Goal: Information Seeking & Learning: Learn about a topic

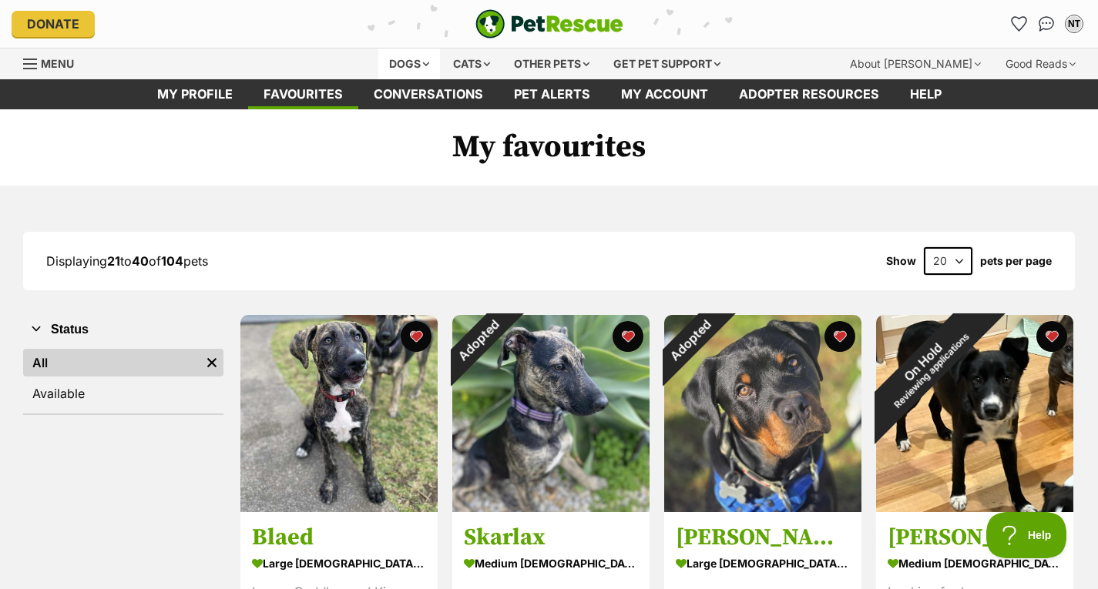
click at [410, 53] on div "Dogs" at bounding box center [409, 64] width 62 height 31
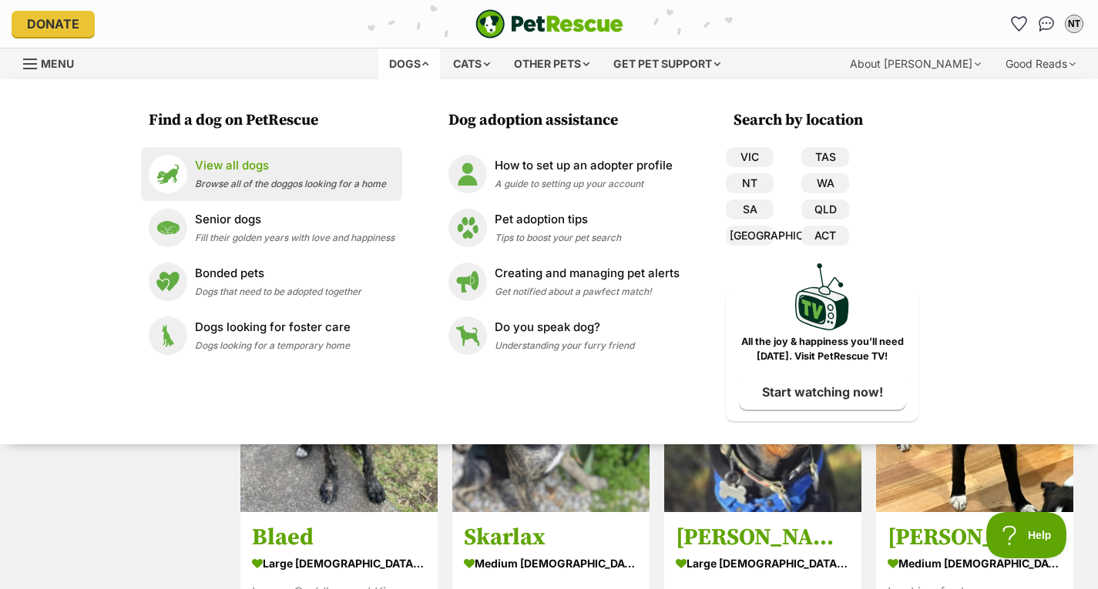
click at [261, 162] on p "View all dogs" at bounding box center [290, 166] width 191 height 18
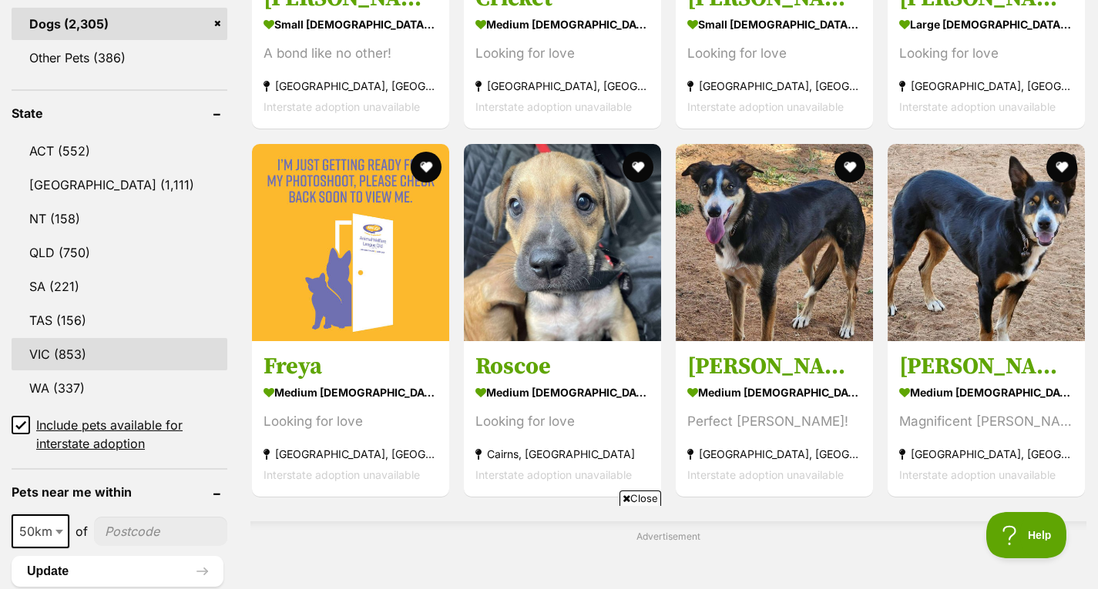
click at [114, 354] on link "VIC (853)" at bounding box center [120, 354] width 216 height 32
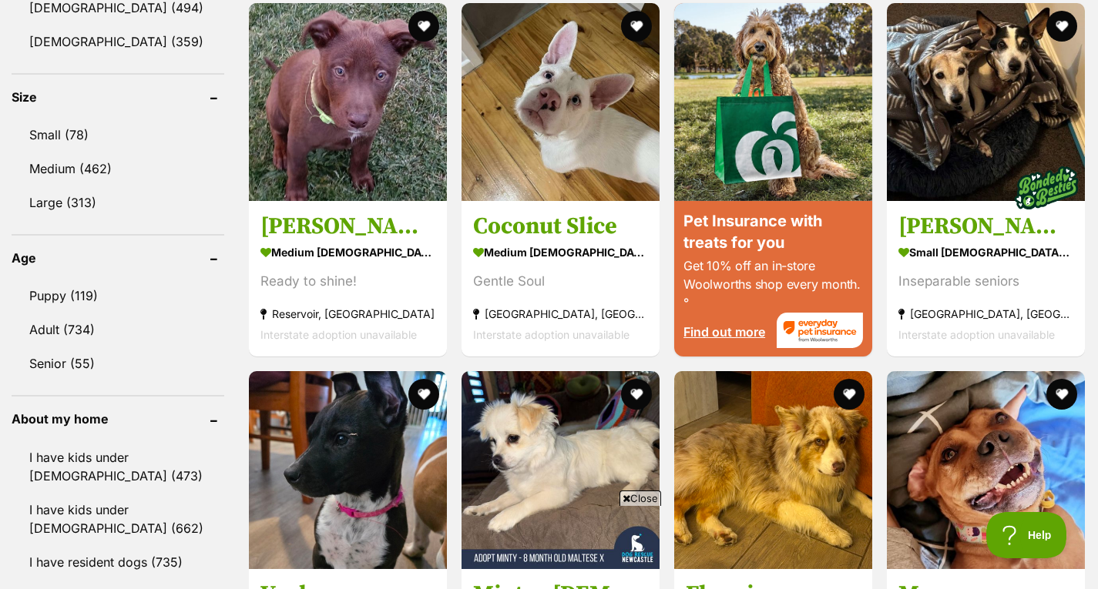
scroll to position [1391, 0]
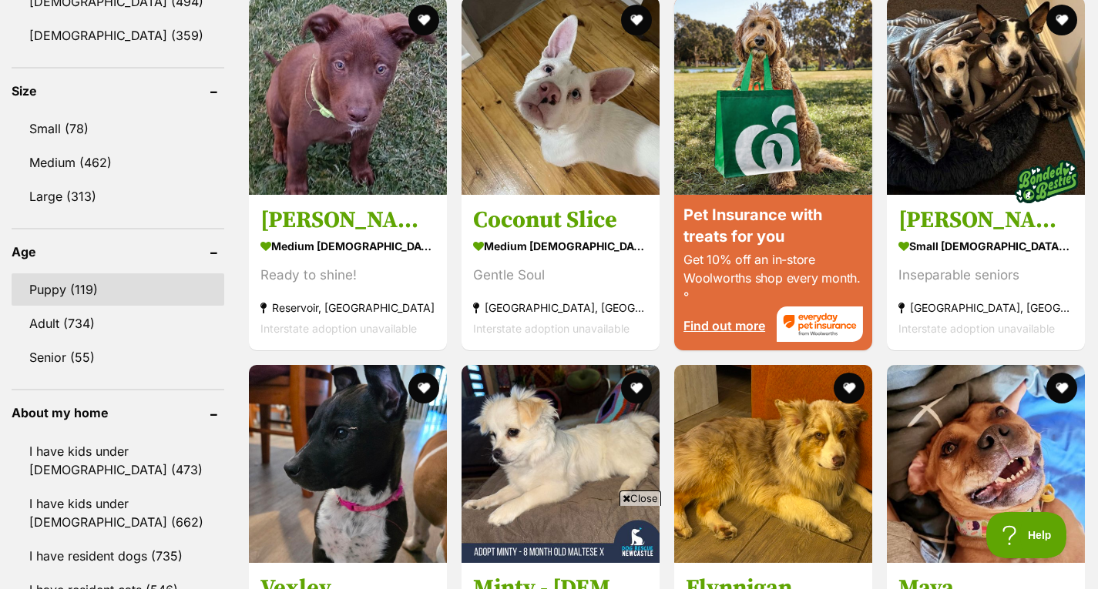
click at [113, 298] on link "Puppy (119)" at bounding box center [118, 290] width 213 height 32
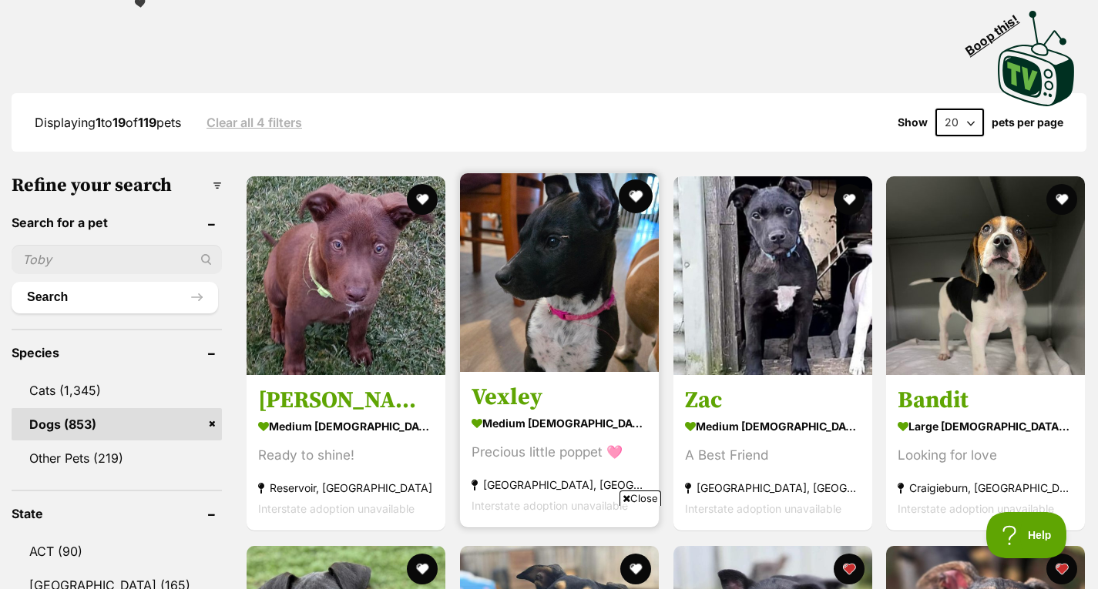
click at [632, 196] on button "favourite" at bounding box center [636, 197] width 34 height 34
click at [560, 267] on img at bounding box center [559, 272] width 199 height 199
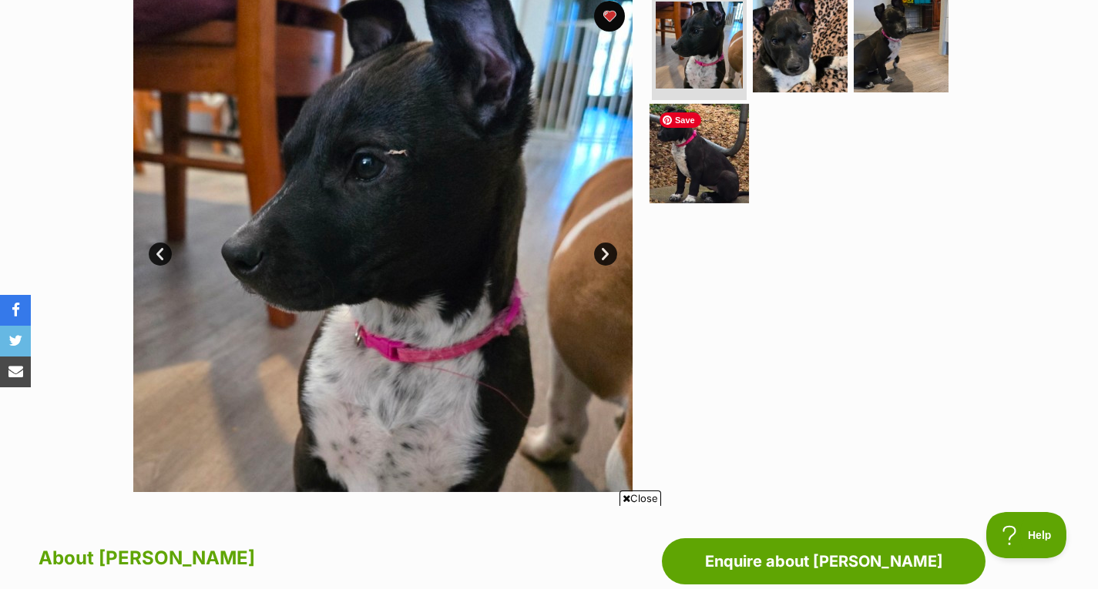
click at [682, 137] on img at bounding box center [699, 153] width 99 height 99
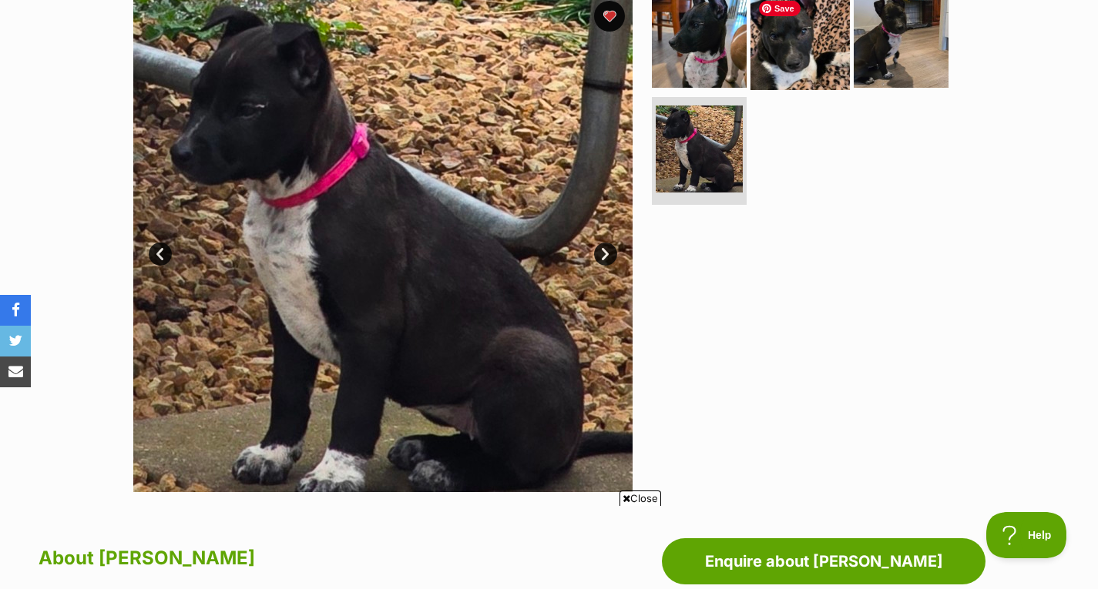
click at [805, 49] on img at bounding box center [800, 39] width 99 height 99
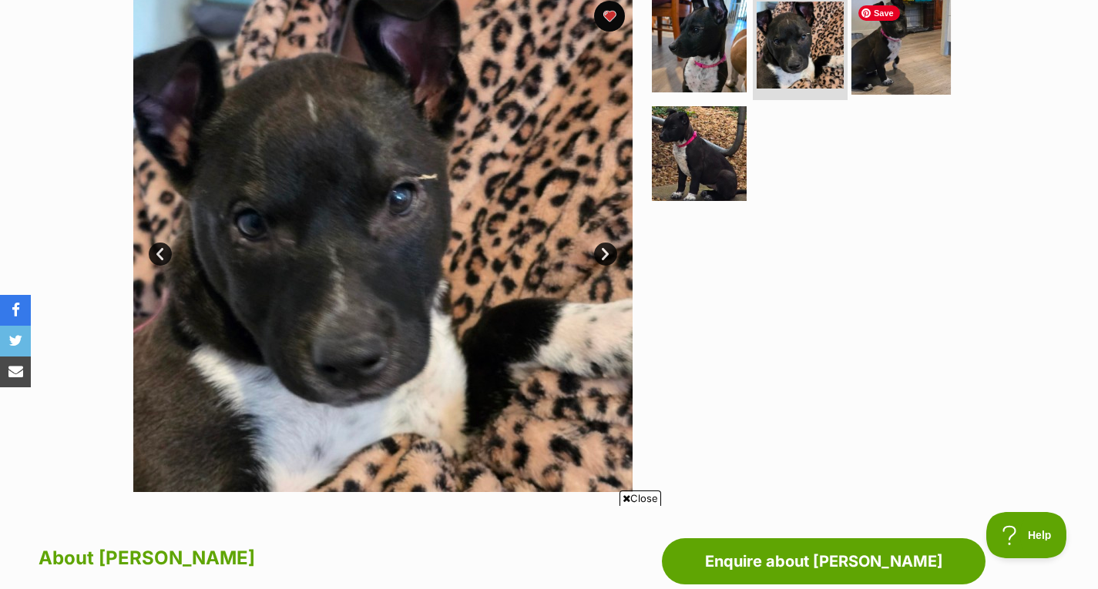
click at [905, 53] on img at bounding box center [900, 44] width 99 height 99
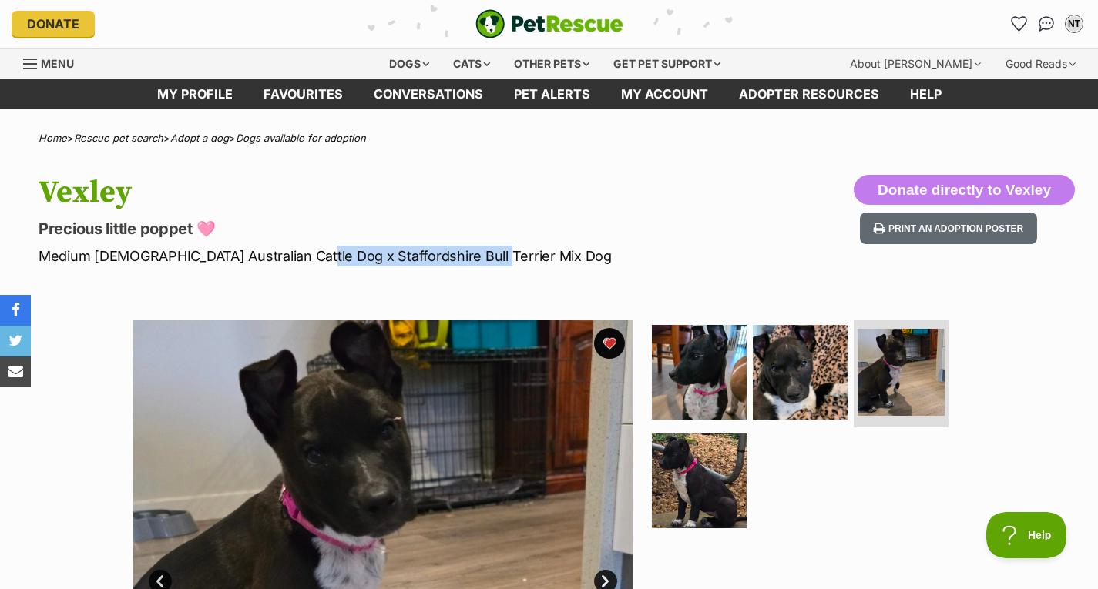
drag, startPoint x: 300, startPoint y: 252, endPoint x: 472, endPoint y: 250, distance: 172.6
click at [472, 250] on p "Medium Female Australian Cattle Dog x Staffordshire Bull Terrier Mix Dog" at bounding box center [354, 256] width 631 height 21
click at [333, 307] on section "Available 3 of 4 images 3 of 4 images 3 of 4 images 3 of 4 images Next Prev 1 2…" at bounding box center [549, 558] width 878 height 522
click at [617, 335] on button "favourite" at bounding box center [610, 344] width 34 height 34
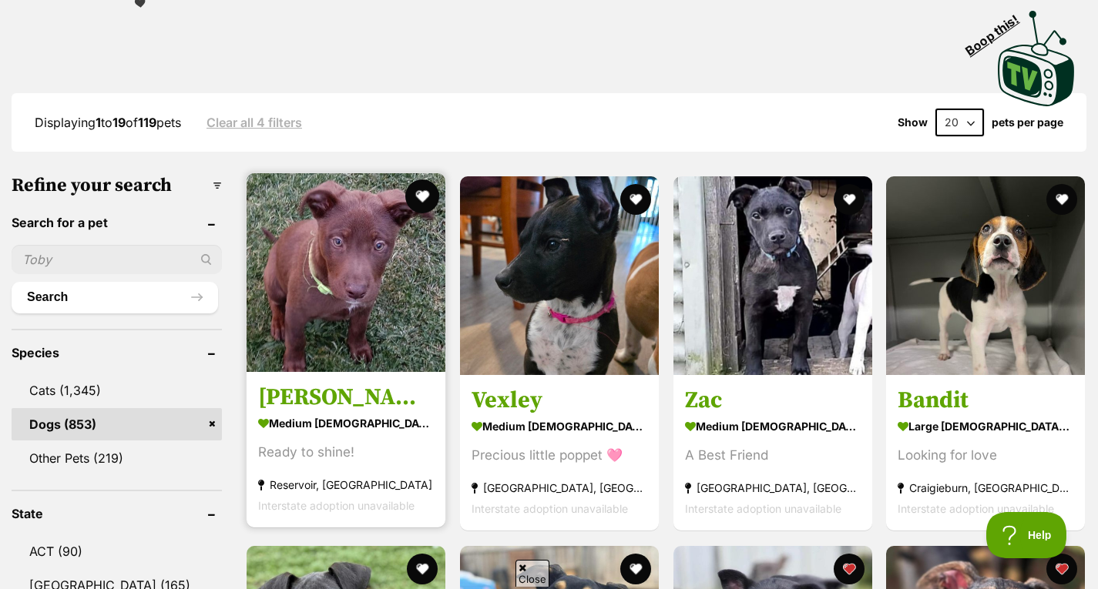
click at [431, 201] on button "favourite" at bounding box center [422, 197] width 34 height 34
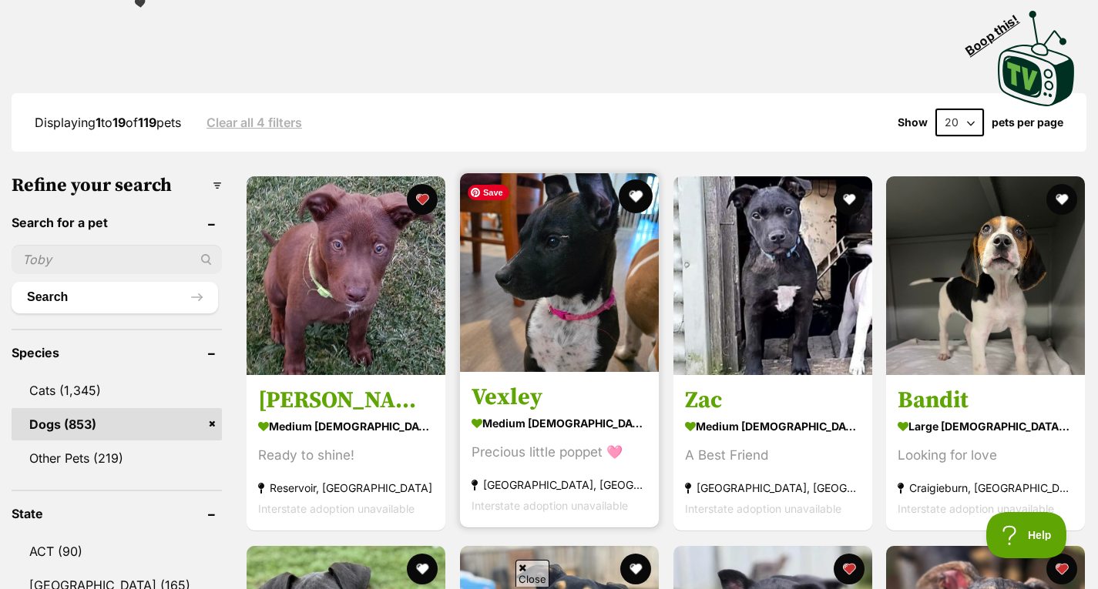
click at [638, 204] on button "favourite" at bounding box center [636, 197] width 34 height 34
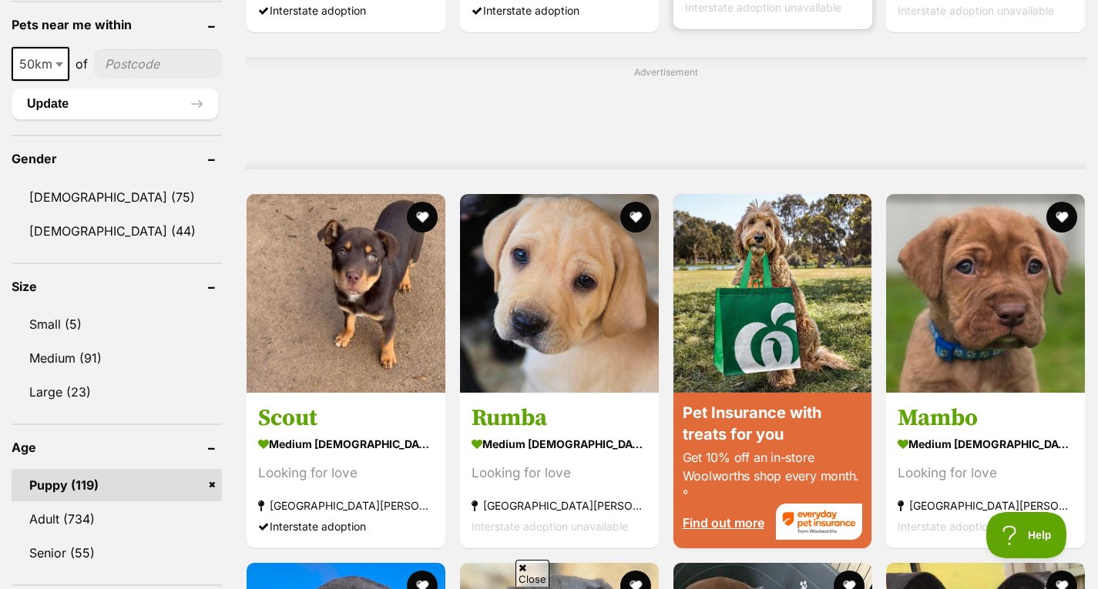
scroll to position [1196, 0]
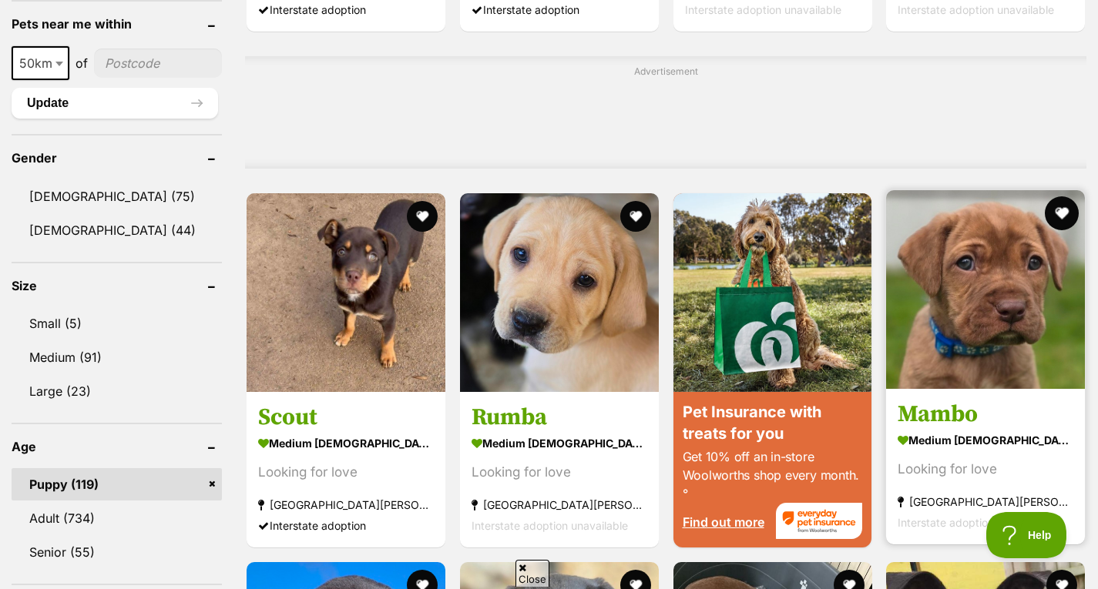
click at [1064, 206] on button "favourite" at bounding box center [1062, 213] width 34 height 34
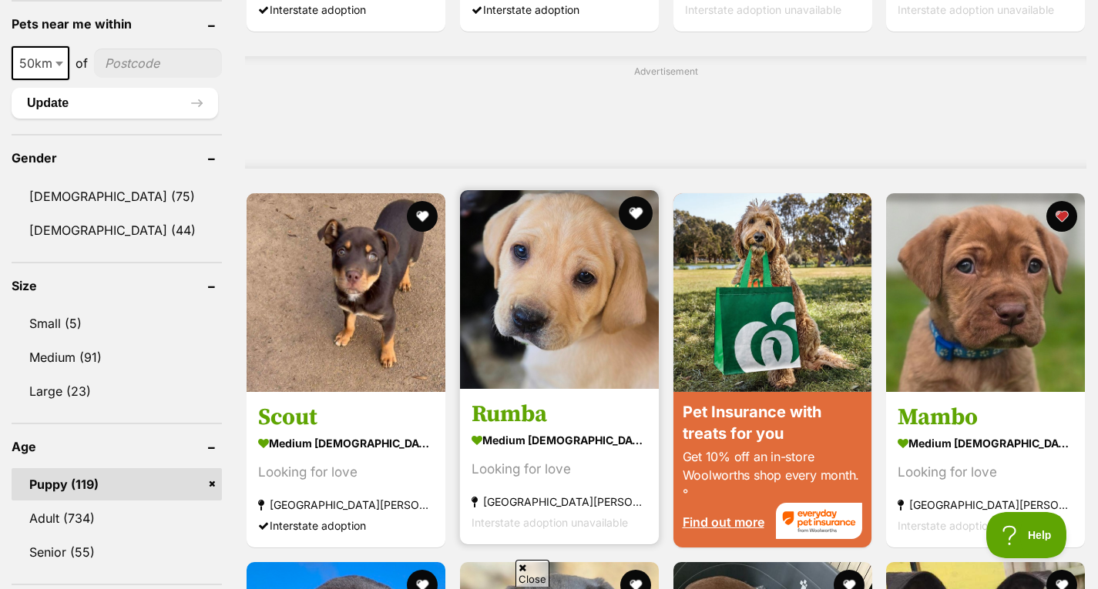
click at [640, 207] on button "favourite" at bounding box center [636, 213] width 34 height 34
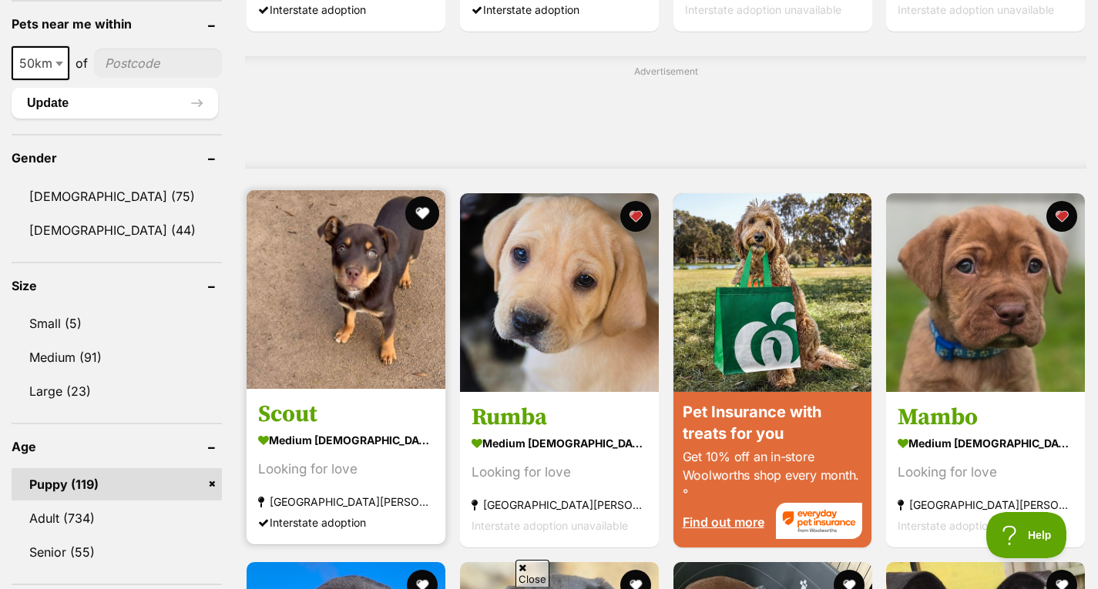
click at [427, 209] on button "favourite" at bounding box center [422, 213] width 34 height 34
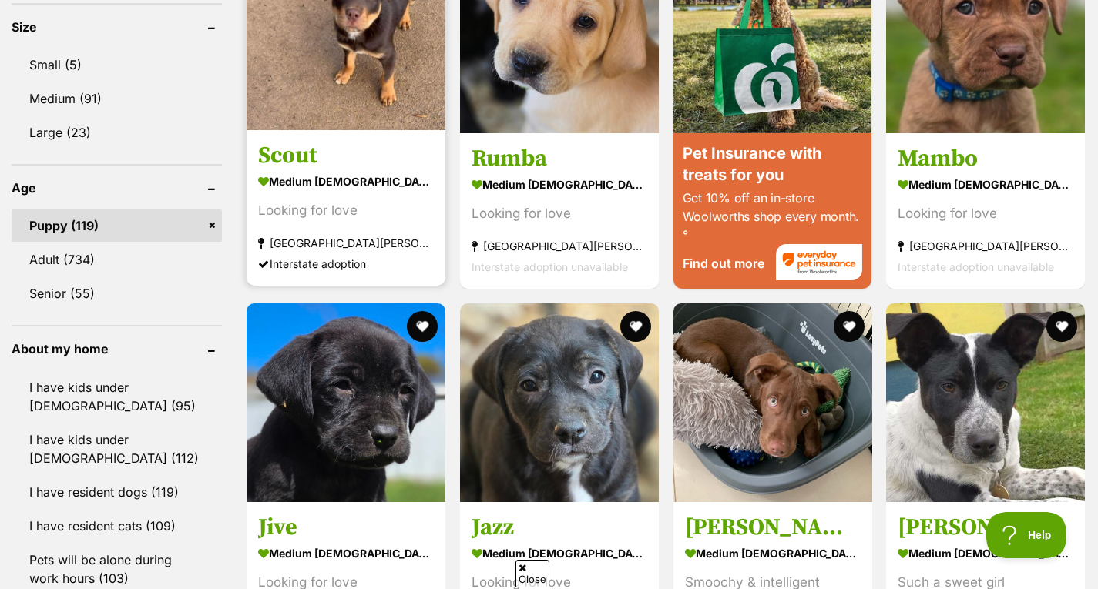
scroll to position [1574, 0]
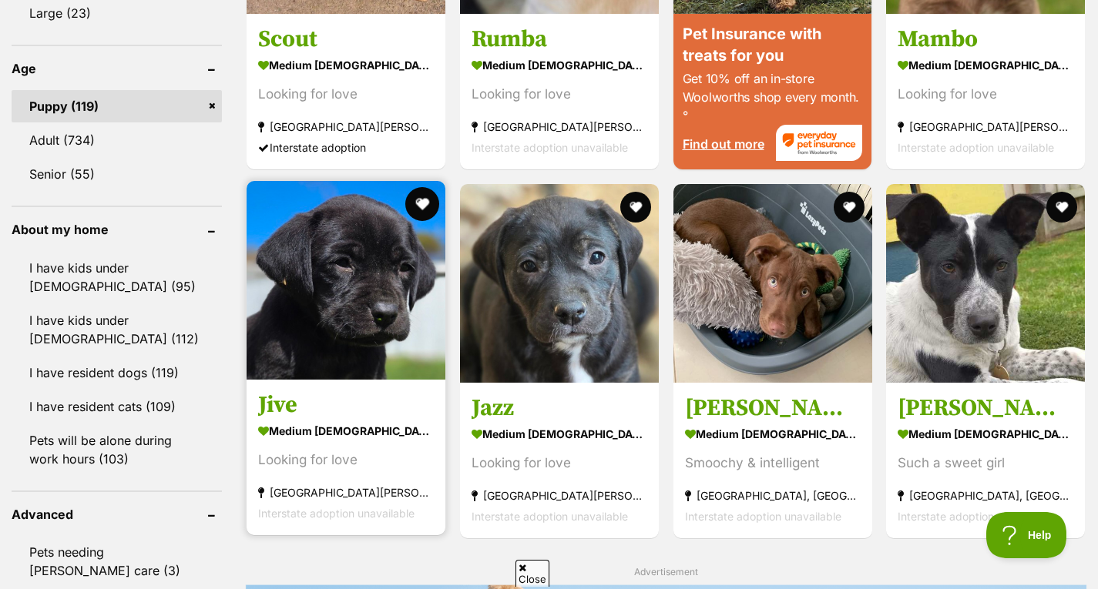
click at [427, 200] on button "favourite" at bounding box center [422, 204] width 34 height 34
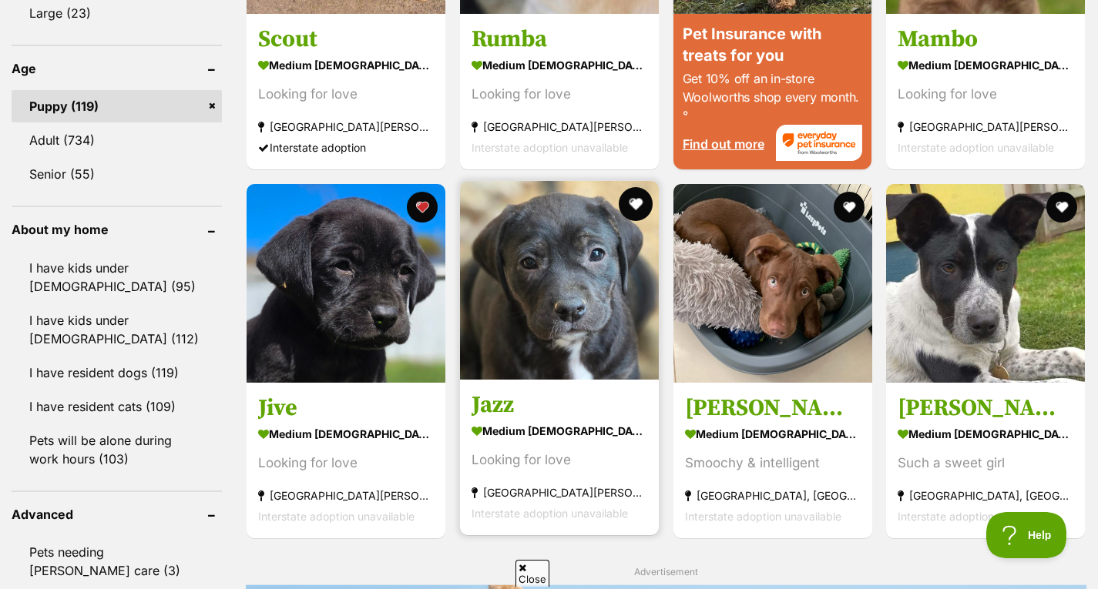
click at [634, 203] on button "favourite" at bounding box center [636, 204] width 34 height 34
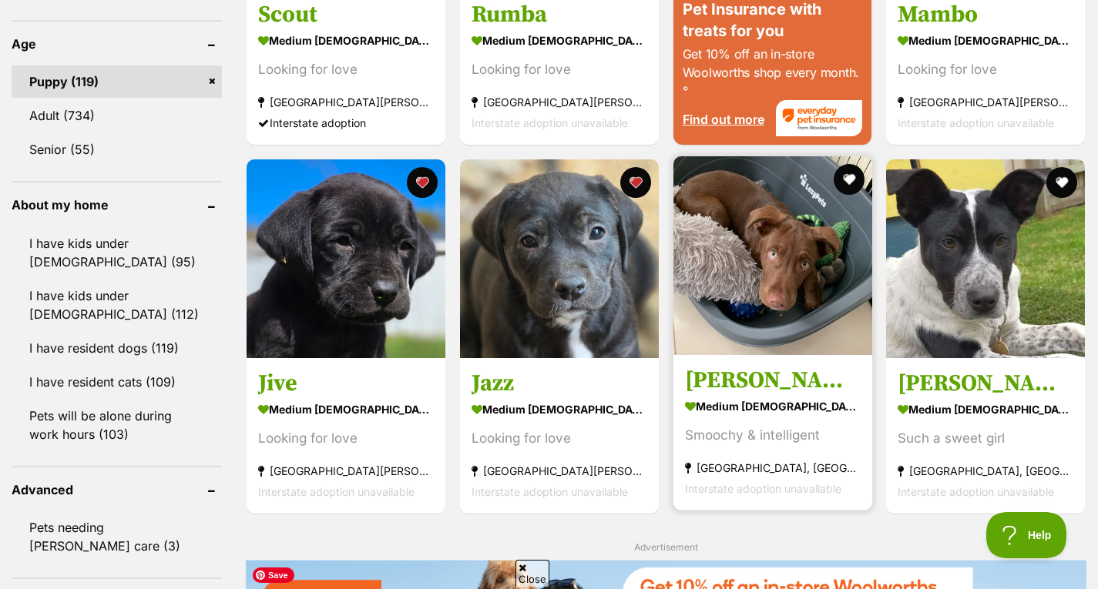
scroll to position [1597, 0]
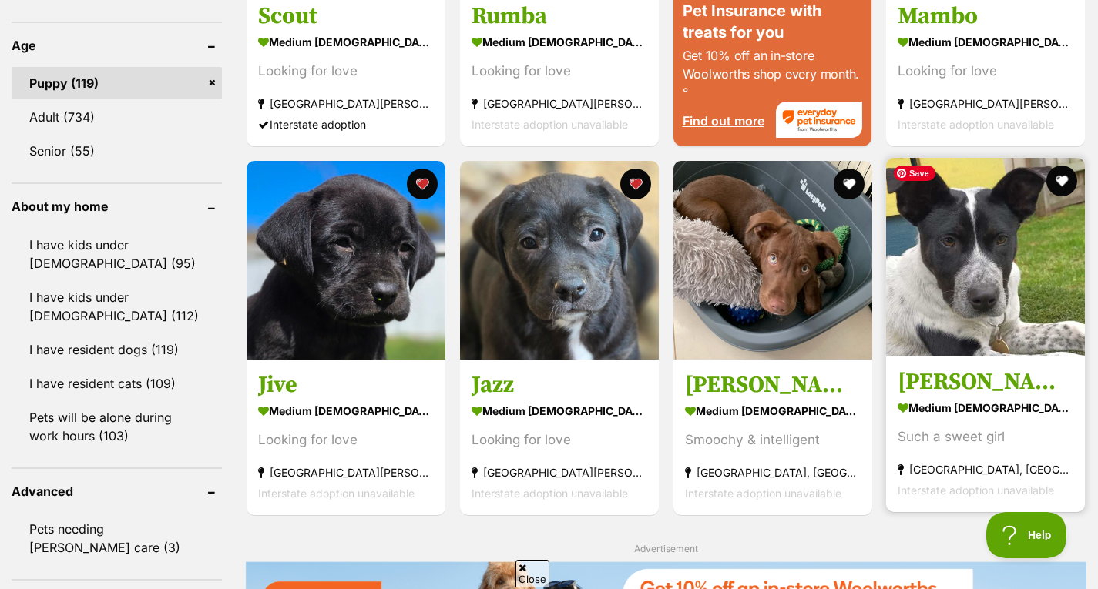
click at [965, 337] on img at bounding box center [985, 257] width 199 height 199
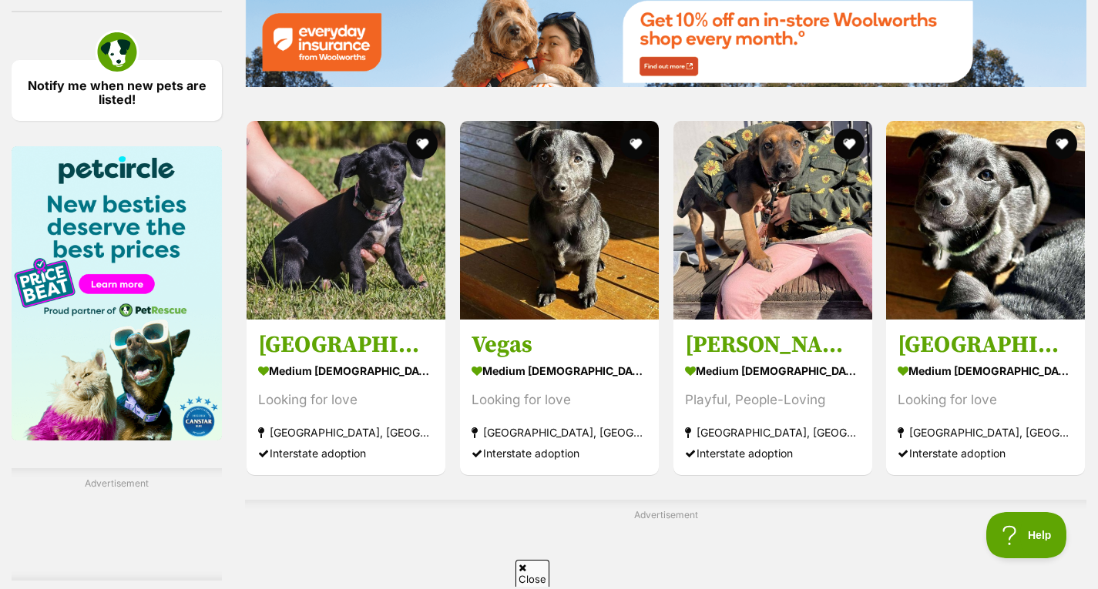
scroll to position [2161, 0]
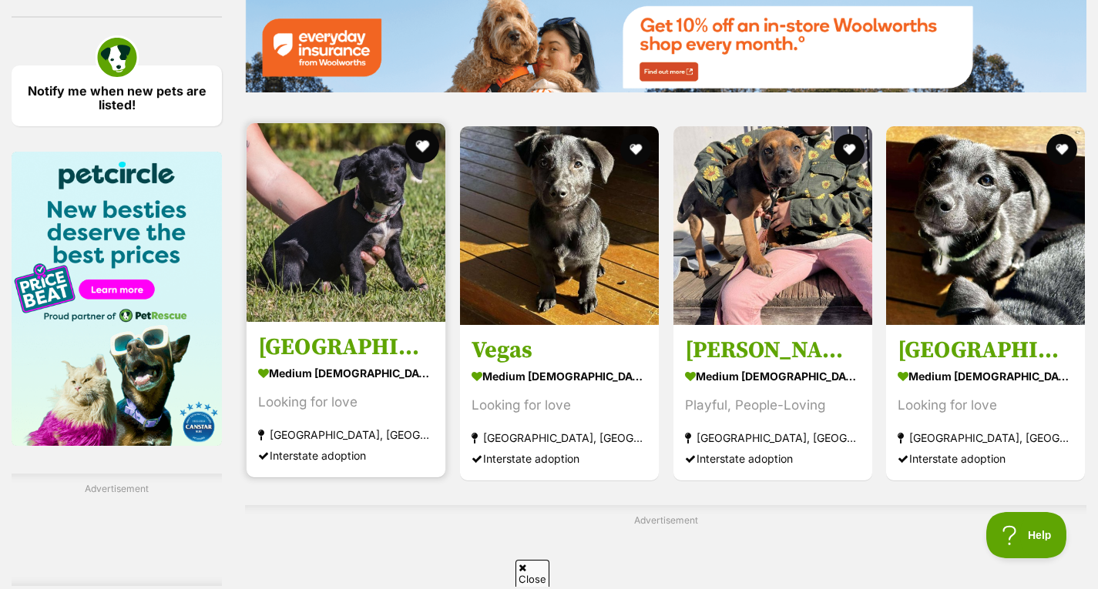
click at [411, 146] on button "favourite" at bounding box center [422, 146] width 34 height 34
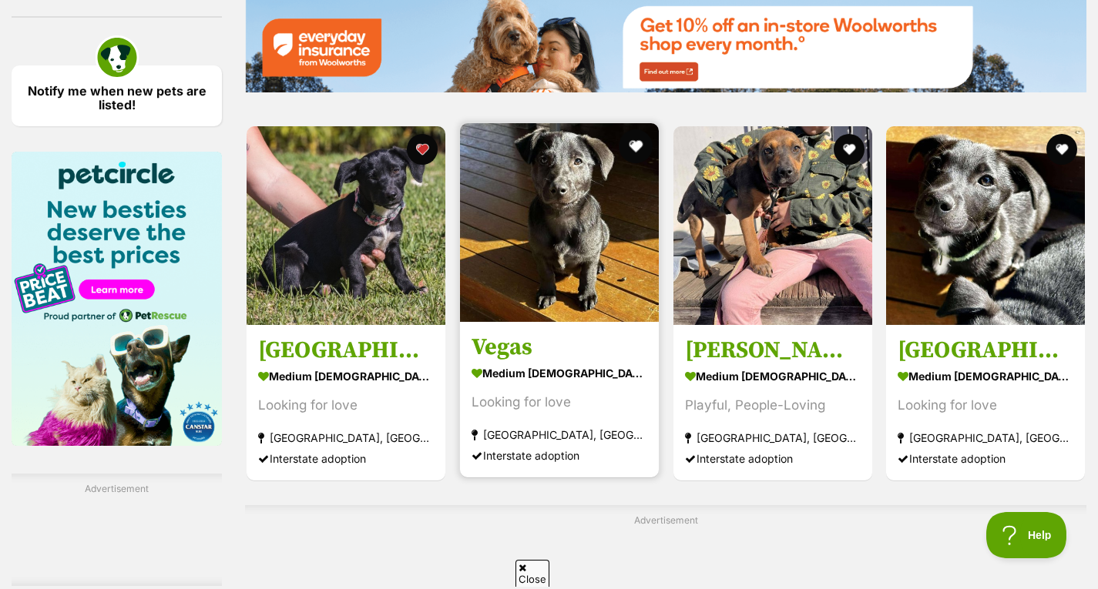
click at [633, 150] on button "favourite" at bounding box center [636, 146] width 34 height 34
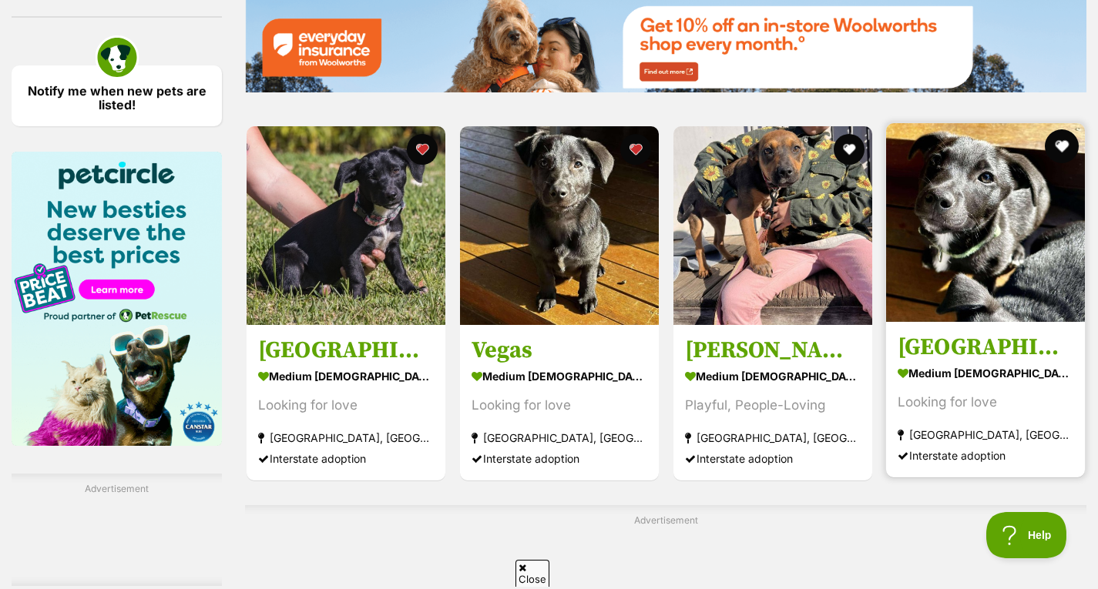
click at [1070, 149] on button "favourite" at bounding box center [1062, 146] width 34 height 34
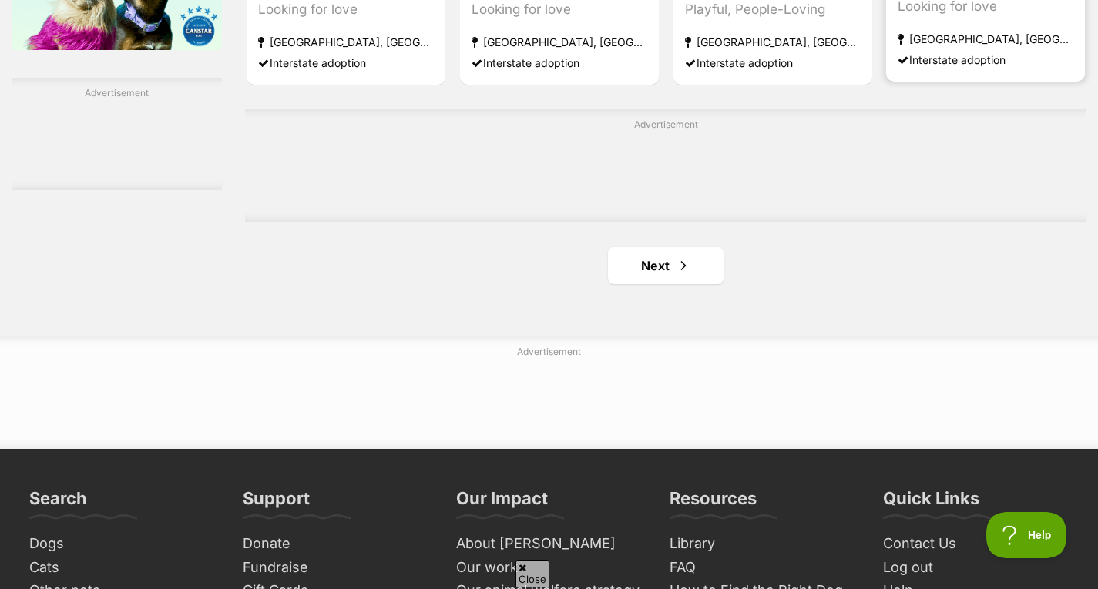
scroll to position [2571, 0]
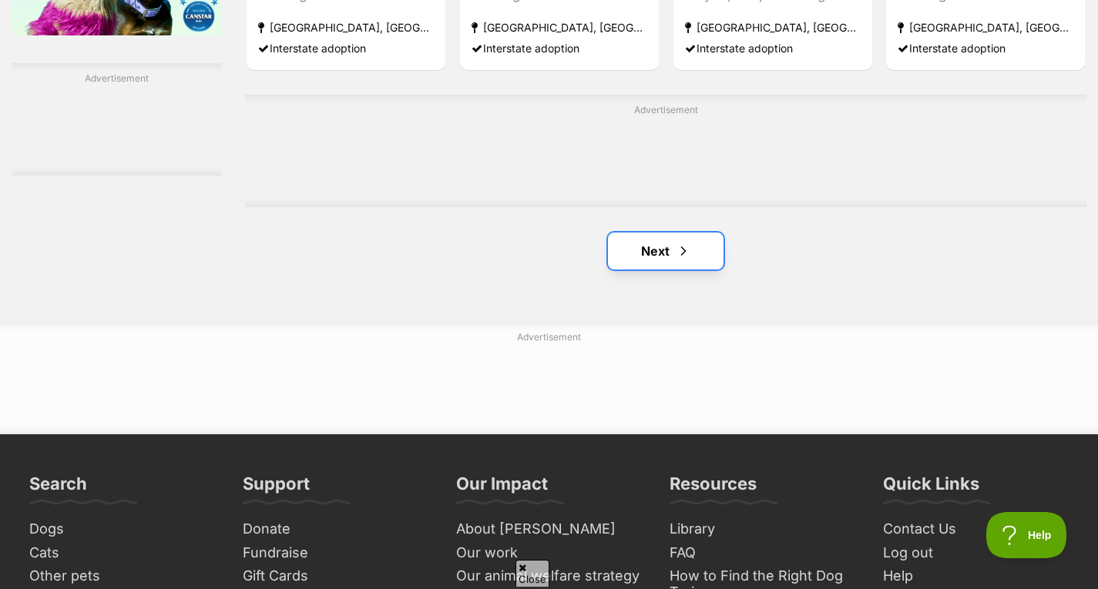
click at [704, 242] on link "Next" at bounding box center [666, 251] width 116 height 37
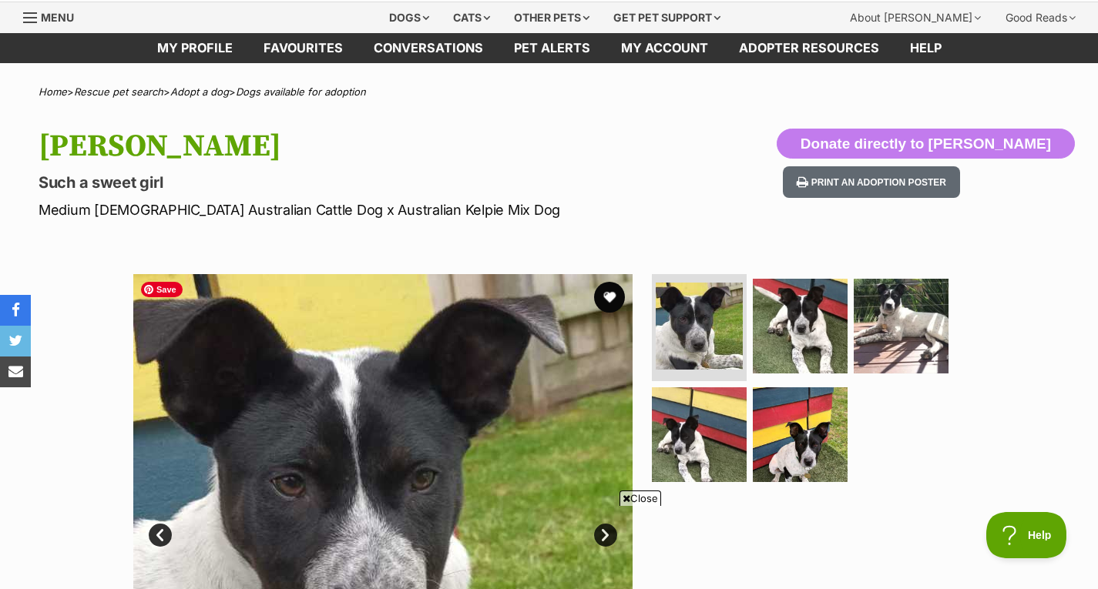
scroll to position [52, 0]
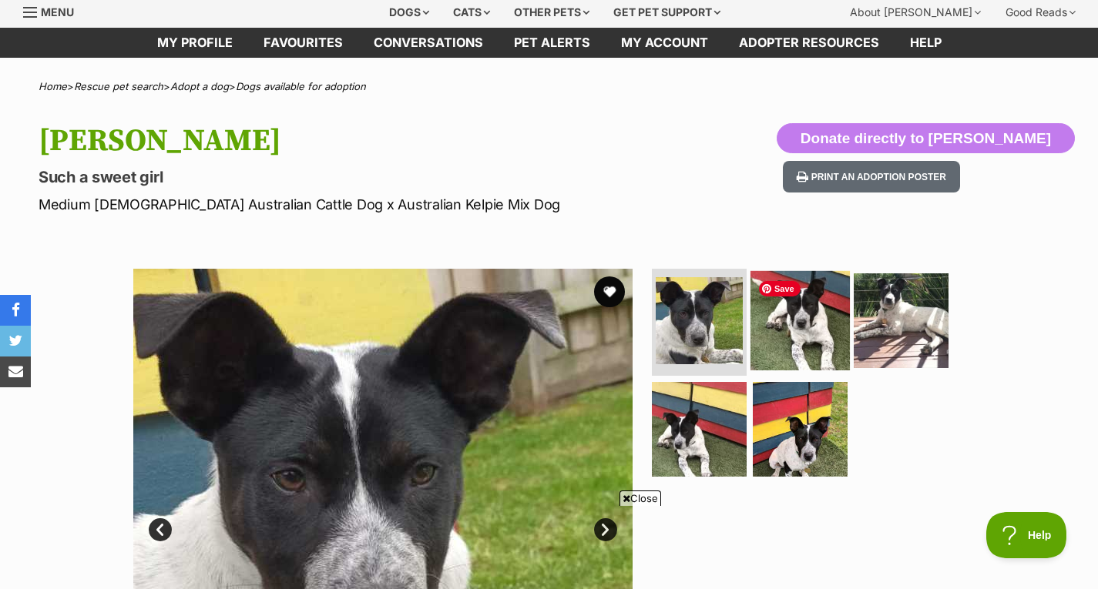
click at [818, 328] on img at bounding box center [800, 319] width 99 height 99
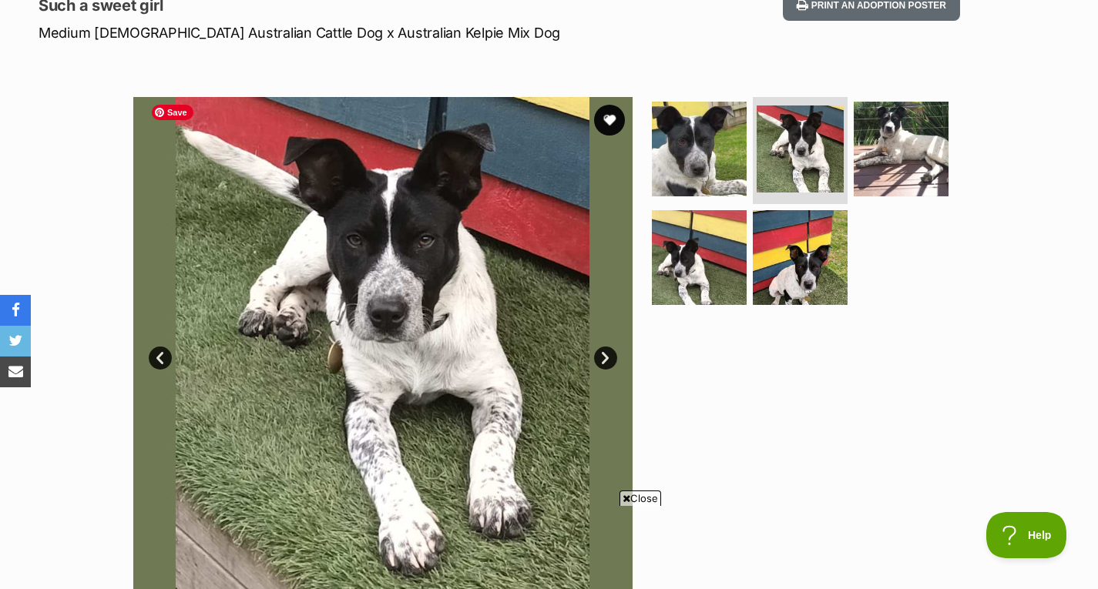
scroll to position [225, 0]
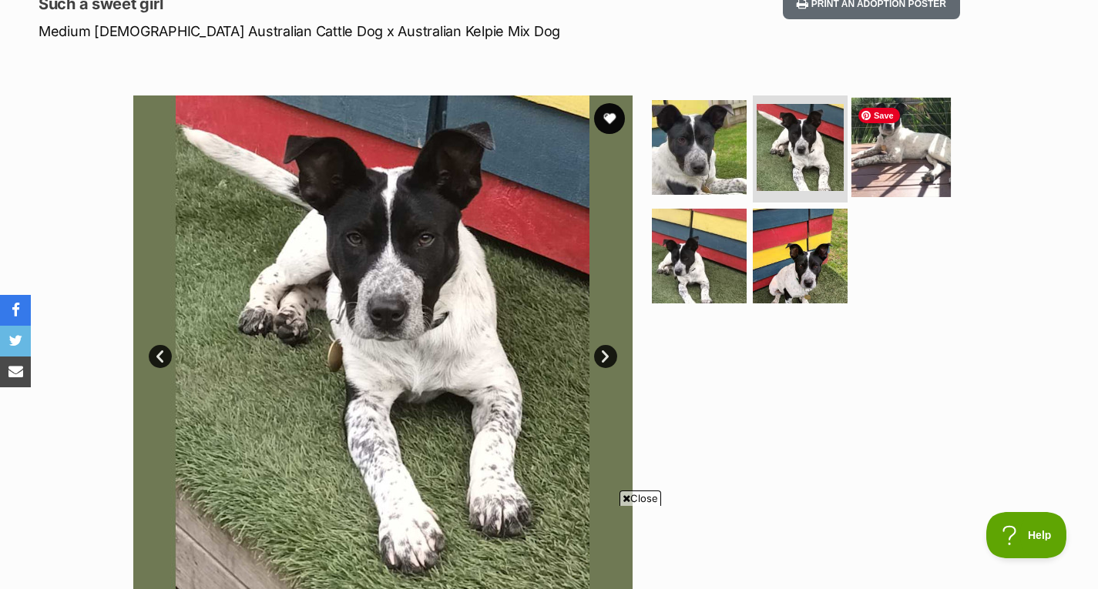
click at [888, 169] on img at bounding box center [900, 146] width 99 height 99
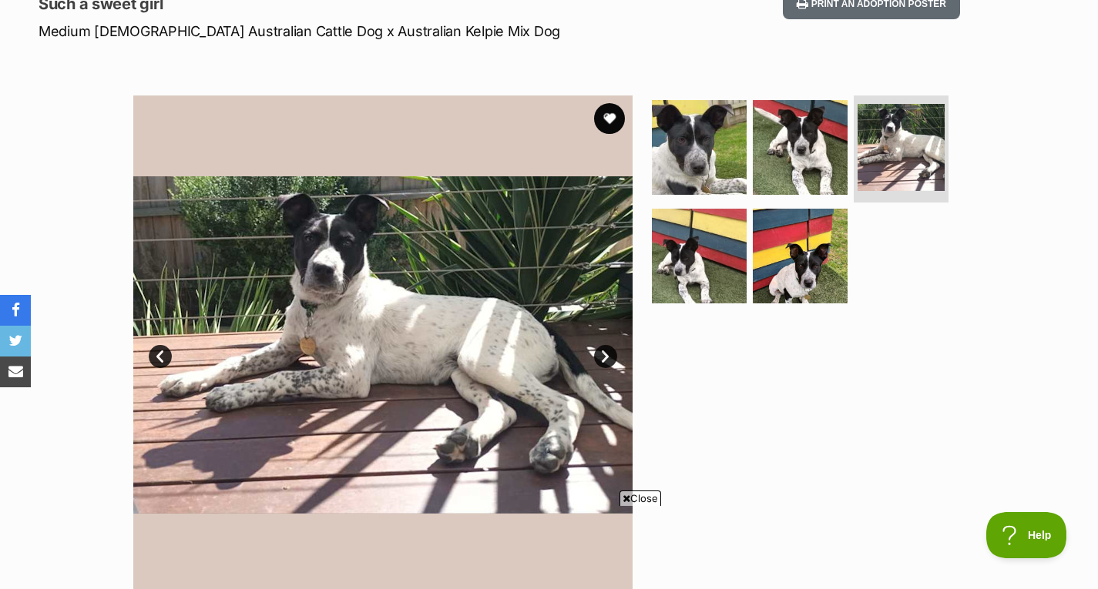
click at [751, 260] on ul at bounding box center [807, 205] width 316 height 219
click at [777, 257] on img at bounding box center [800, 256] width 99 height 99
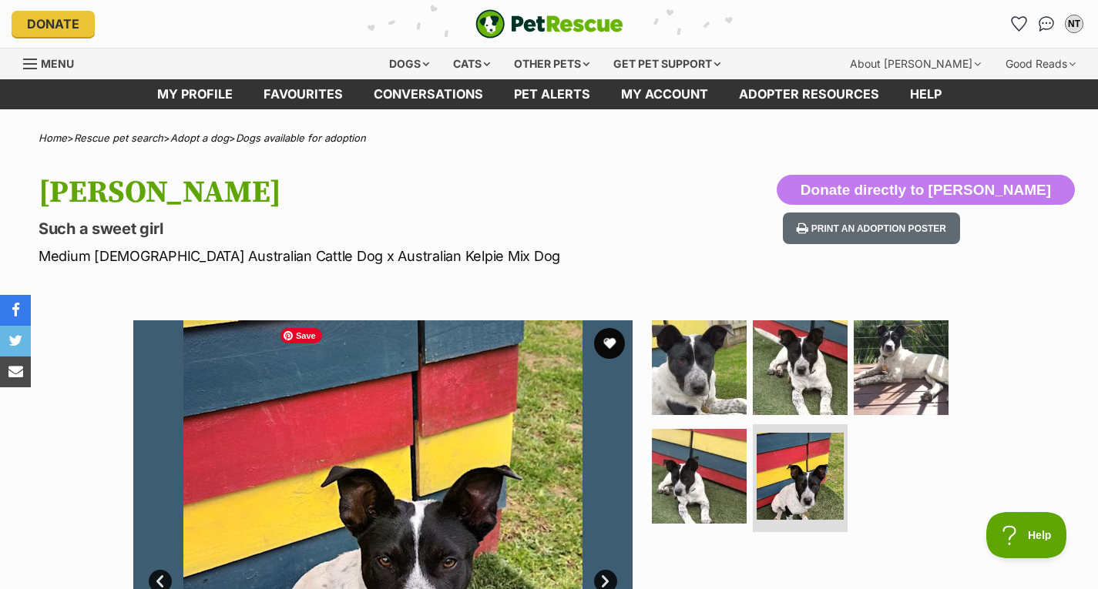
scroll to position [14, 0]
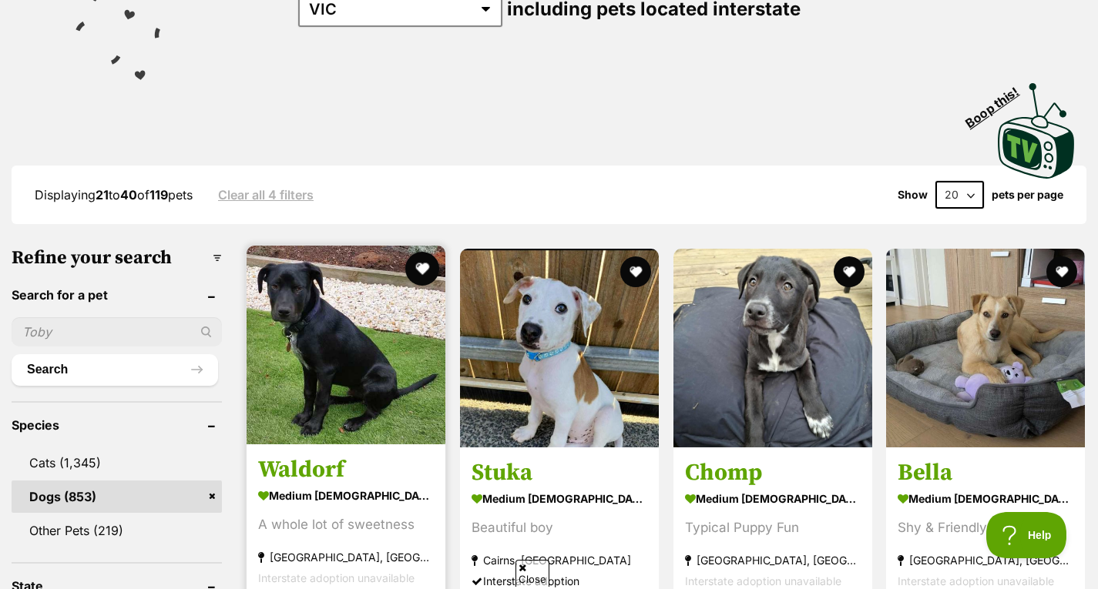
click at [420, 264] on button "favourite" at bounding box center [422, 269] width 34 height 34
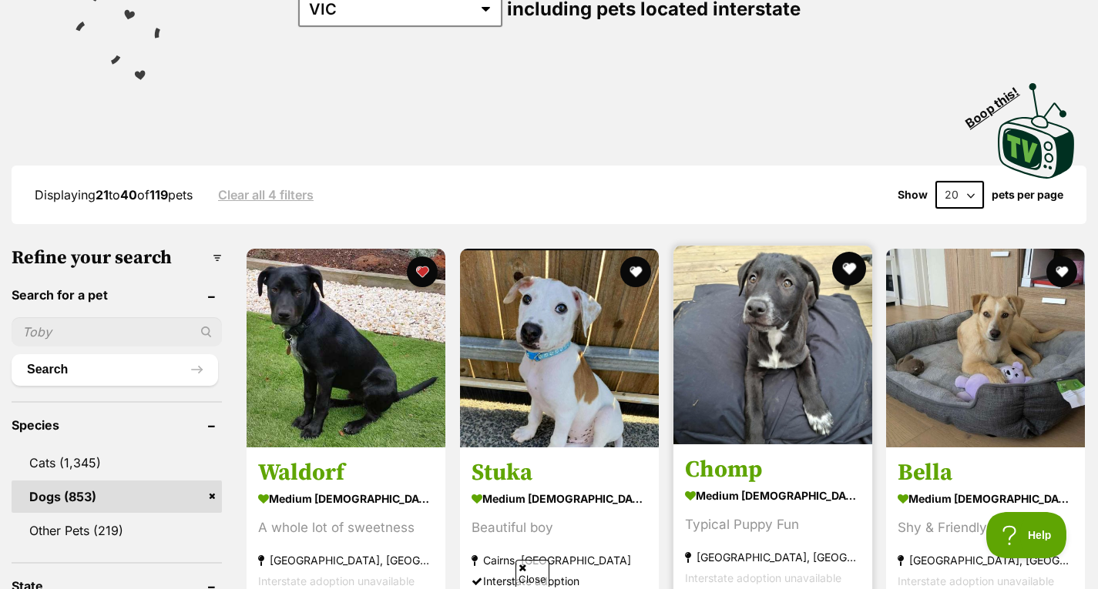
click at [858, 270] on button "favourite" at bounding box center [848, 269] width 34 height 34
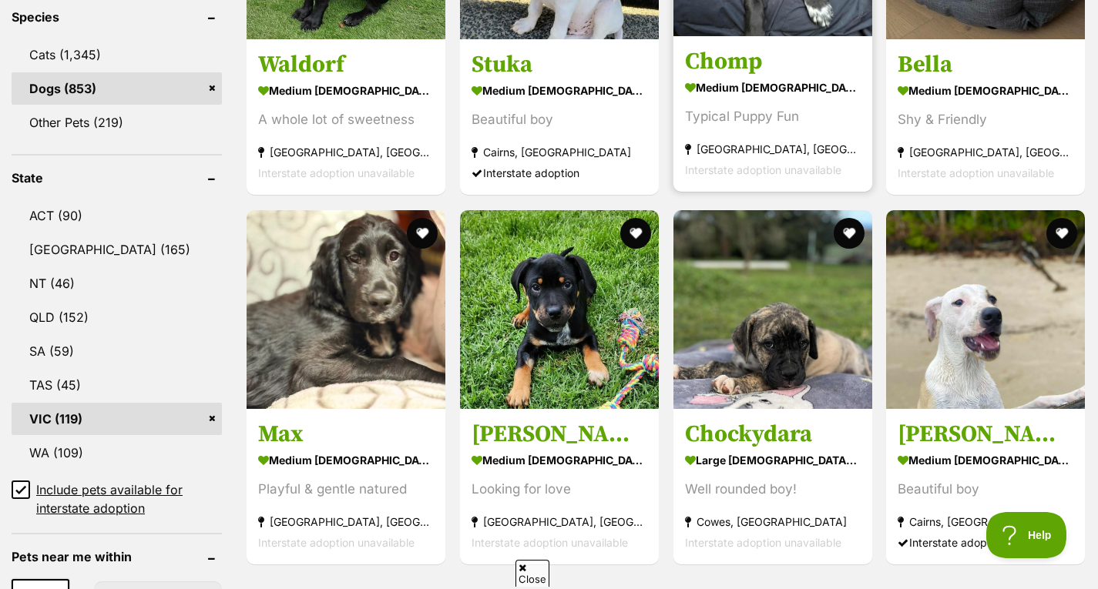
scroll to position [687, 0]
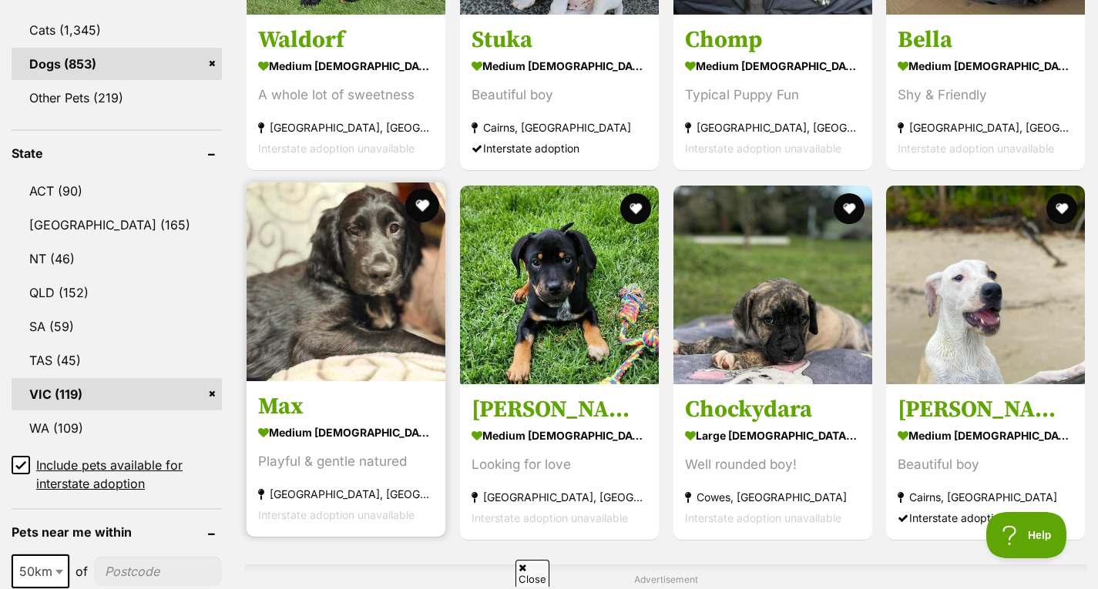
click at [408, 210] on button "favourite" at bounding box center [422, 206] width 34 height 34
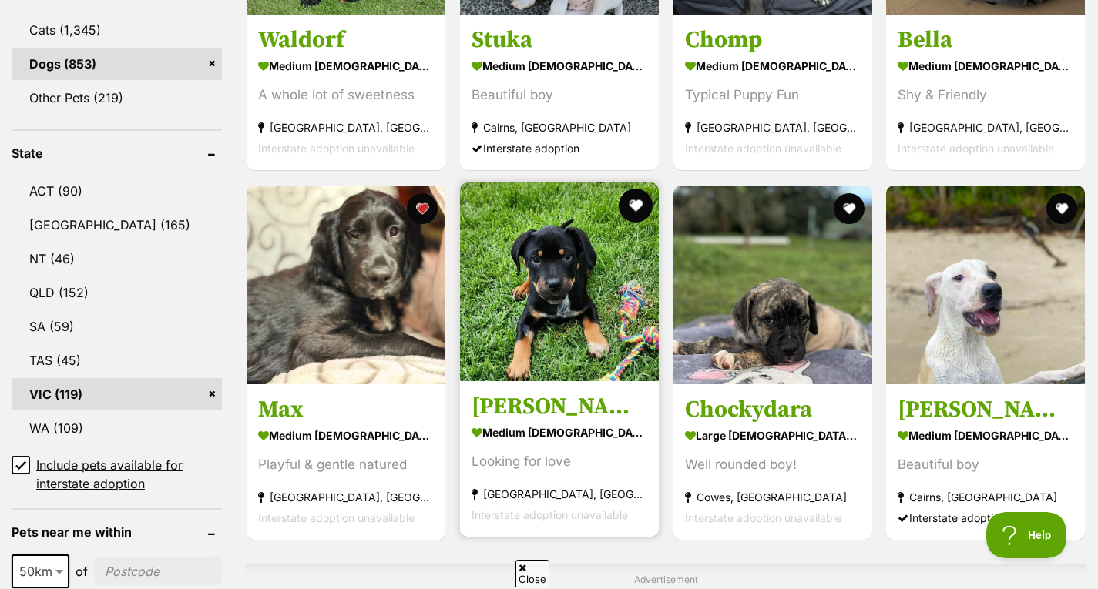
click at [642, 193] on button "favourite" at bounding box center [636, 206] width 34 height 34
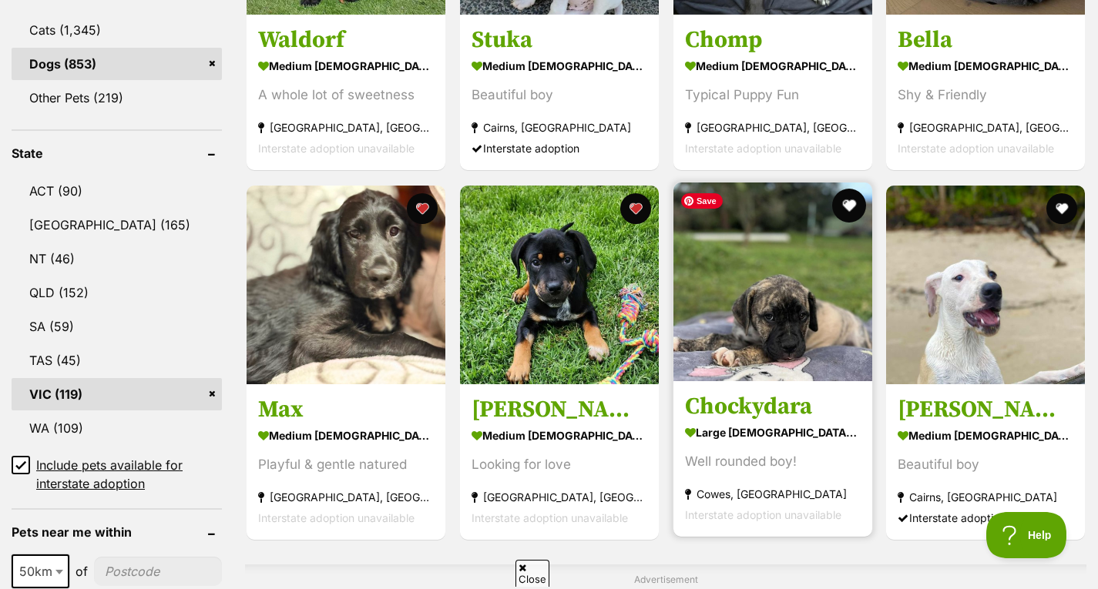
click at [845, 212] on button "favourite" at bounding box center [848, 206] width 34 height 34
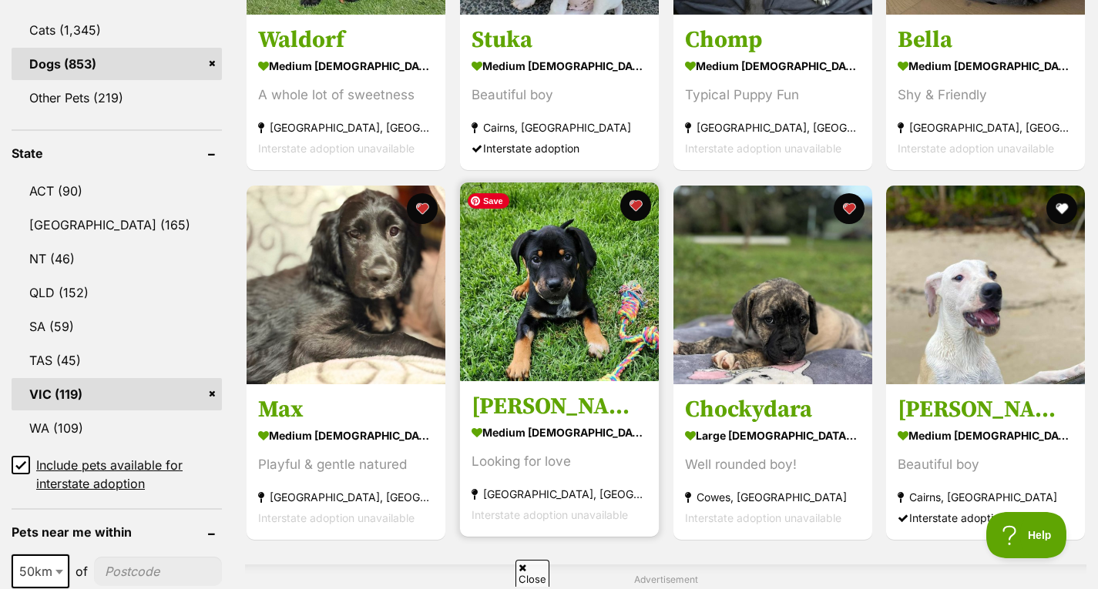
click at [517, 255] on img at bounding box center [559, 282] width 199 height 199
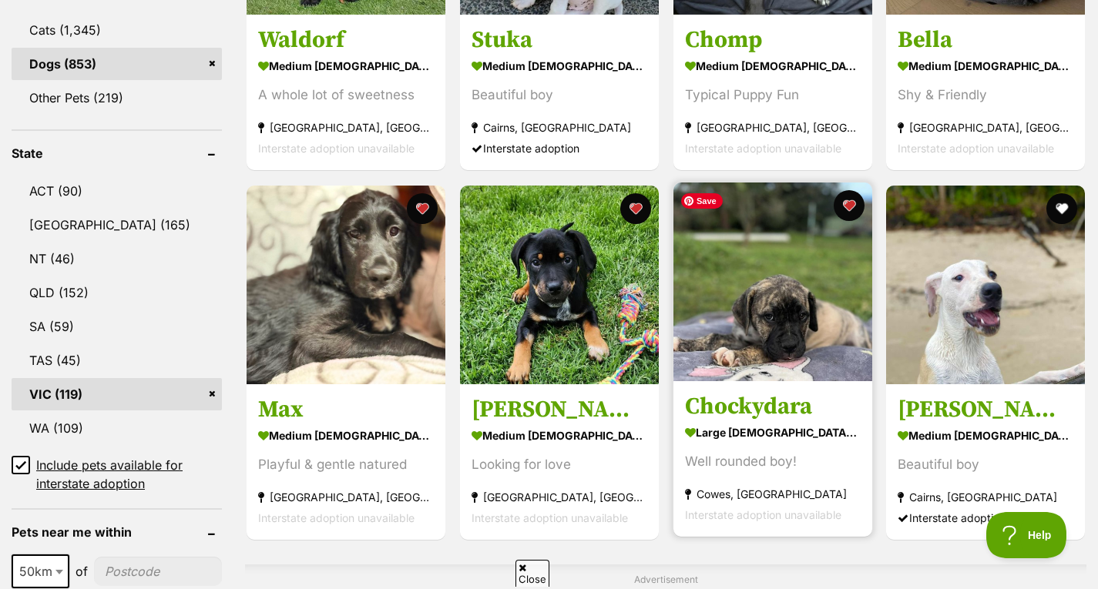
click at [764, 359] on img at bounding box center [772, 282] width 199 height 199
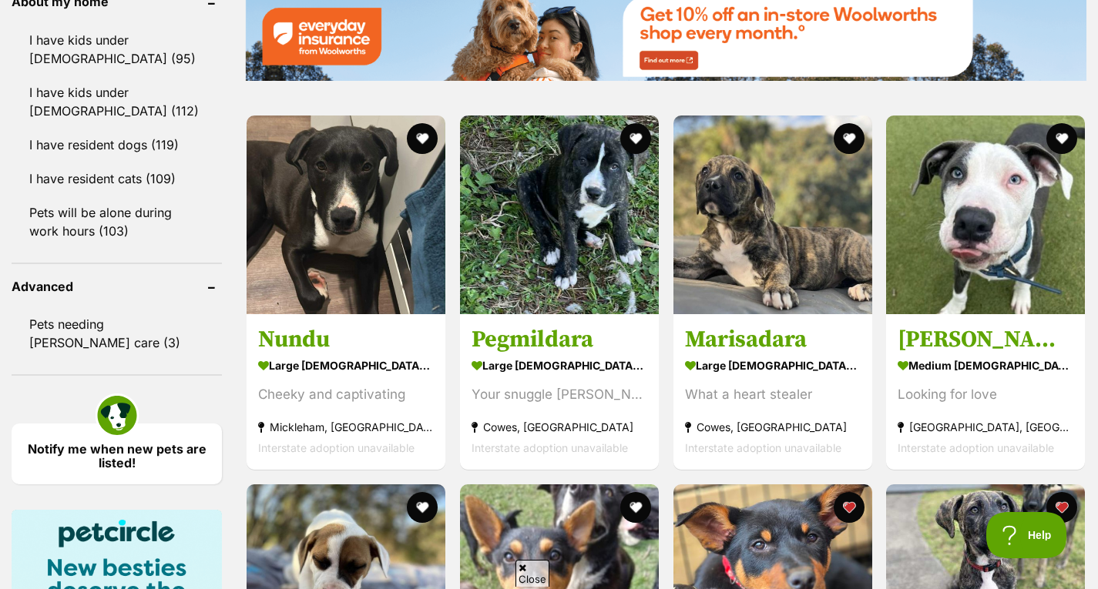
scroll to position [1809, 0]
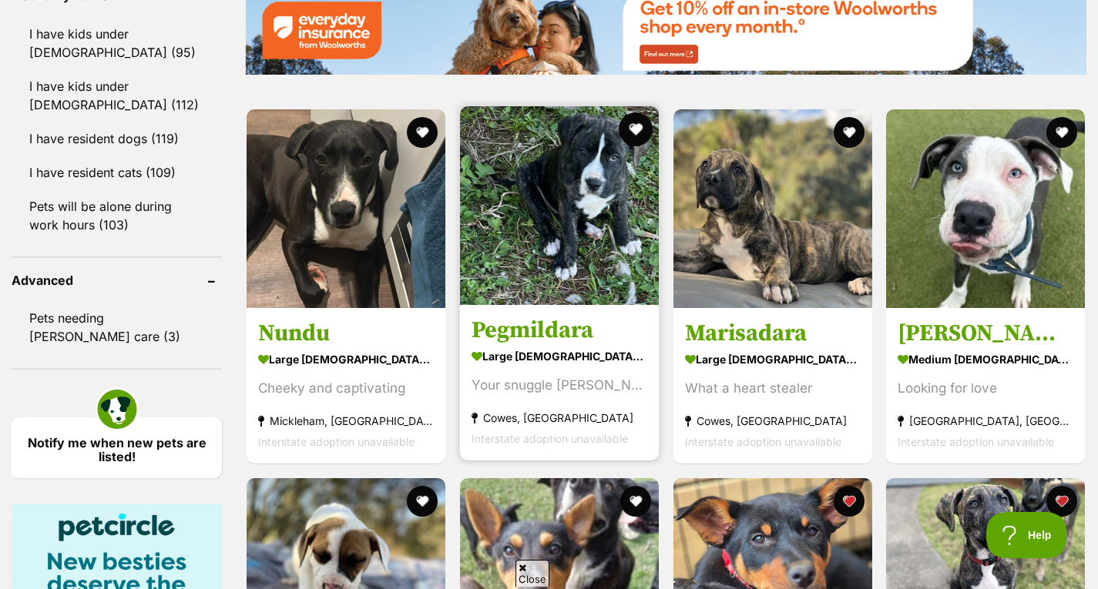
click at [640, 127] on button "favourite" at bounding box center [636, 130] width 34 height 34
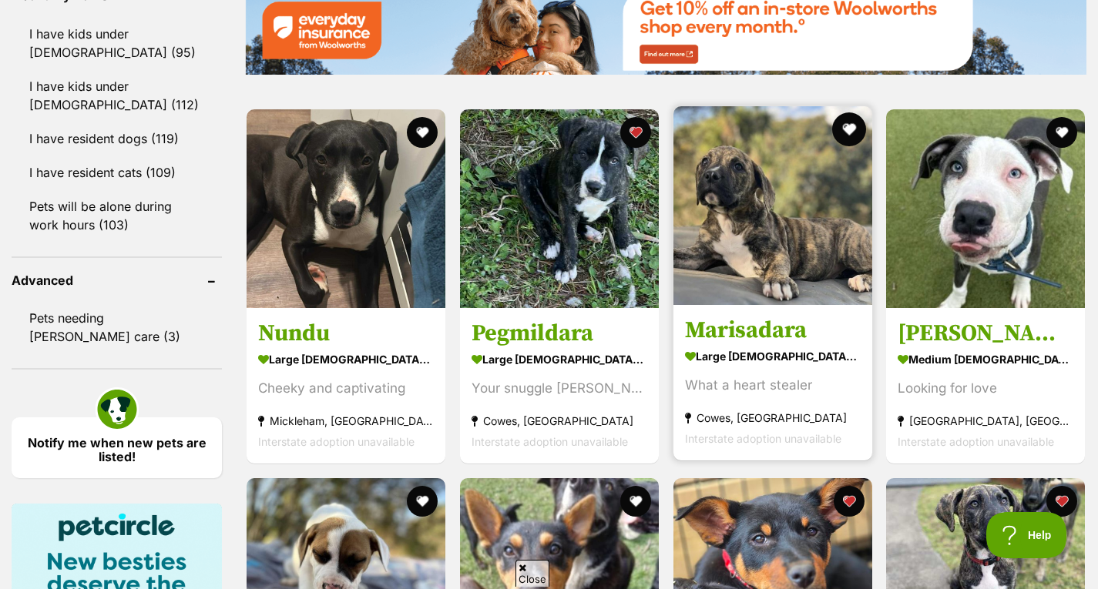
click at [844, 131] on button "favourite" at bounding box center [848, 130] width 34 height 34
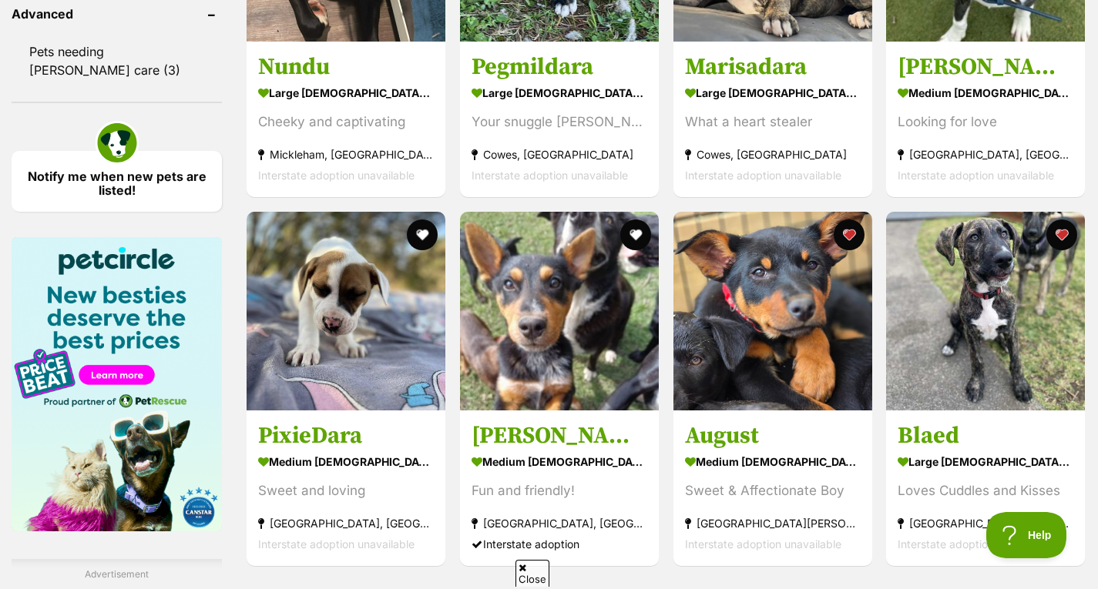
scroll to position [2076, 0]
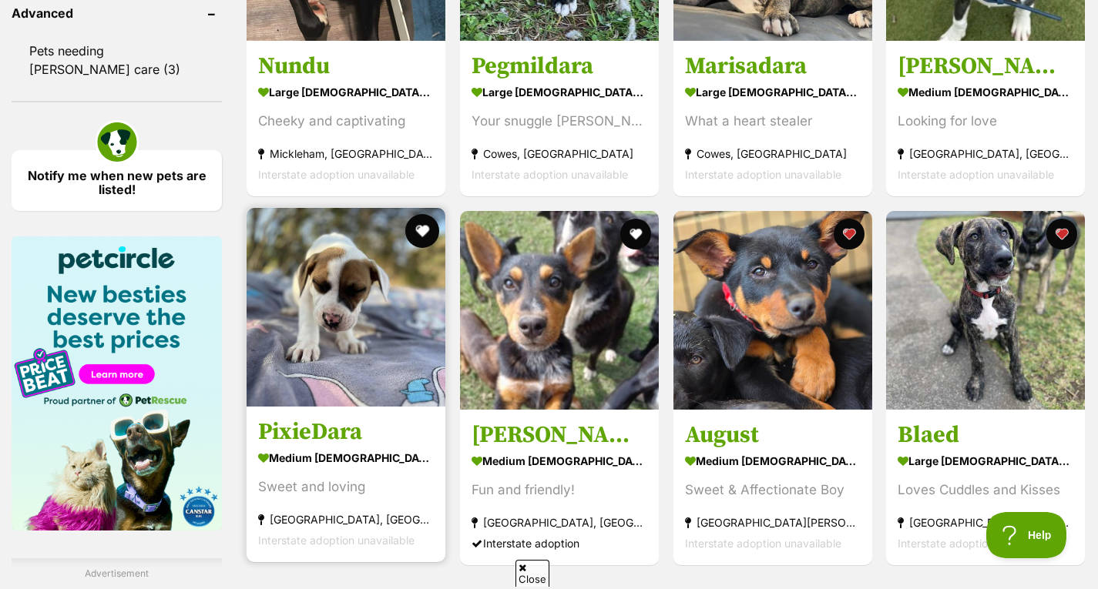
click at [425, 230] on button "favourite" at bounding box center [422, 231] width 34 height 34
click at [393, 349] on img at bounding box center [346, 307] width 199 height 199
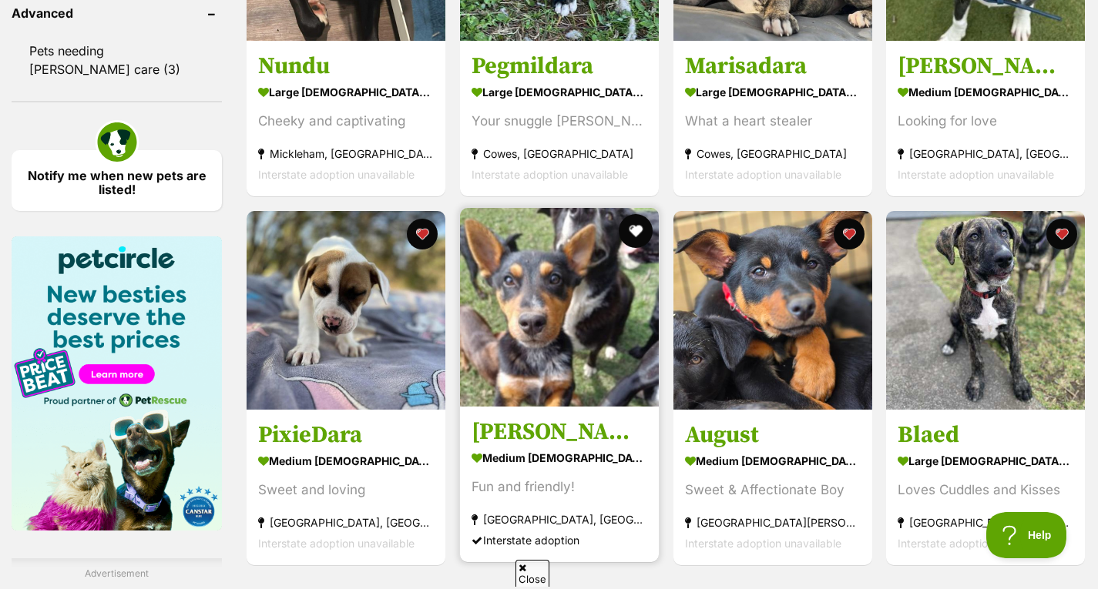
click at [633, 232] on button "favourite" at bounding box center [636, 231] width 34 height 34
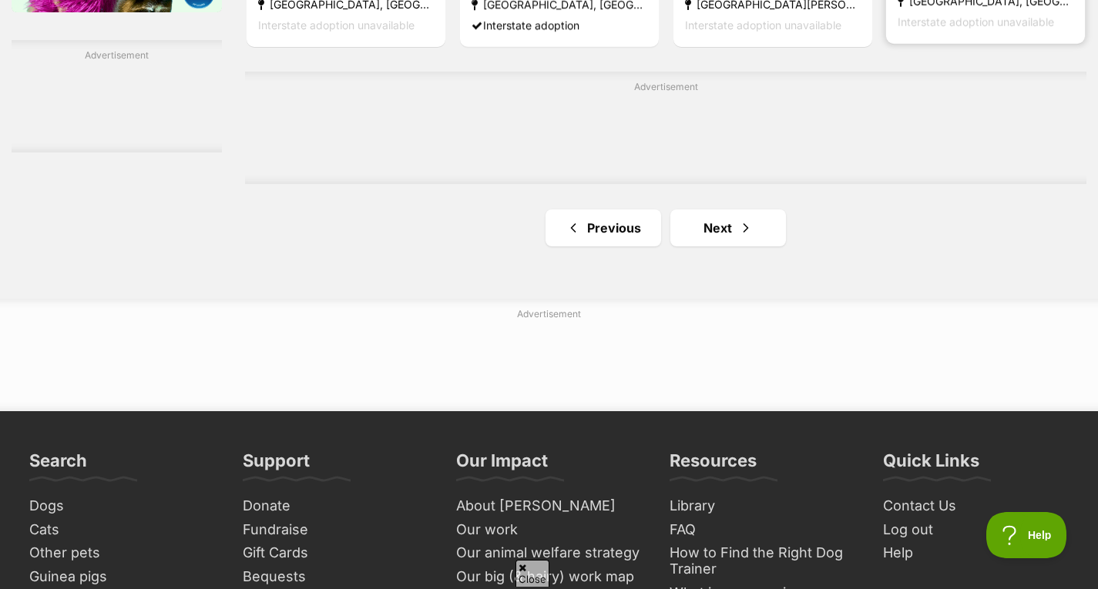
scroll to position [2606, 0]
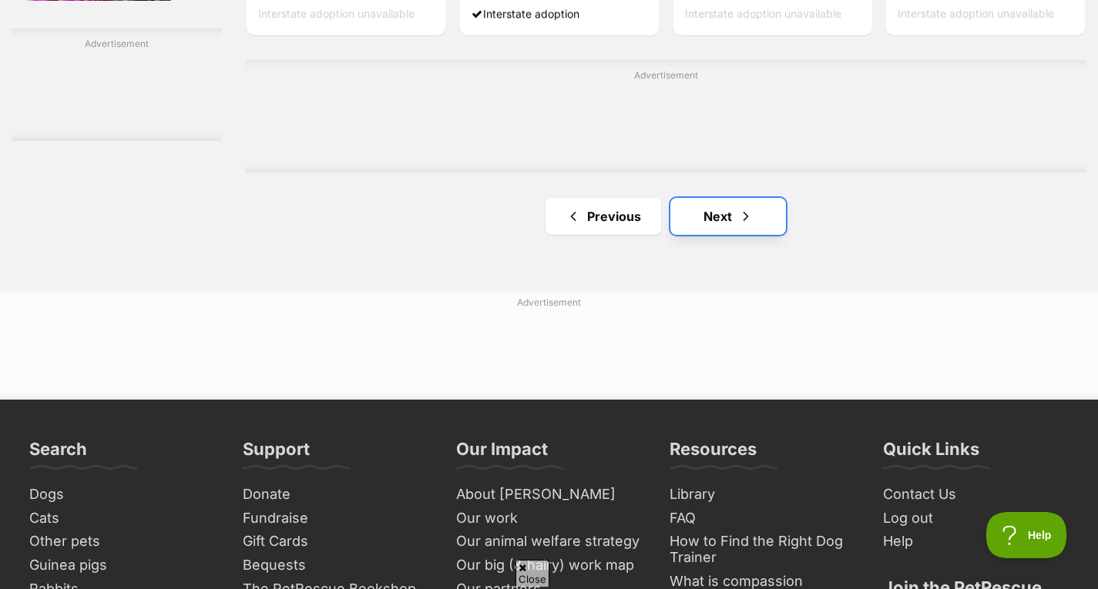
click at [710, 228] on link "Next" at bounding box center [728, 216] width 116 height 37
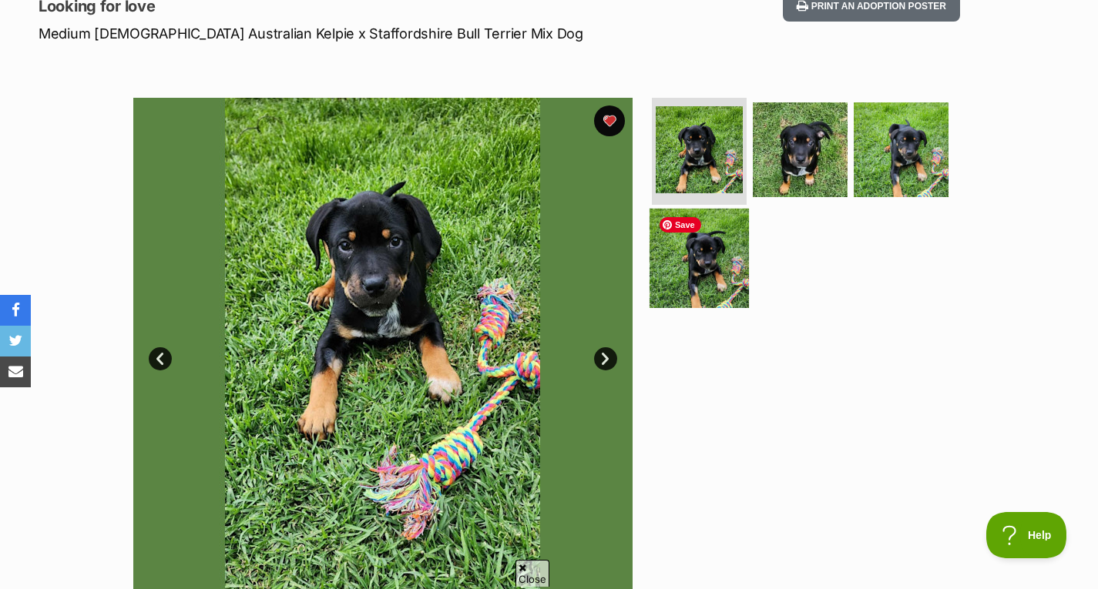
click at [679, 255] on img at bounding box center [699, 258] width 99 height 99
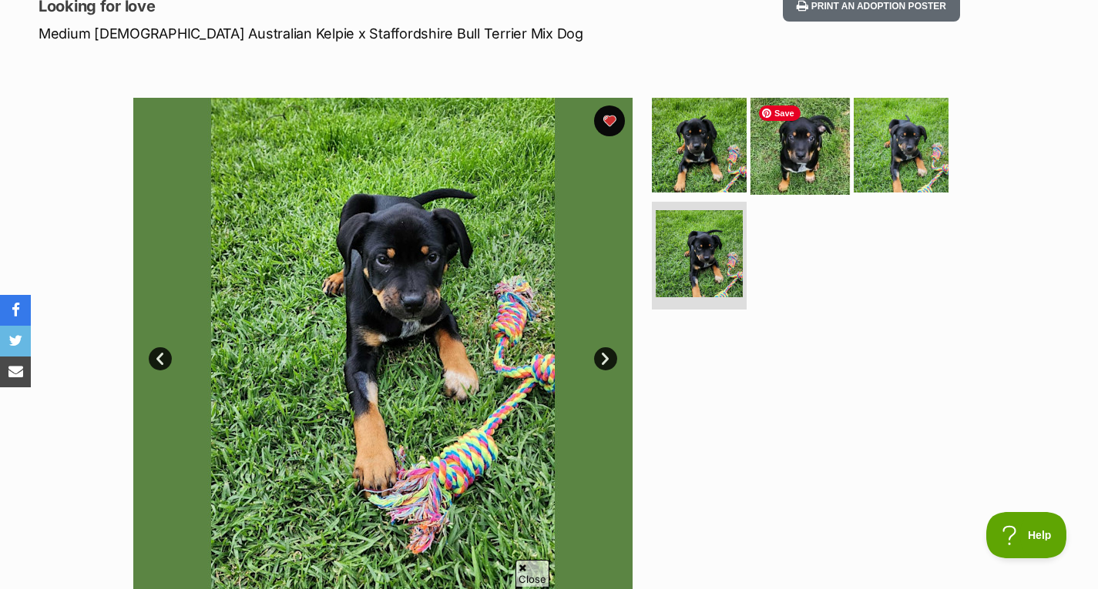
click at [816, 153] on img at bounding box center [800, 144] width 99 height 99
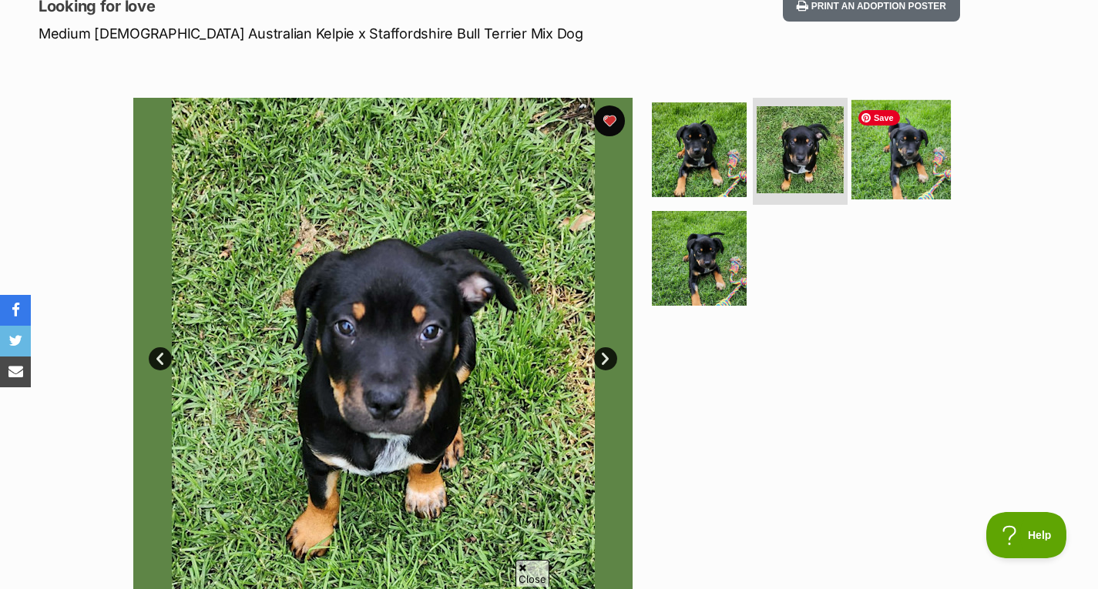
click at [905, 160] on img at bounding box center [900, 148] width 99 height 99
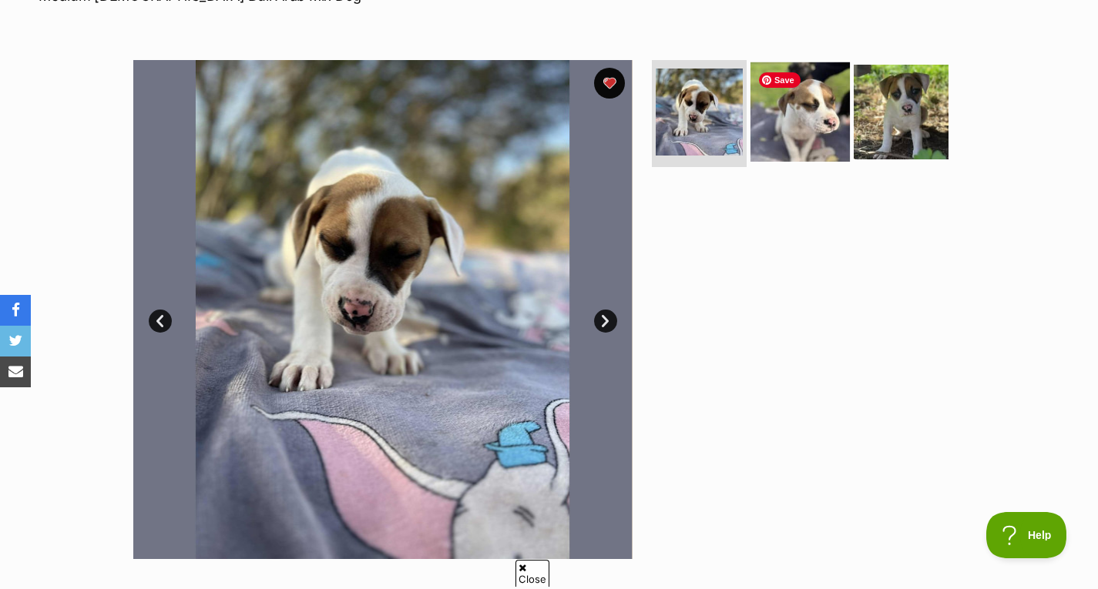
click at [805, 120] on img at bounding box center [800, 111] width 99 height 99
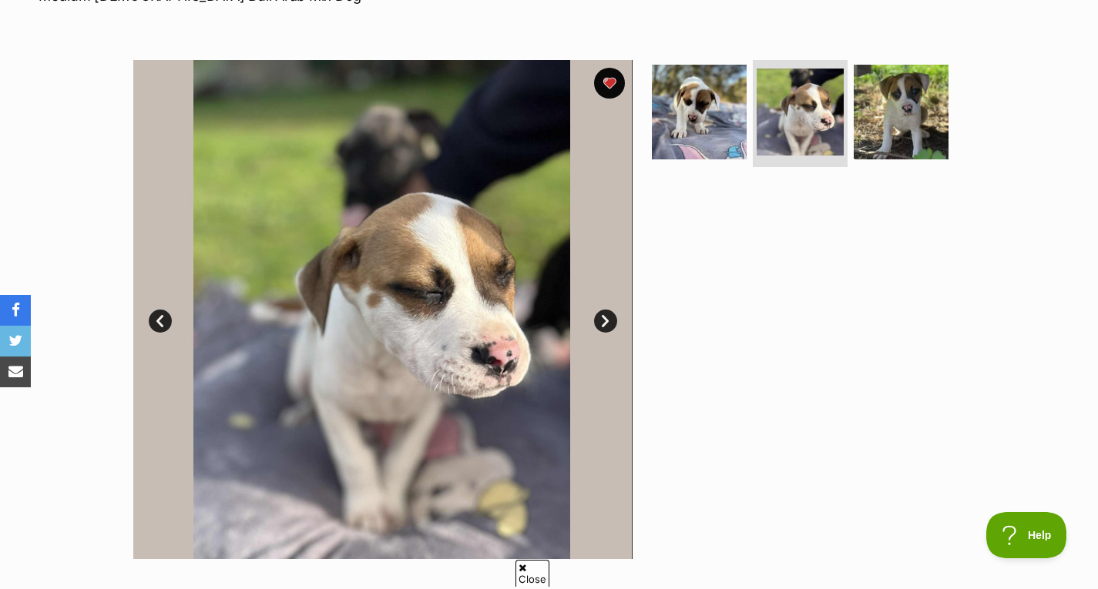
click at [701, 162] on ul at bounding box center [807, 117] width 316 height 114
click at [701, 132] on img at bounding box center [699, 111] width 99 height 99
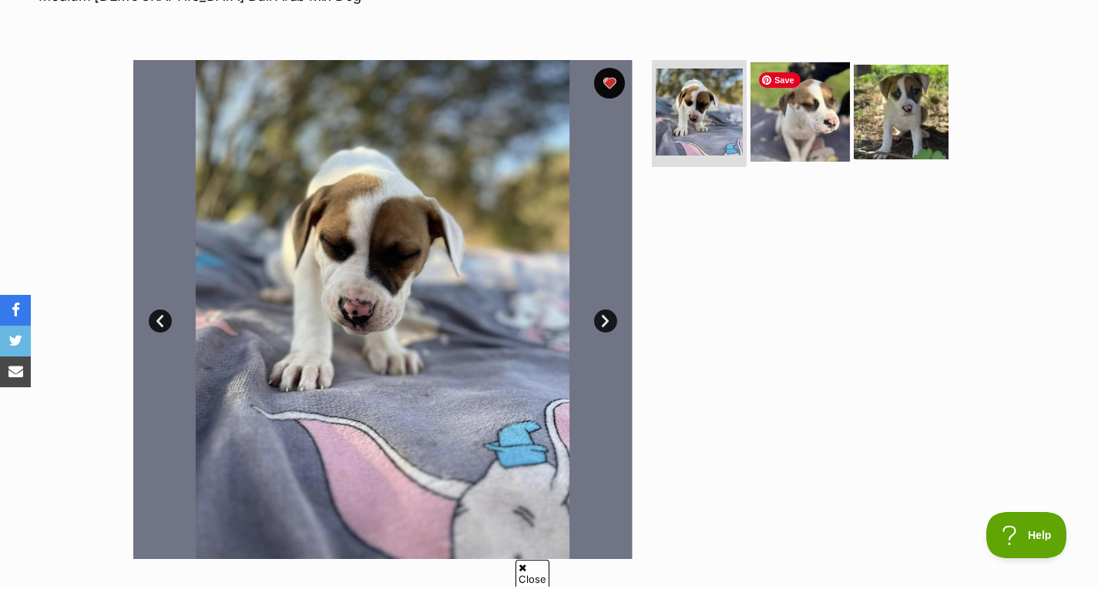
click at [825, 144] on img at bounding box center [800, 111] width 99 height 99
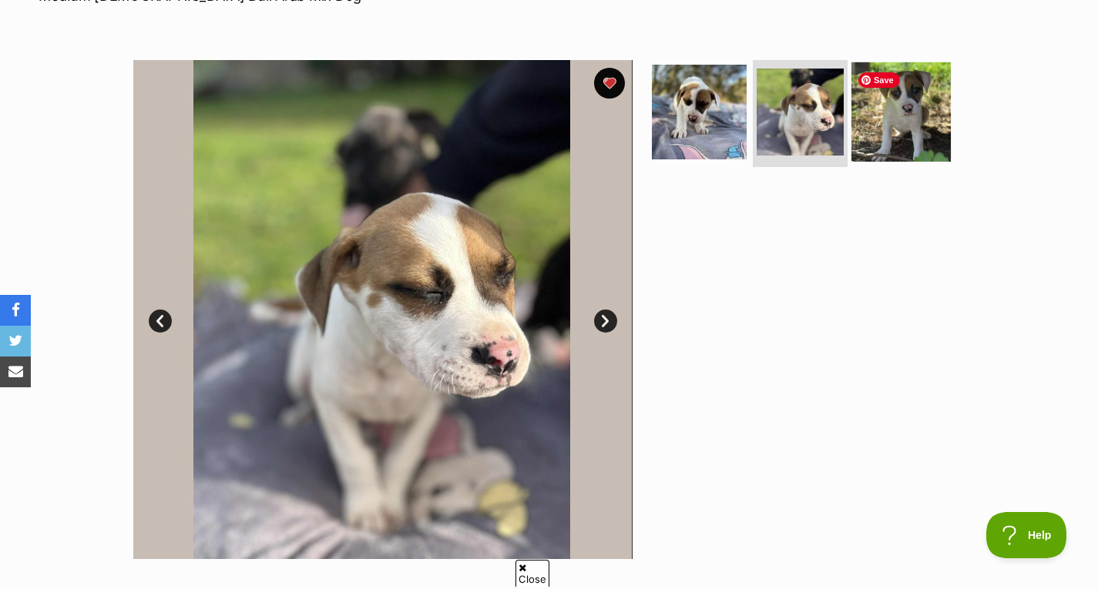
click at [934, 150] on img at bounding box center [900, 111] width 99 height 99
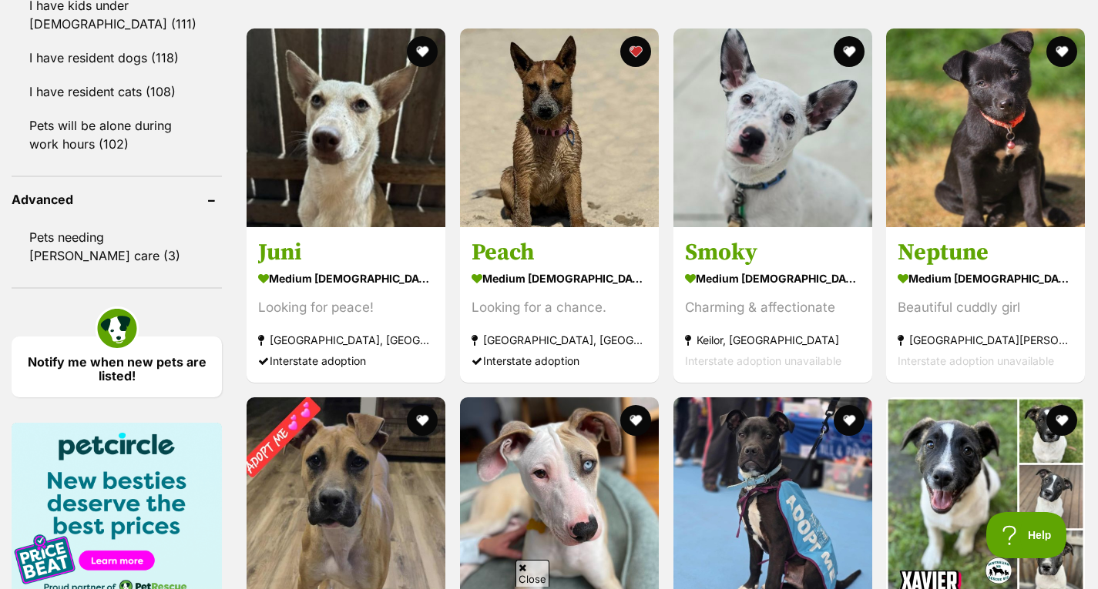
scroll to position [1888, 0]
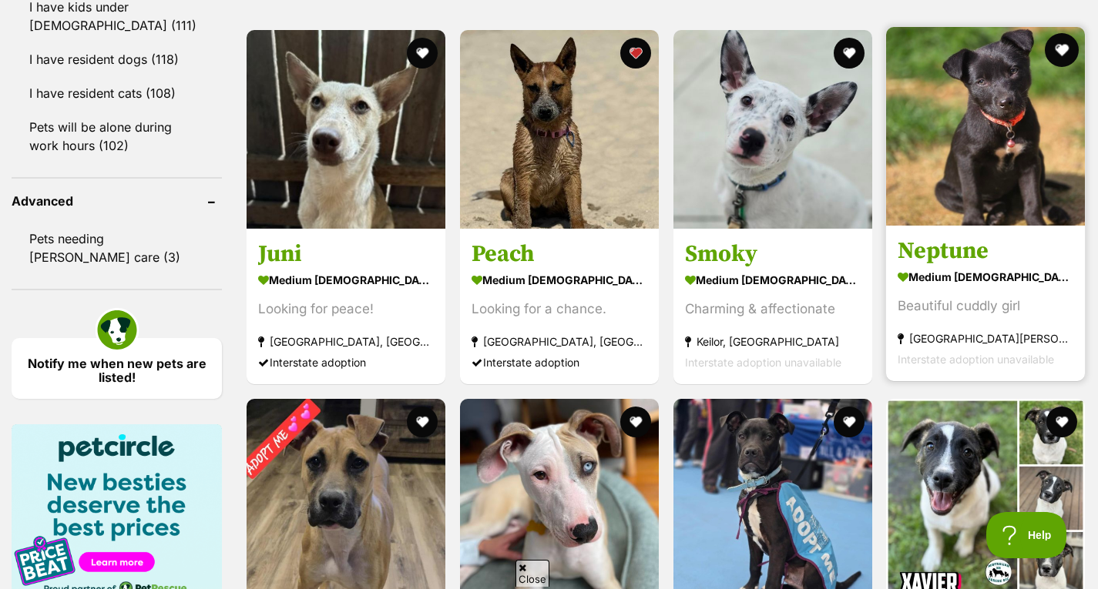
click at [1063, 52] on button "favourite" at bounding box center [1062, 50] width 34 height 34
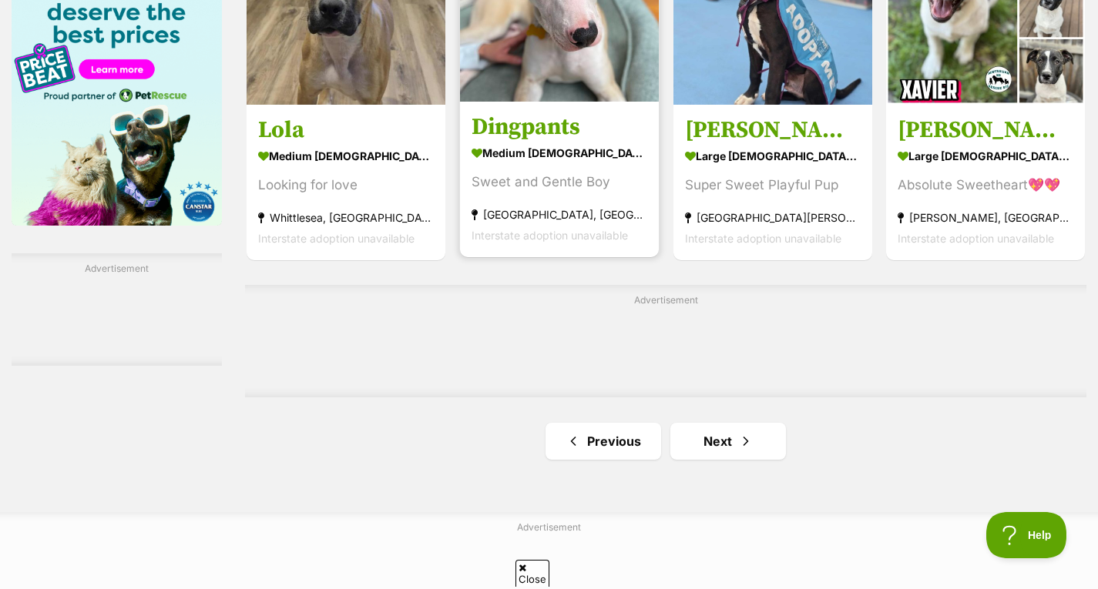
scroll to position [2382, 0]
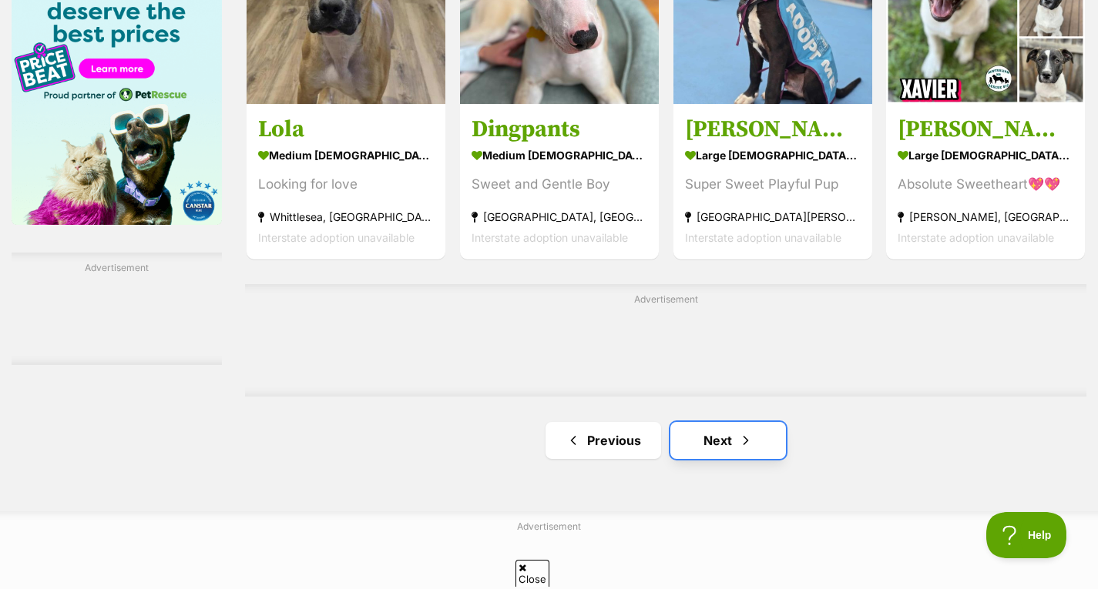
click at [772, 459] on link "Next" at bounding box center [728, 440] width 116 height 37
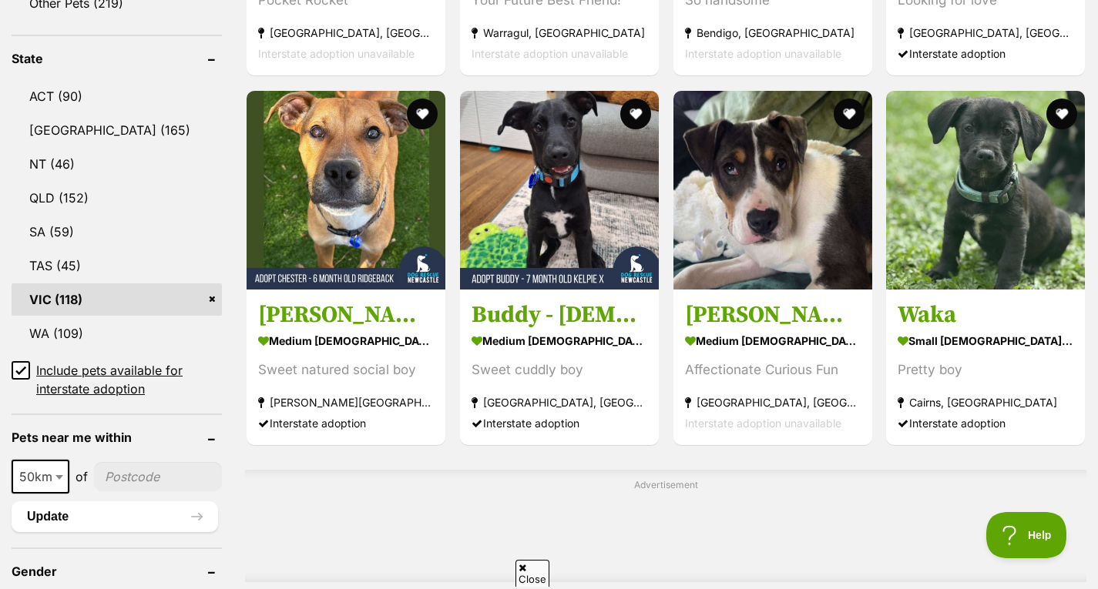
scroll to position [781, 0]
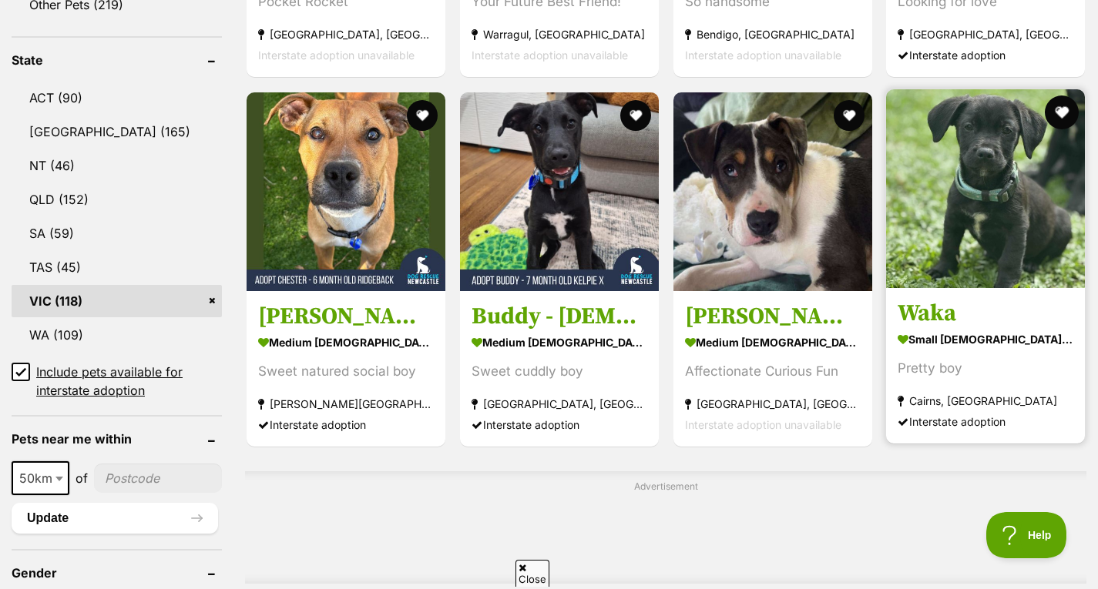
click at [1063, 109] on button "favourite" at bounding box center [1062, 113] width 34 height 34
click at [1014, 274] on img at bounding box center [985, 188] width 199 height 199
click at [1066, 100] on button "favourite" at bounding box center [1062, 113] width 34 height 34
click at [1066, 113] on button "favourite" at bounding box center [1062, 113] width 34 height 34
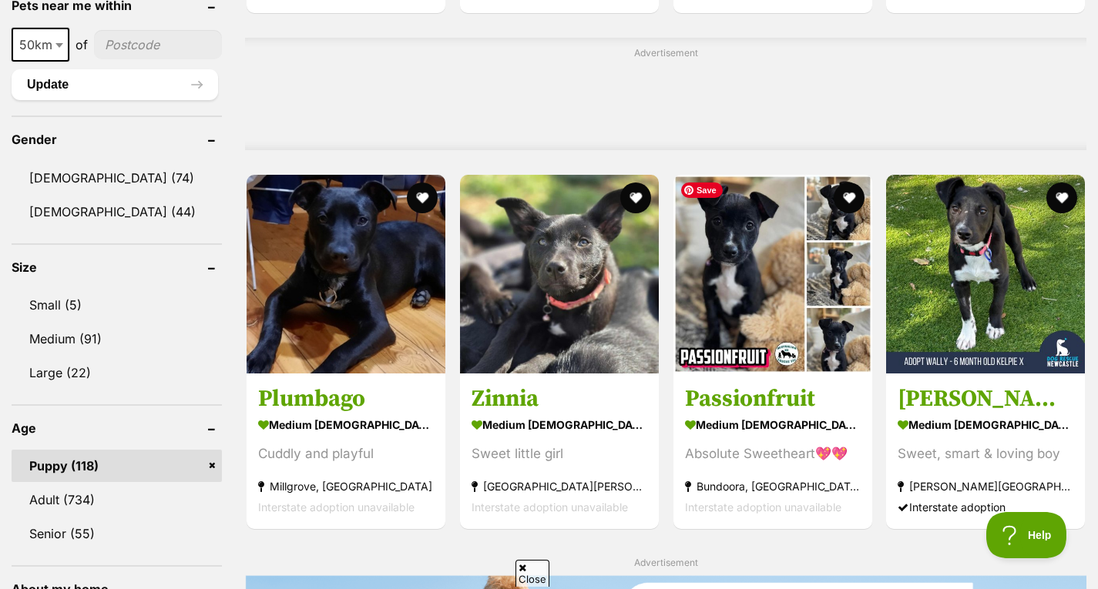
scroll to position [1216, 0]
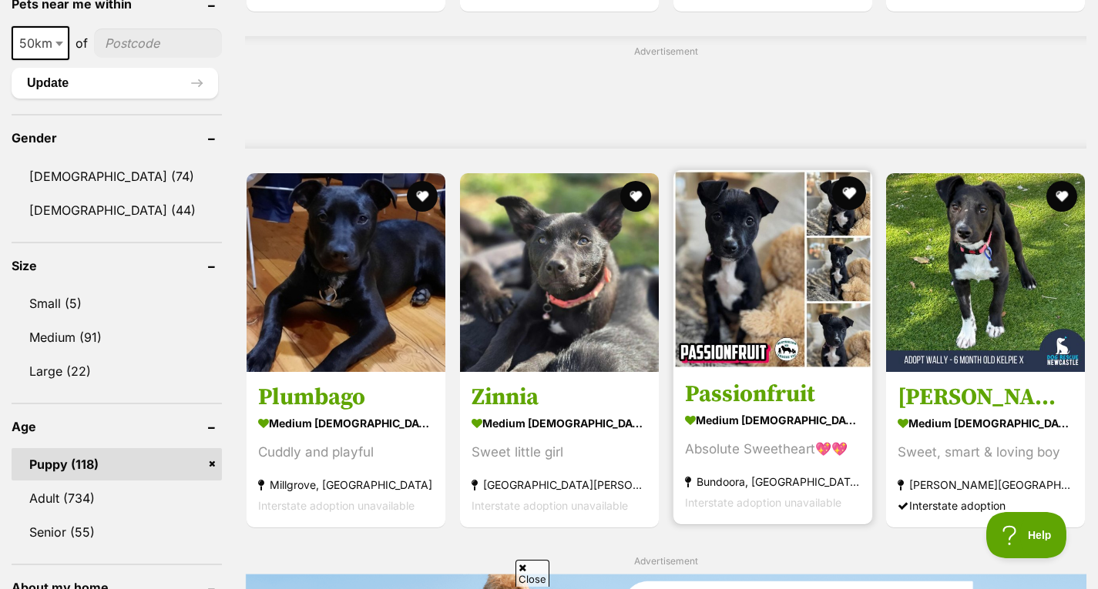
click at [857, 189] on button "favourite" at bounding box center [848, 193] width 34 height 34
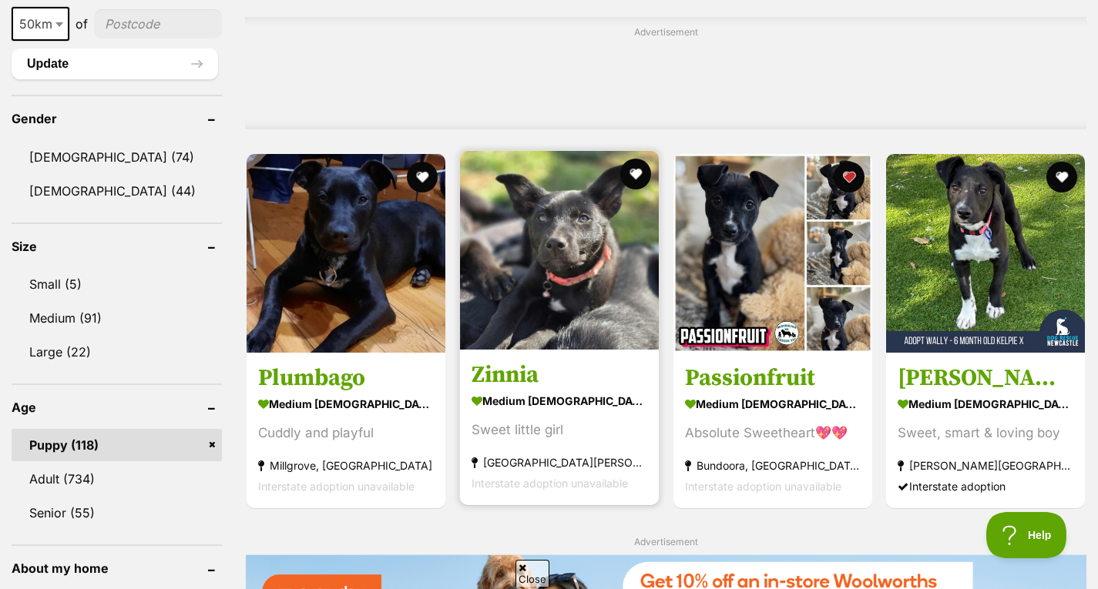
scroll to position [1236, 0]
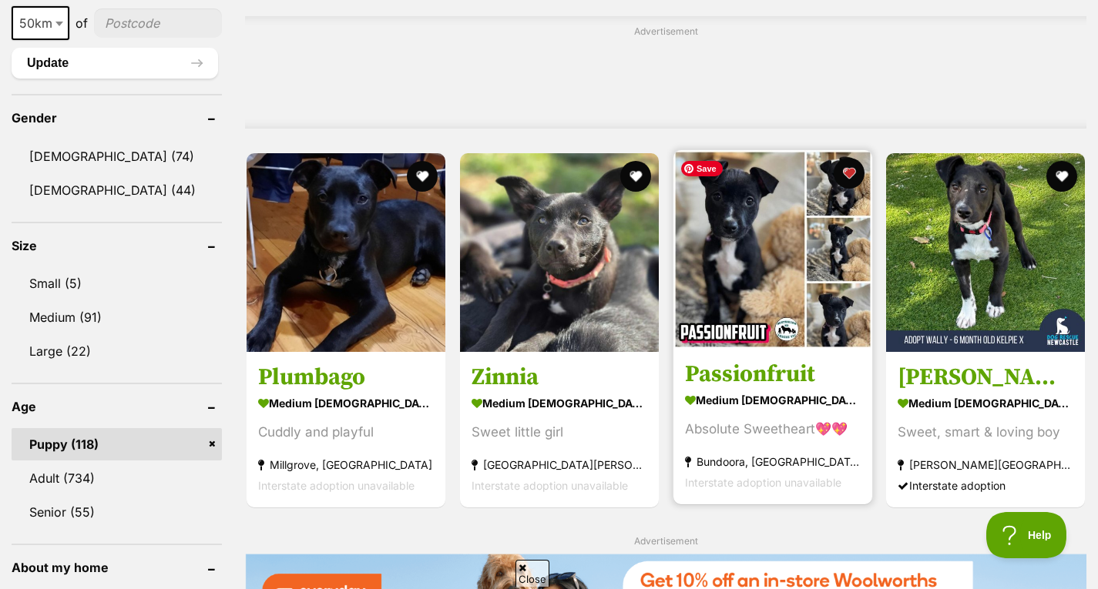
click at [690, 311] on img at bounding box center [772, 249] width 199 height 199
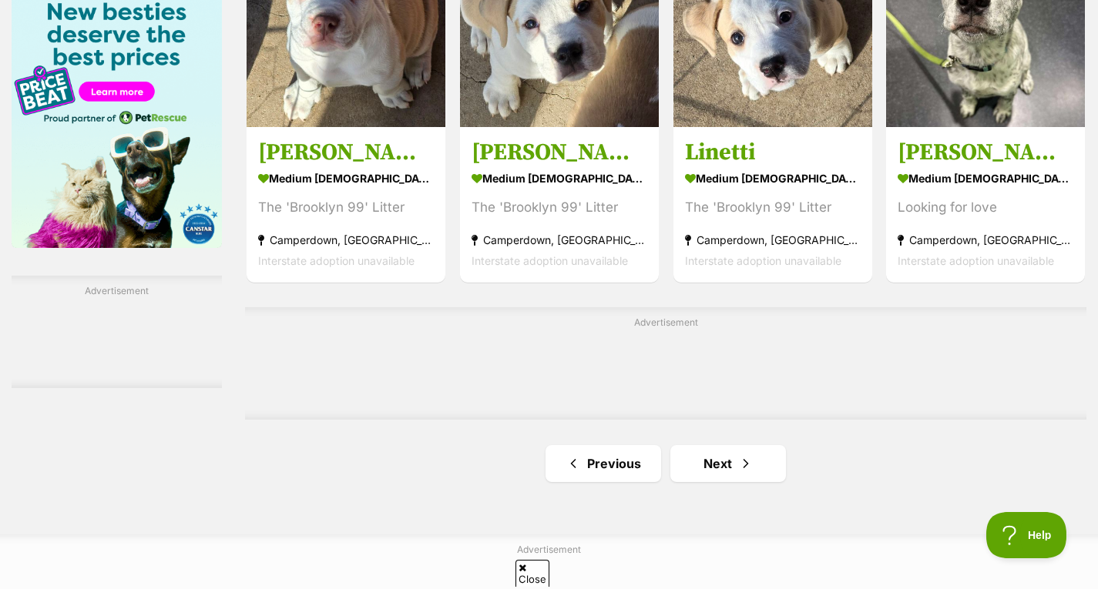
scroll to position [2358, 0]
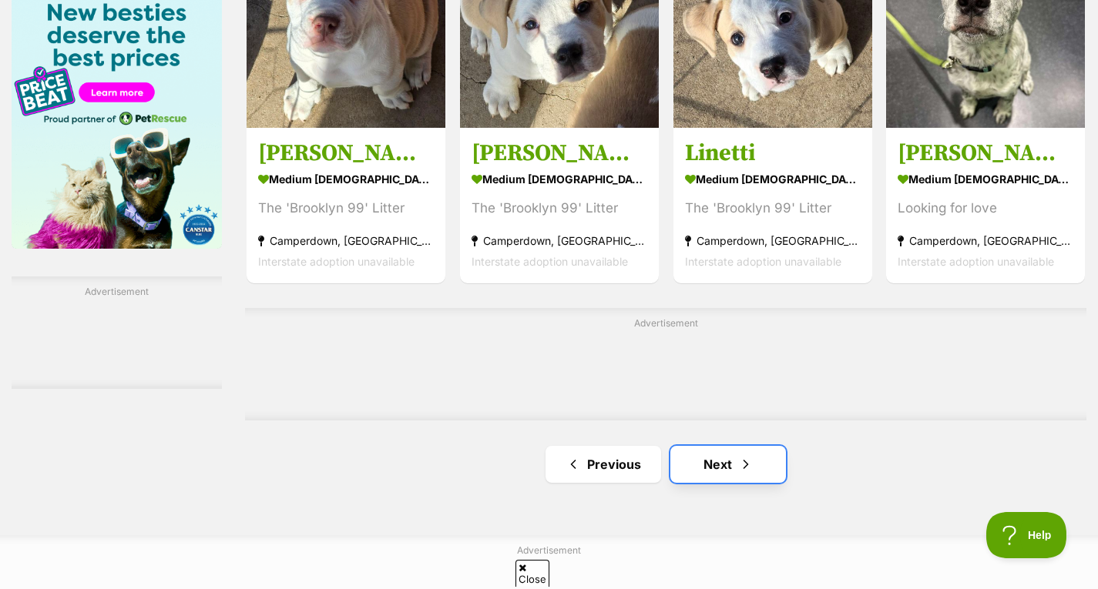
click at [738, 469] on span "Next page" at bounding box center [745, 464] width 15 height 18
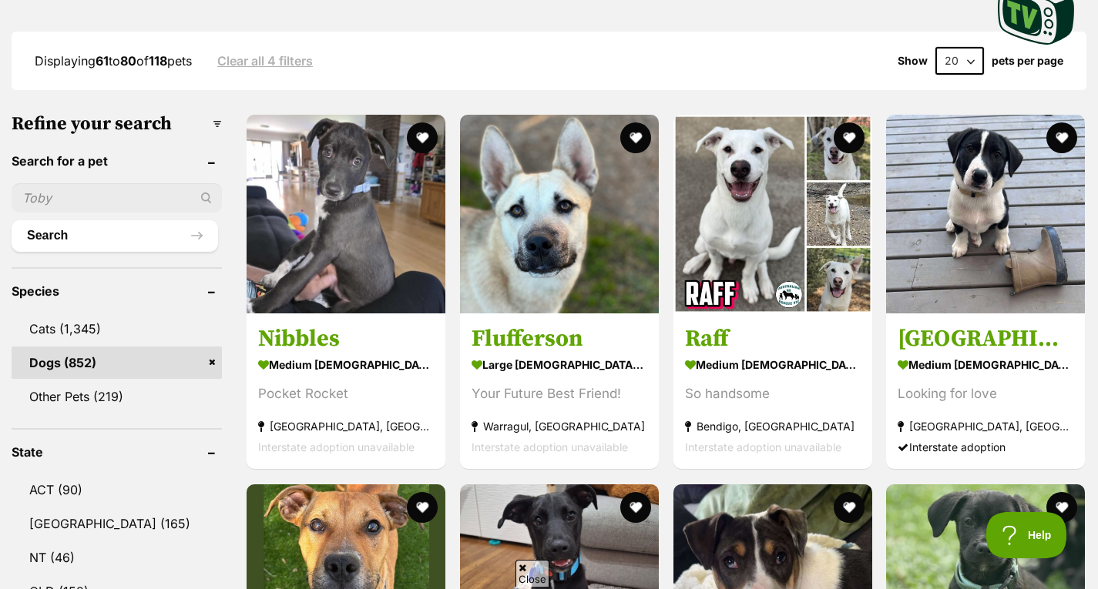
scroll to position [0, 0]
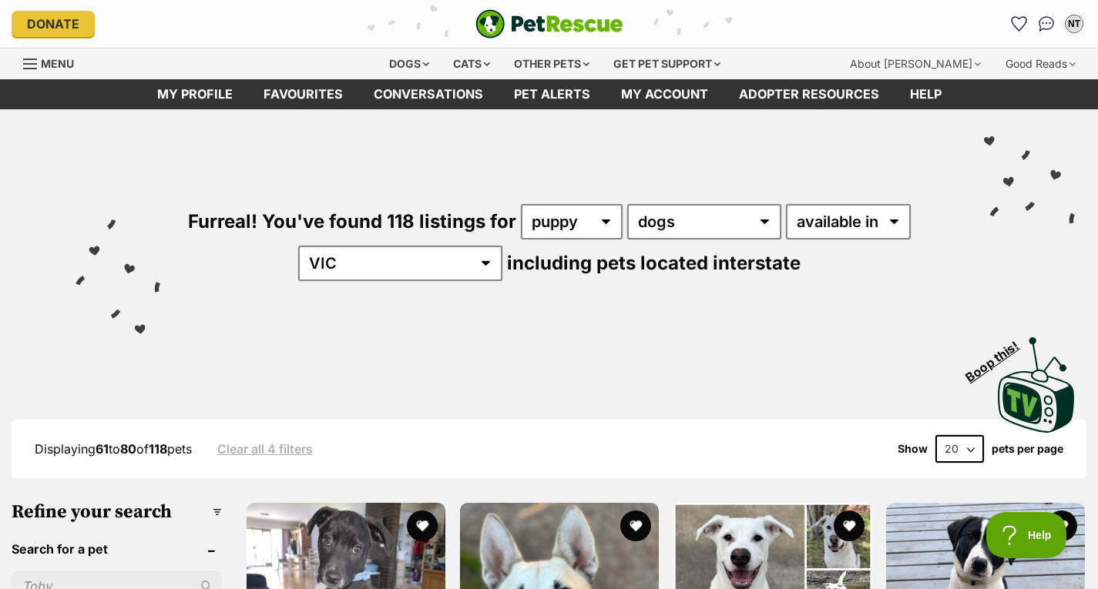
click at [742, 242] on div "Furreal! You've found 118 listings for any age puppy adult senior any type of p…" at bounding box center [549, 216] width 1052 height 214
click at [769, 227] on select "any type of pet cats dogs other pets" at bounding box center [704, 221] width 154 height 35
select select "any"
click at [627, 204] on select "any type of pet cats dogs other pets" at bounding box center [704, 221] width 154 height 35
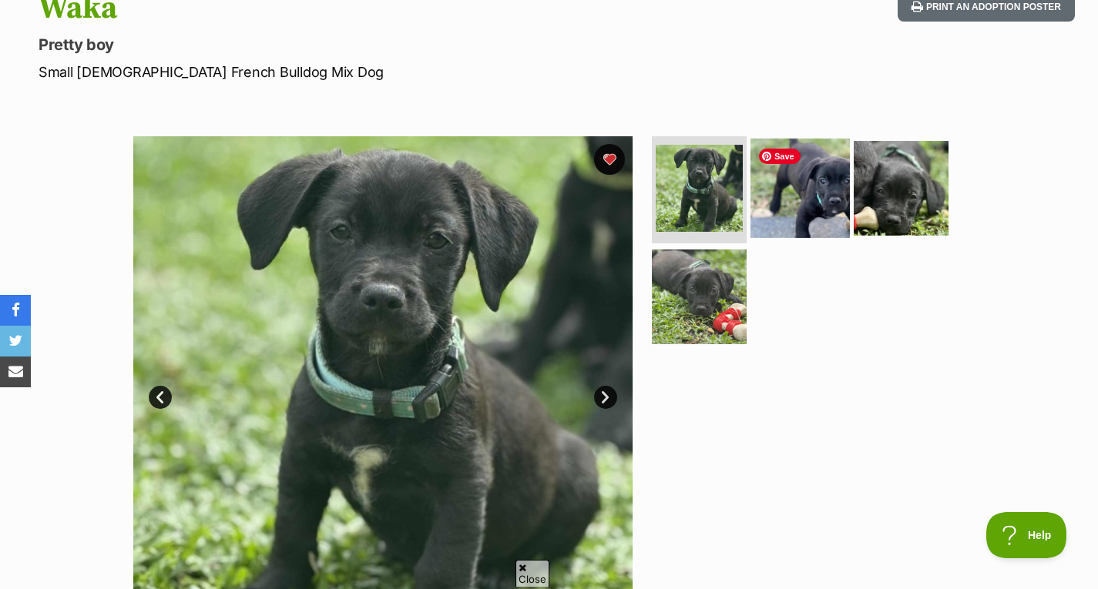
click at [766, 189] on img at bounding box center [800, 187] width 99 height 99
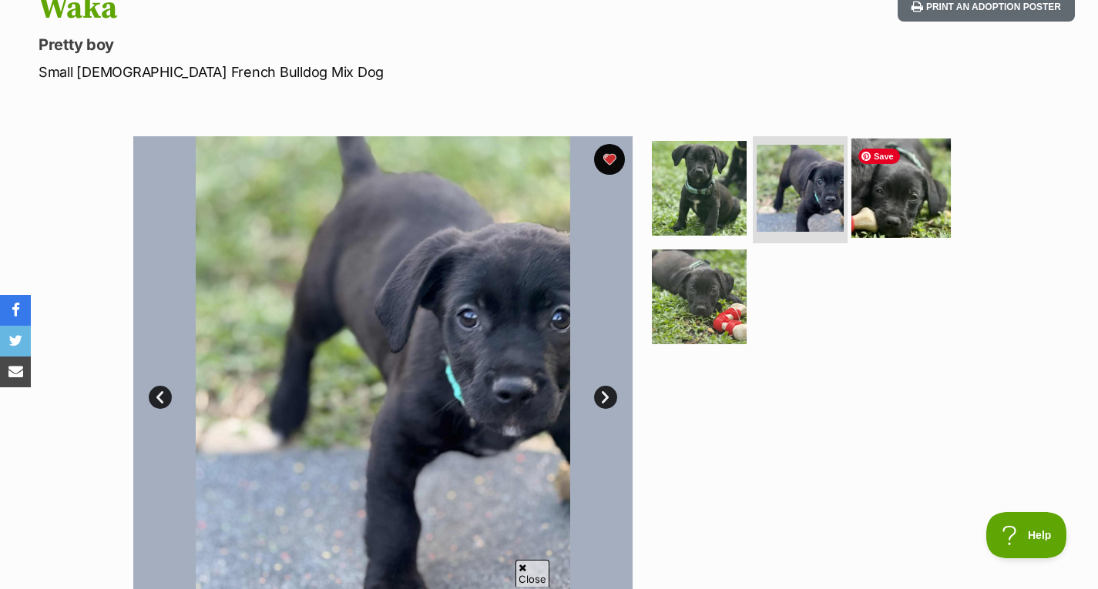
click at [934, 230] on img at bounding box center [900, 187] width 99 height 99
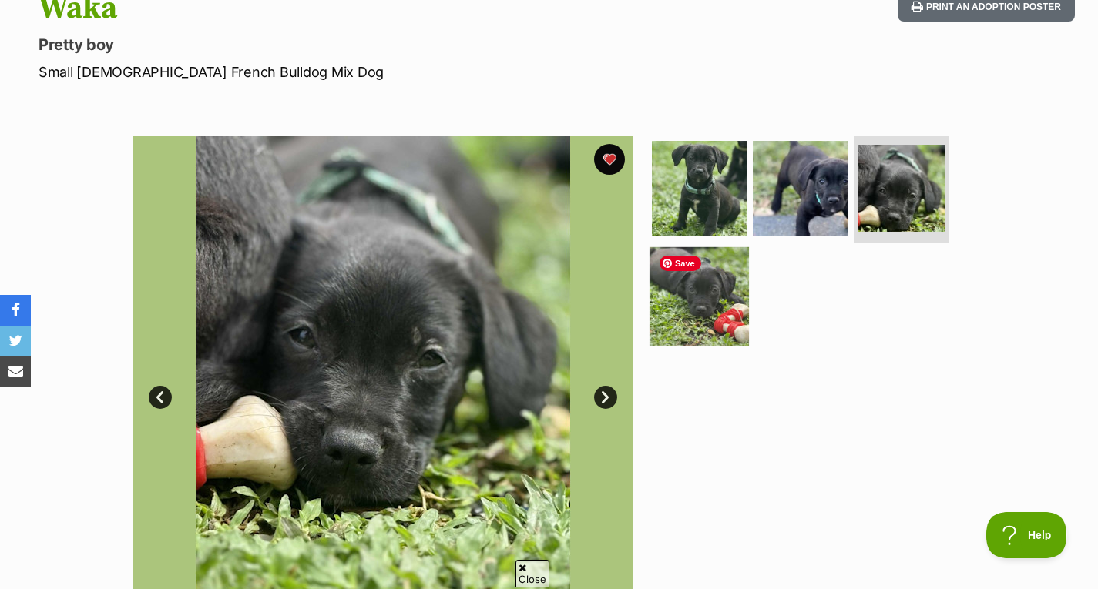
click at [717, 292] on img at bounding box center [699, 296] width 99 height 99
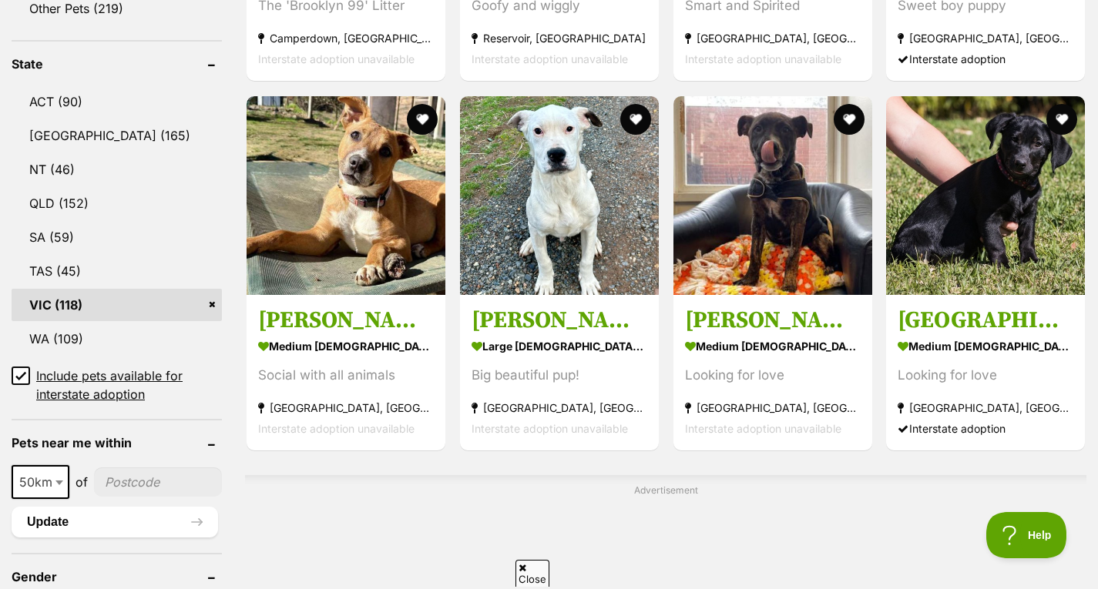
scroll to position [778, 0]
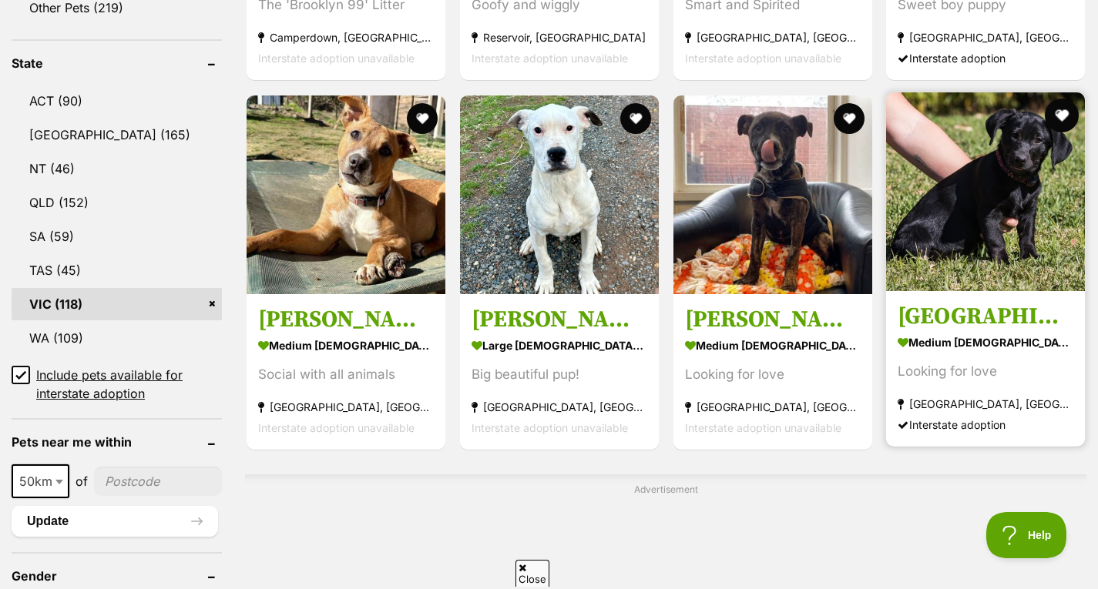
click at [1064, 121] on button "favourite" at bounding box center [1062, 116] width 34 height 34
click at [1023, 241] on img at bounding box center [985, 191] width 199 height 199
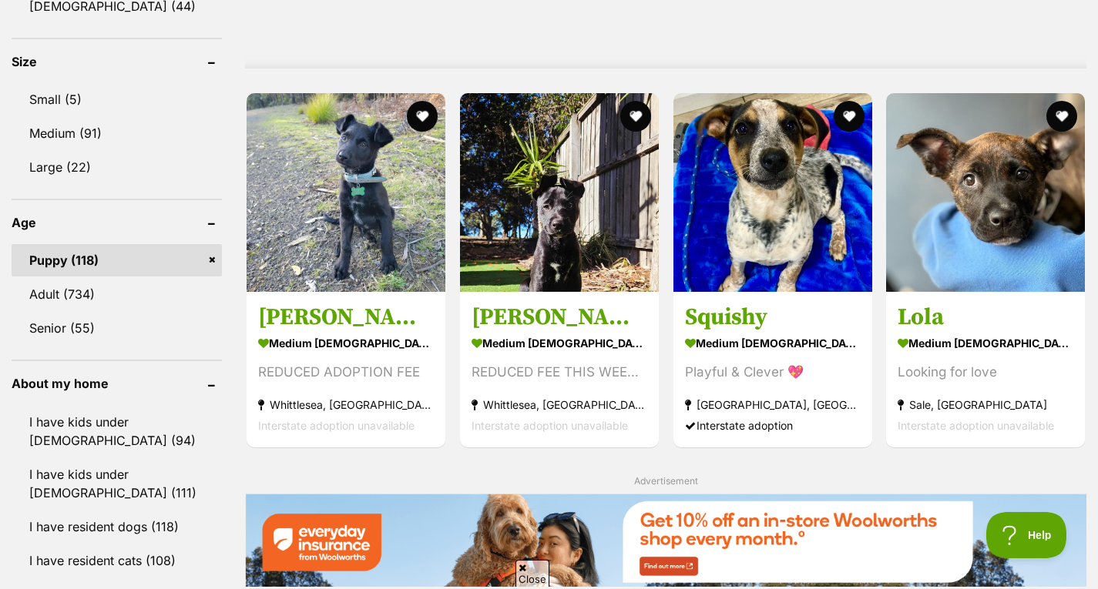
scroll to position [1479, 0]
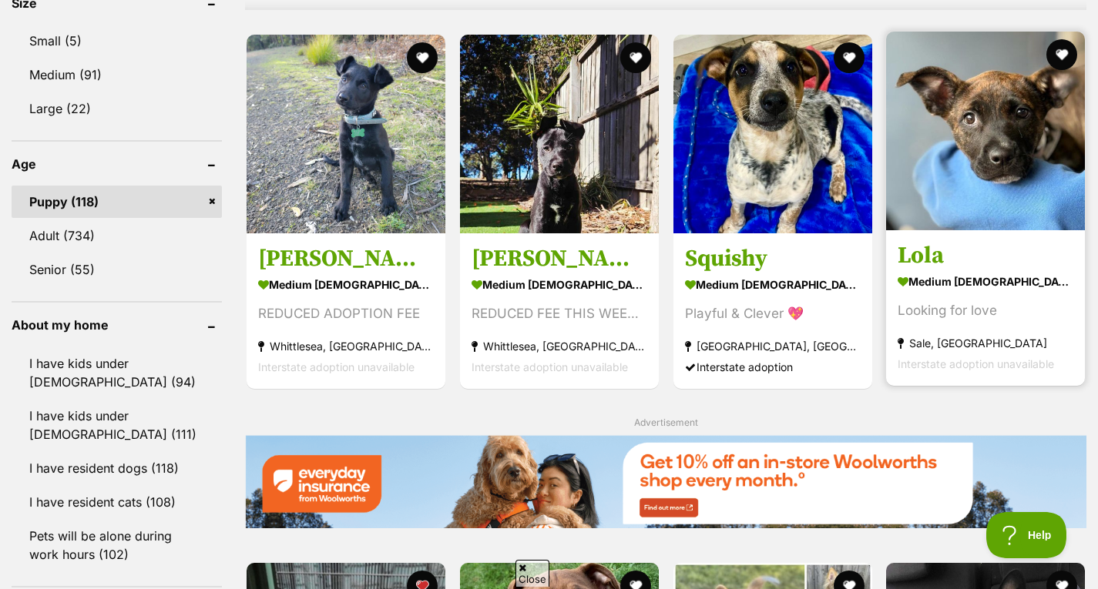
click at [962, 287] on strong "medium female Dog" at bounding box center [986, 281] width 176 height 22
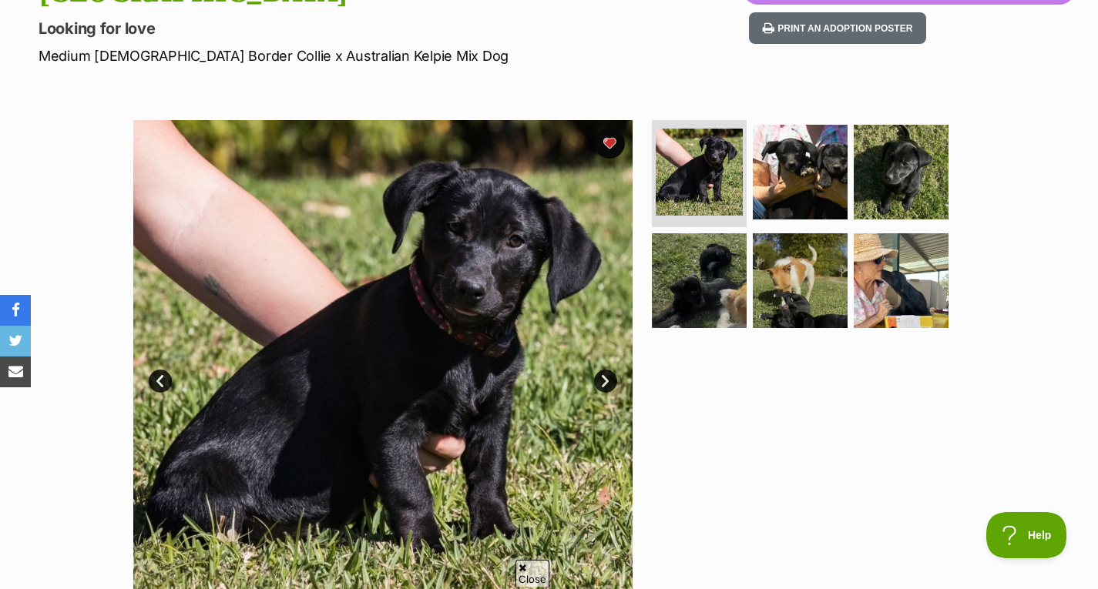
scroll to position [212, 0]
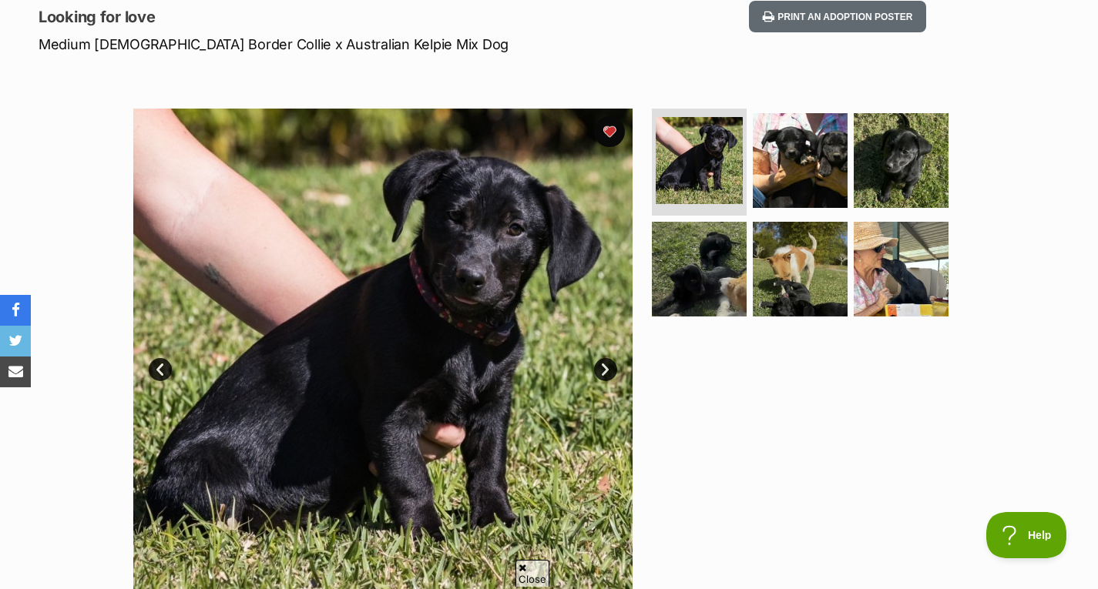
click at [606, 367] on link "Next" at bounding box center [605, 369] width 23 height 23
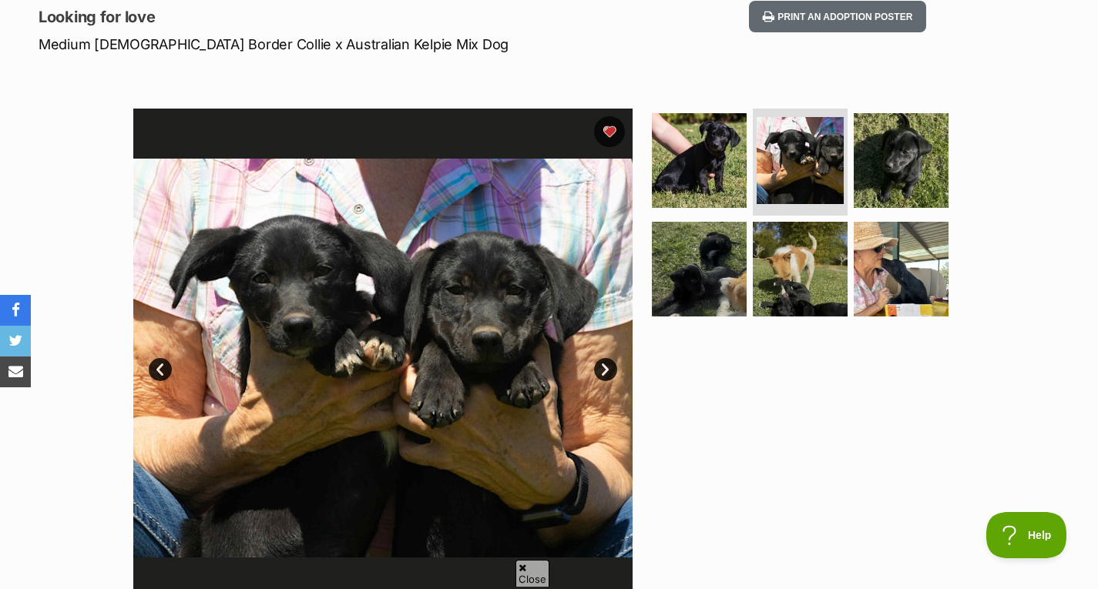
click at [606, 367] on link "Next" at bounding box center [605, 369] width 23 height 23
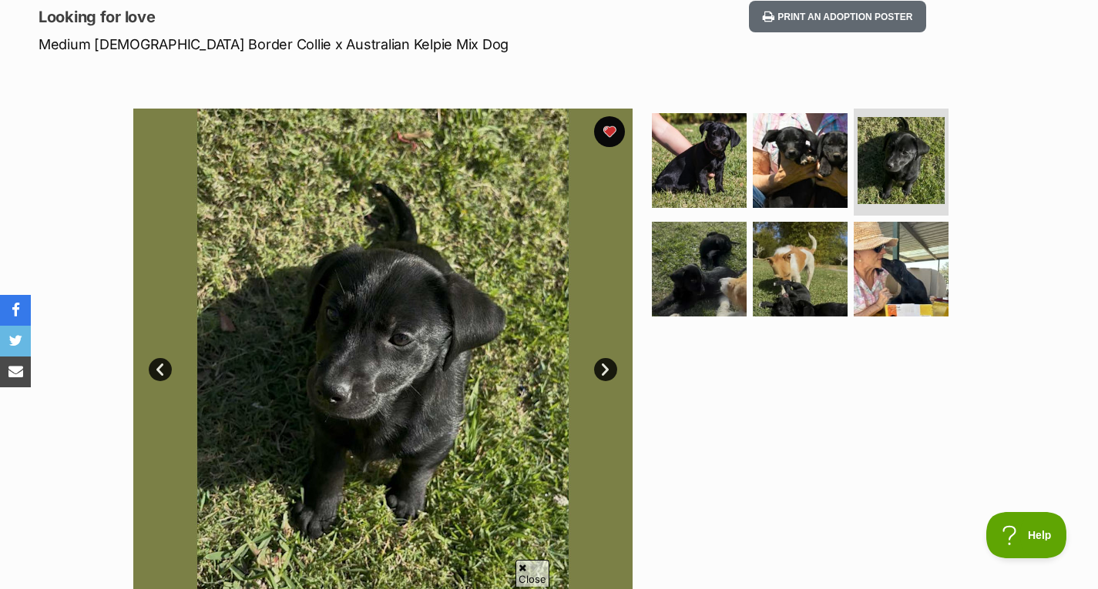
click at [606, 367] on link "Next" at bounding box center [605, 369] width 23 height 23
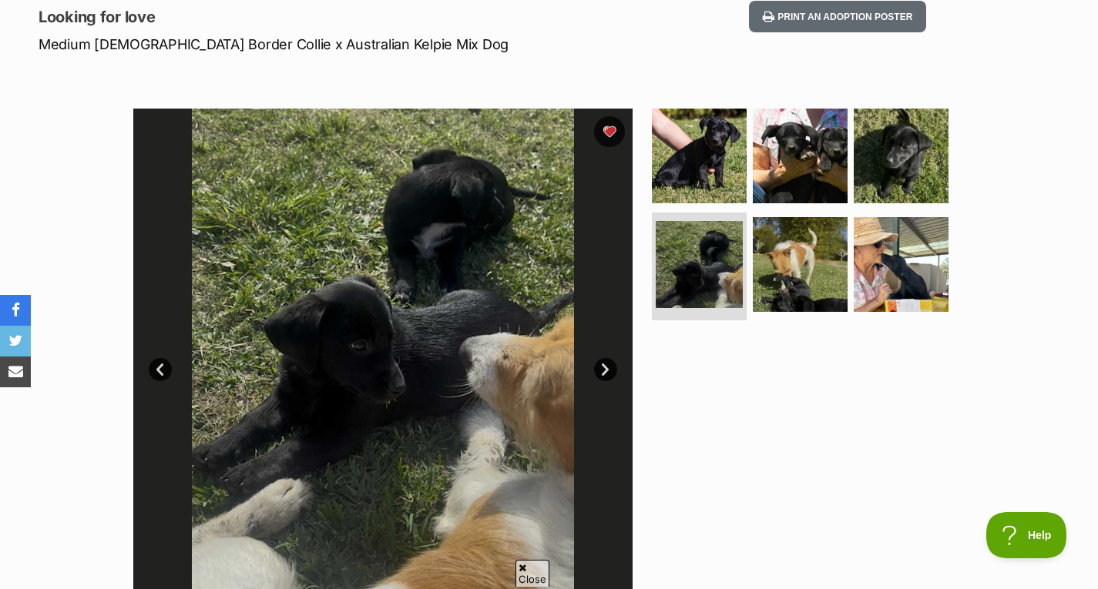
click at [606, 367] on link "Next" at bounding box center [605, 369] width 23 height 23
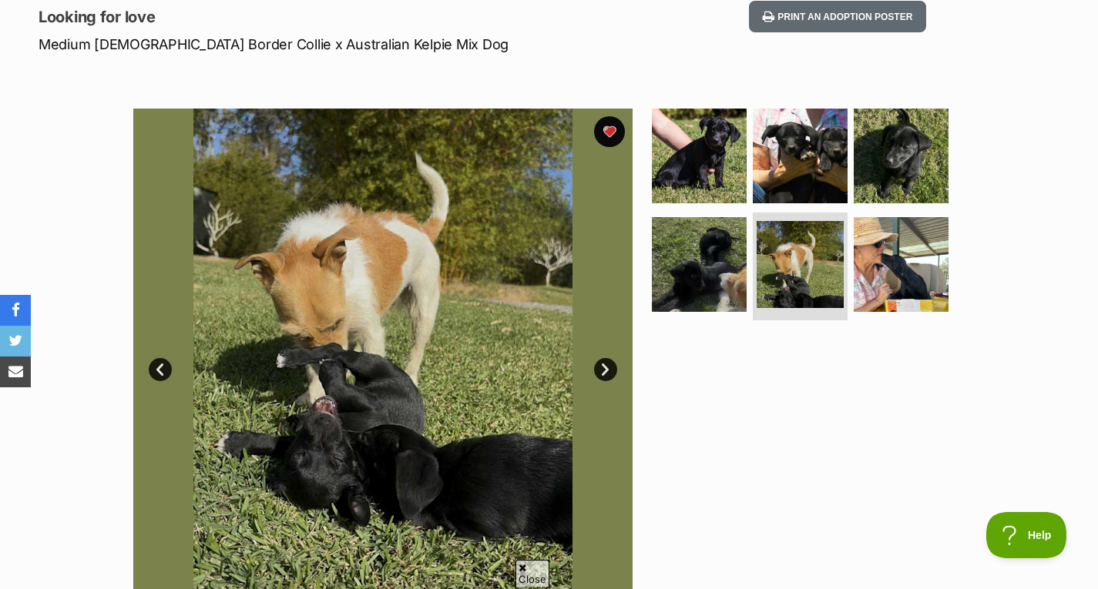
click at [607, 365] on link "Next" at bounding box center [605, 369] width 23 height 23
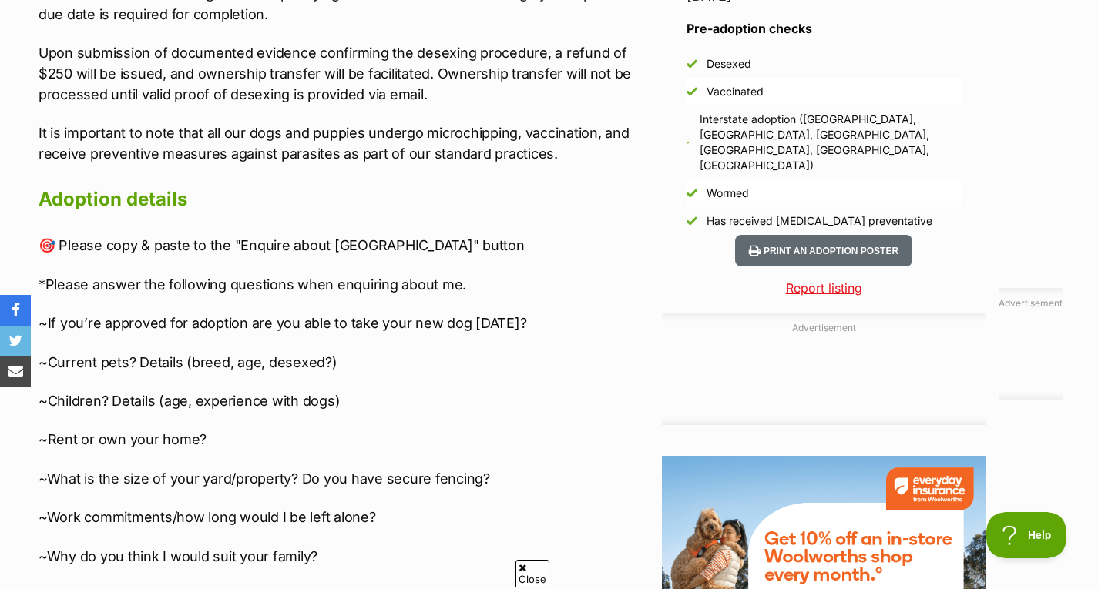
scroll to position [1557, 0]
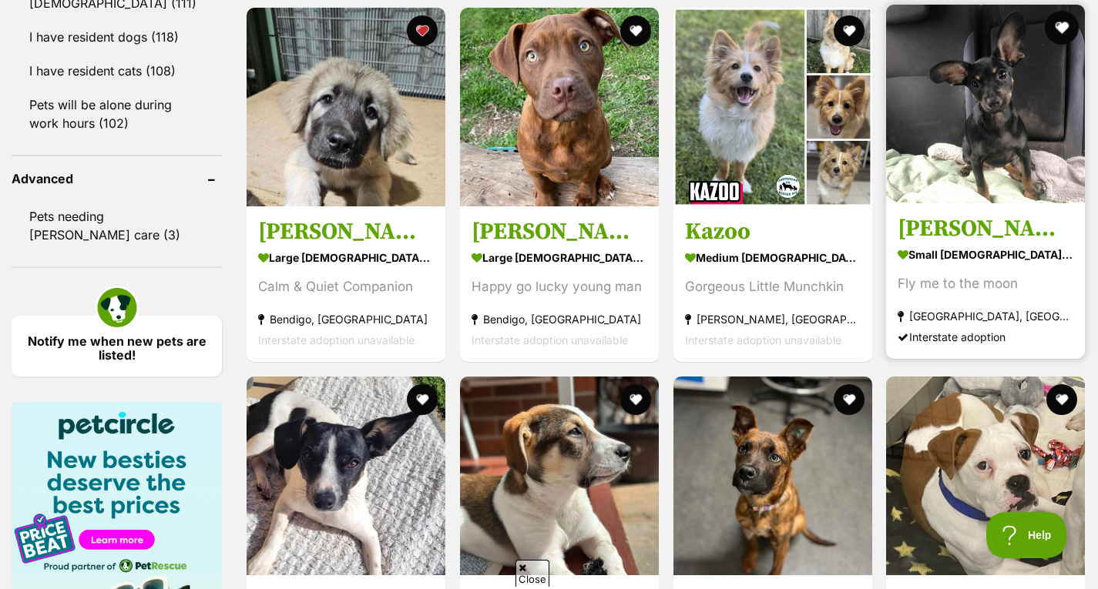
click at [1059, 25] on button "favourite" at bounding box center [1062, 28] width 34 height 34
click at [1002, 139] on img at bounding box center [985, 104] width 199 height 199
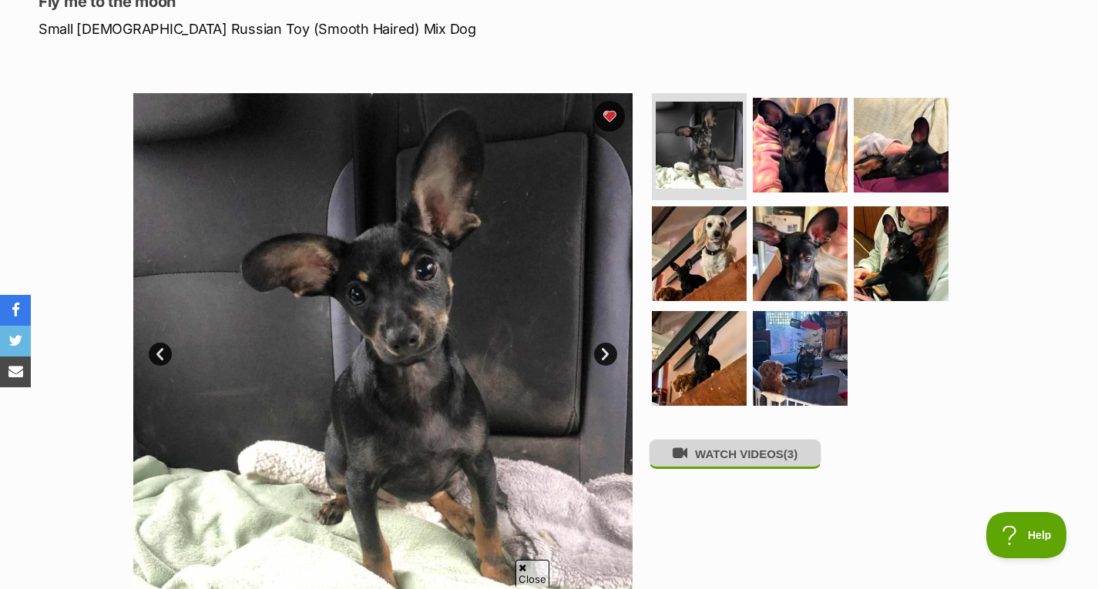
click at [701, 455] on button "WATCH VIDEOS (3)" at bounding box center [735, 454] width 173 height 30
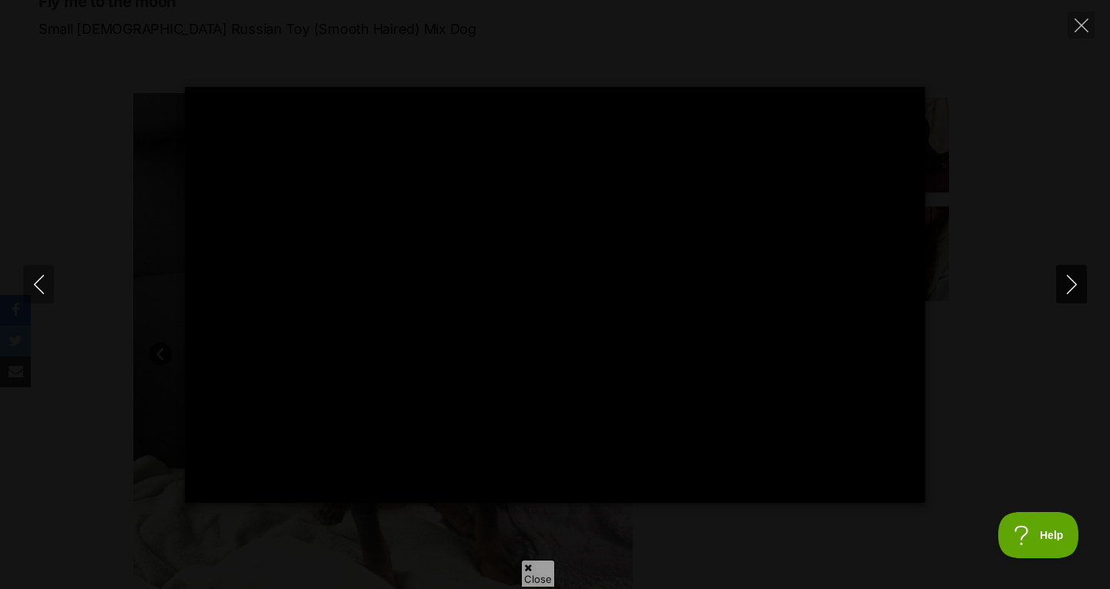
type input "100"
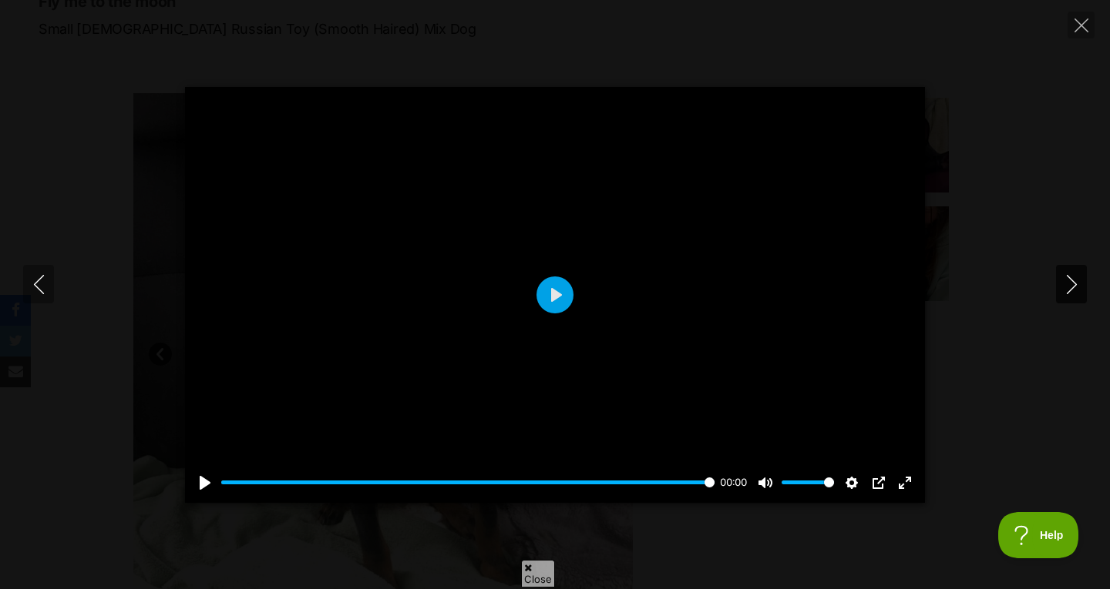
click at [1069, 281] on icon "Next" at bounding box center [1071, 284] width 19 height 19
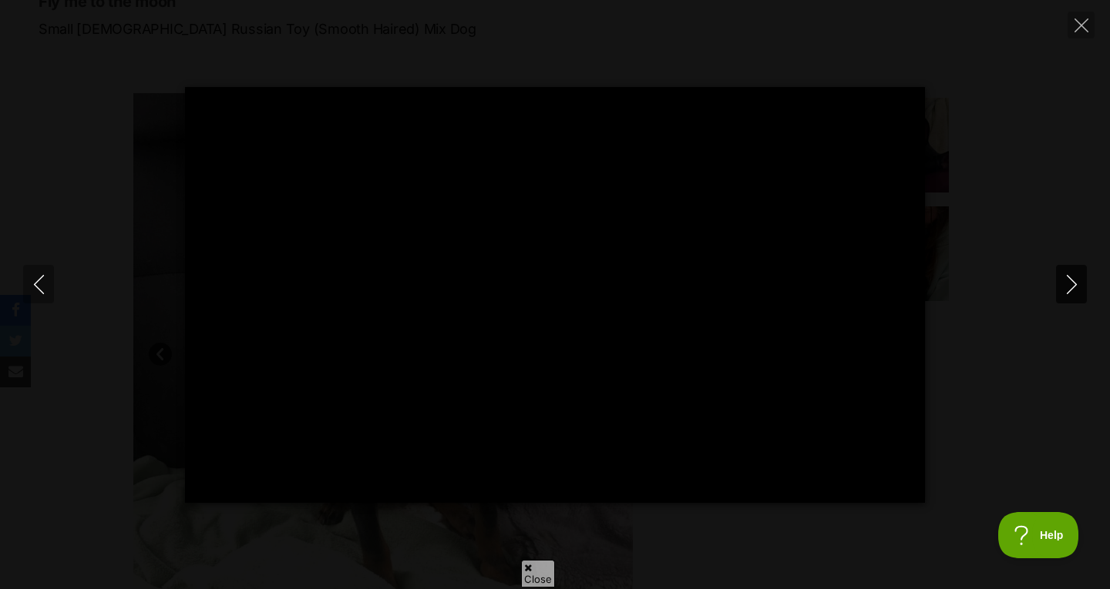
click at [1075, 281] on icon "Next" at bounding box center [1071, 284] width 19 height 19
type input "88.87"
type input "100"
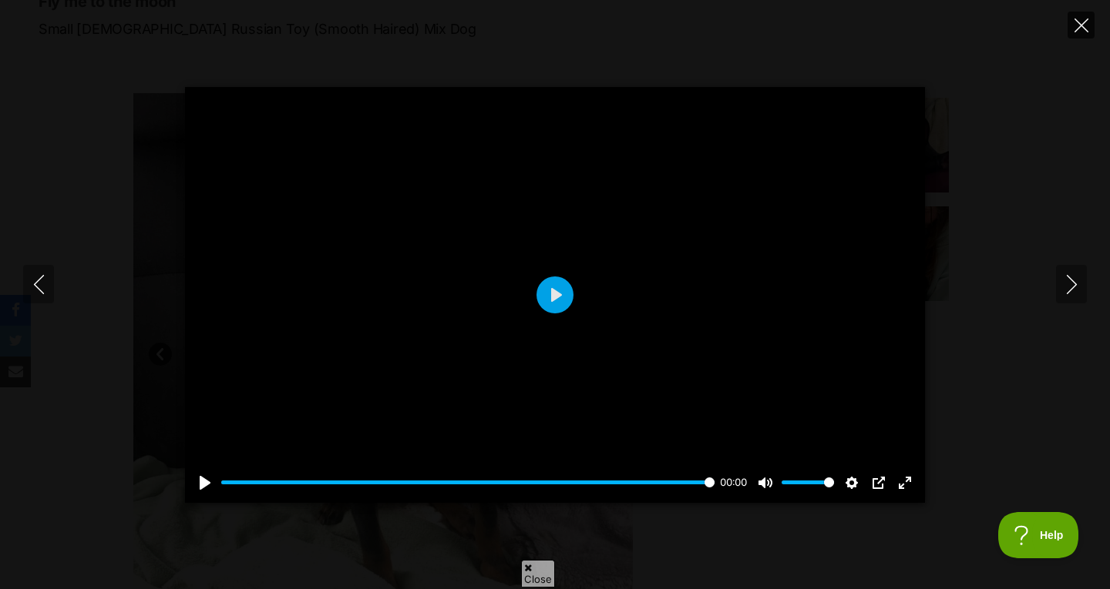
click at [1083, 22] on icon "Close" at bounding box center [1081, 25] width 14 height 14
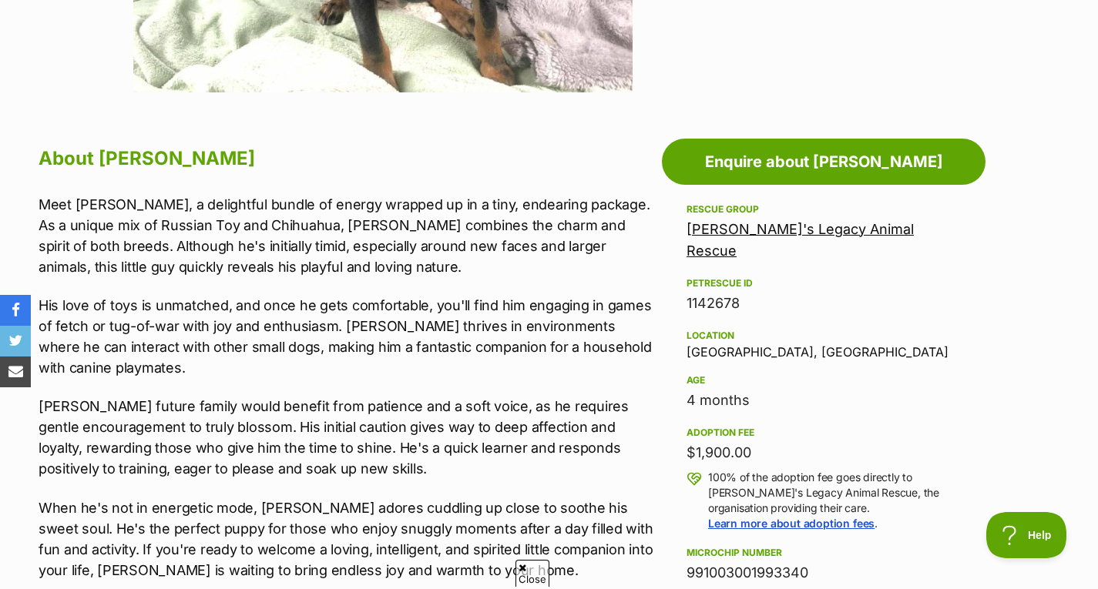
scroll to position [728, 0]
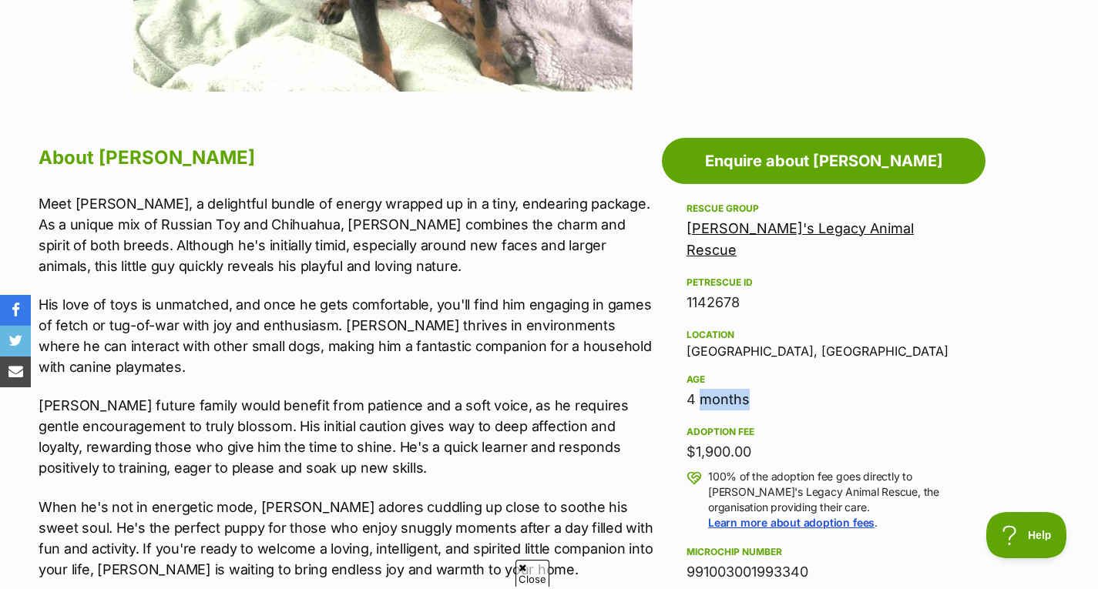
drag, startPoint x: 734, startPoint y: 394, endPoint x: 794, endPoint y: 506, distance: 127.9
click at [805, 400] on div "Rescue group Dougie's Legacy Animal Rescue PetRescue ID 1142678 Location Wagga …" at bounding box center [824, 496] width 274 height 593
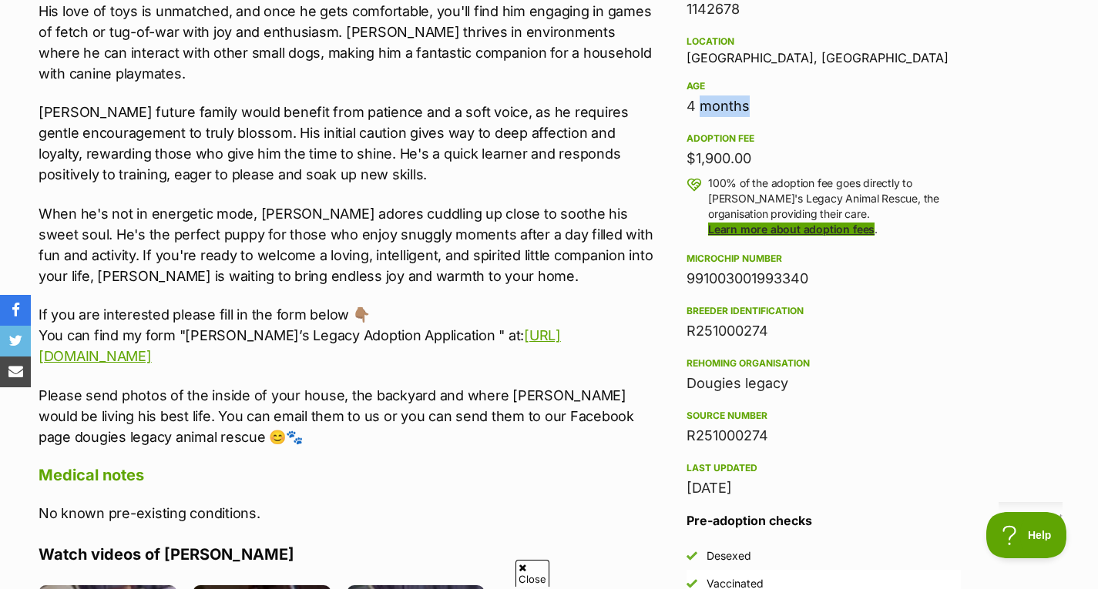
scroll to position [1023, 0]
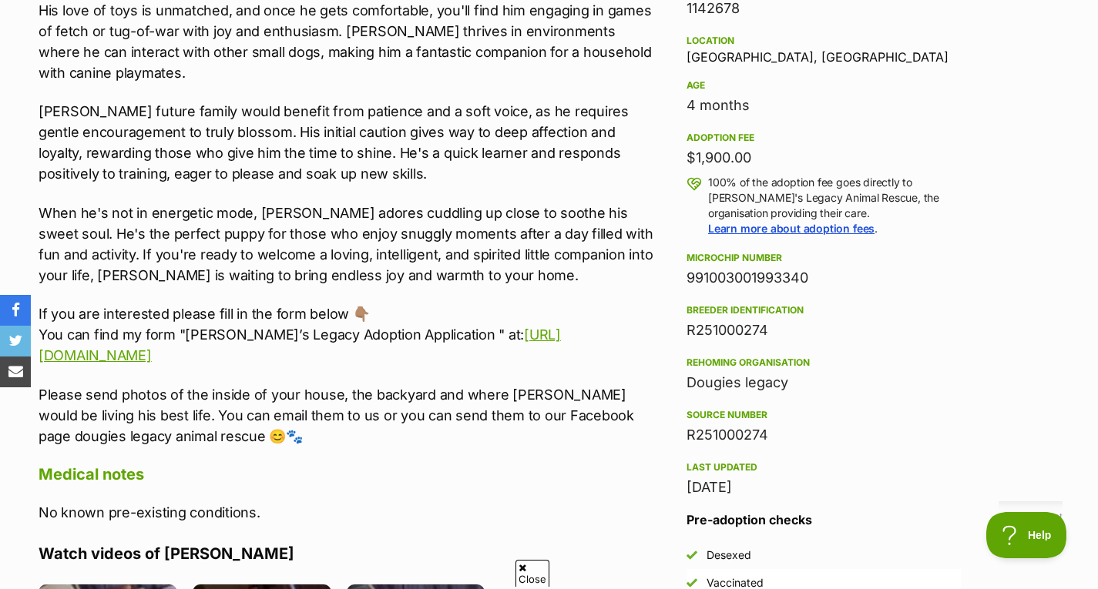
click at [870, 477] on div "15 Sep, 2025" at bounding box center [824, 488] width 274 height 22
drag, startPoint x: 678, startPoint y: 470, endPoint x: 897, endPoint y: 483, distance: 219.2
click at [897, 483] on aside "Rescue group Dougie's Legacy Animal Rescue PetRescue ID 1142678 Location Wagga …" at bounding box center [824, 334] width 324 height 858
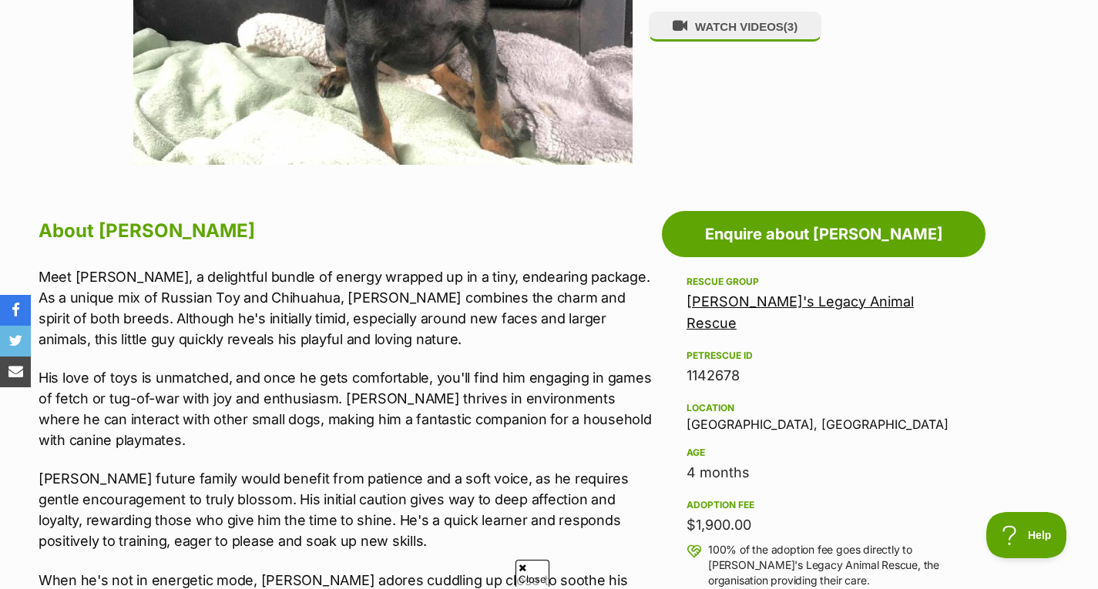
scroll to position [654, 0]
drag, startPoint x: 687, startPoint y: 502, endPoint x: 781, endPoint y: 495, distance: 95.0
click at [781, 516] on div "$1,900.00" at bounding box center [824, 527] width 274 height 22
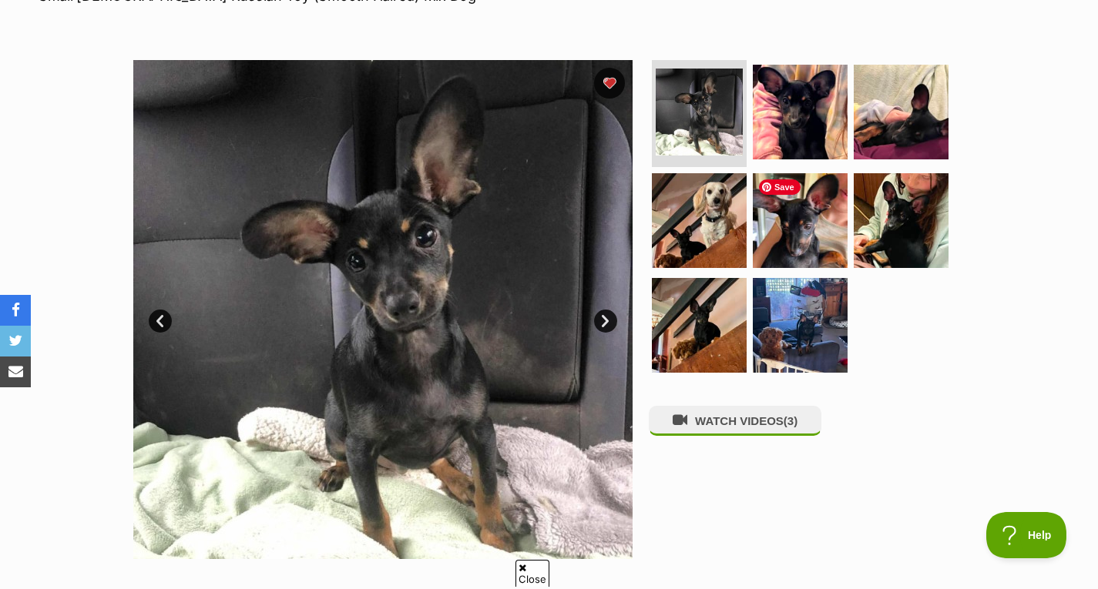
scroll to position [0, 0]
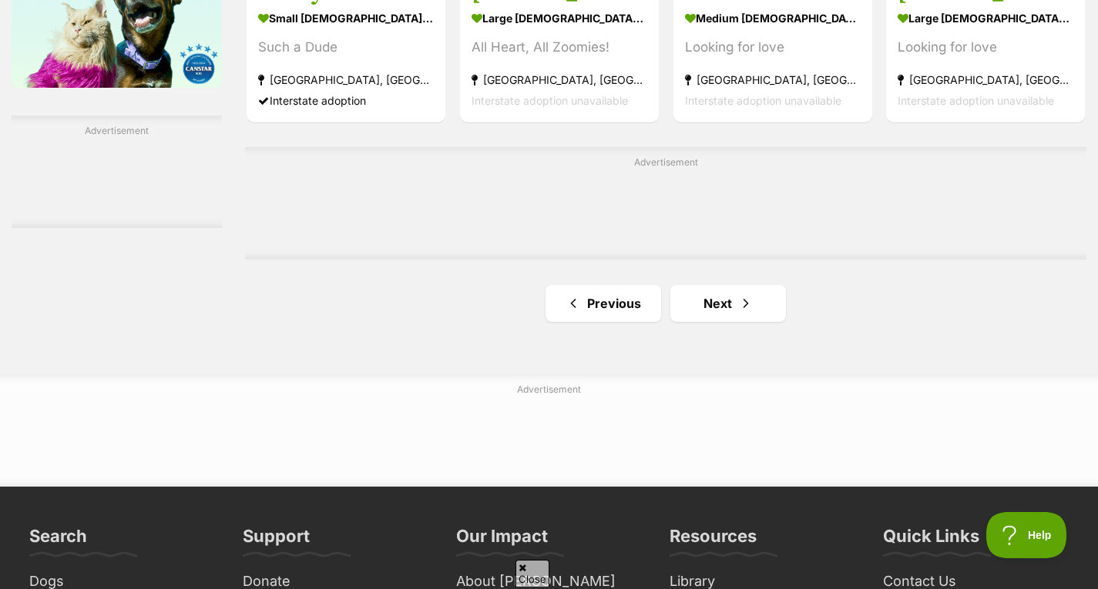
scroll to position [2511, 0]
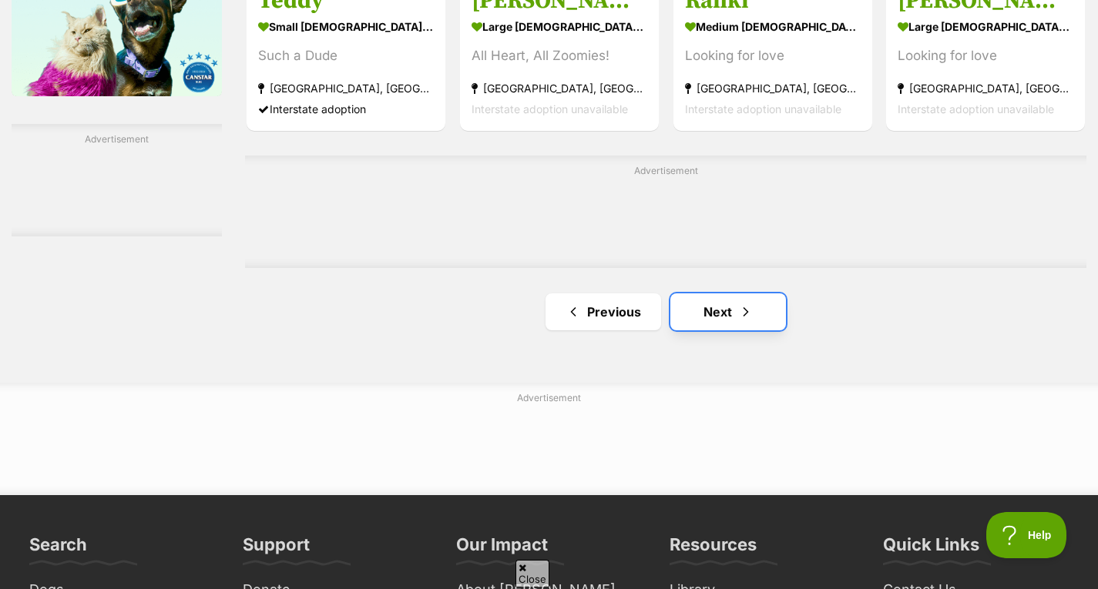
click at [699, 305] on link "Next" at bounding box center [728, 312] width 116 height 37
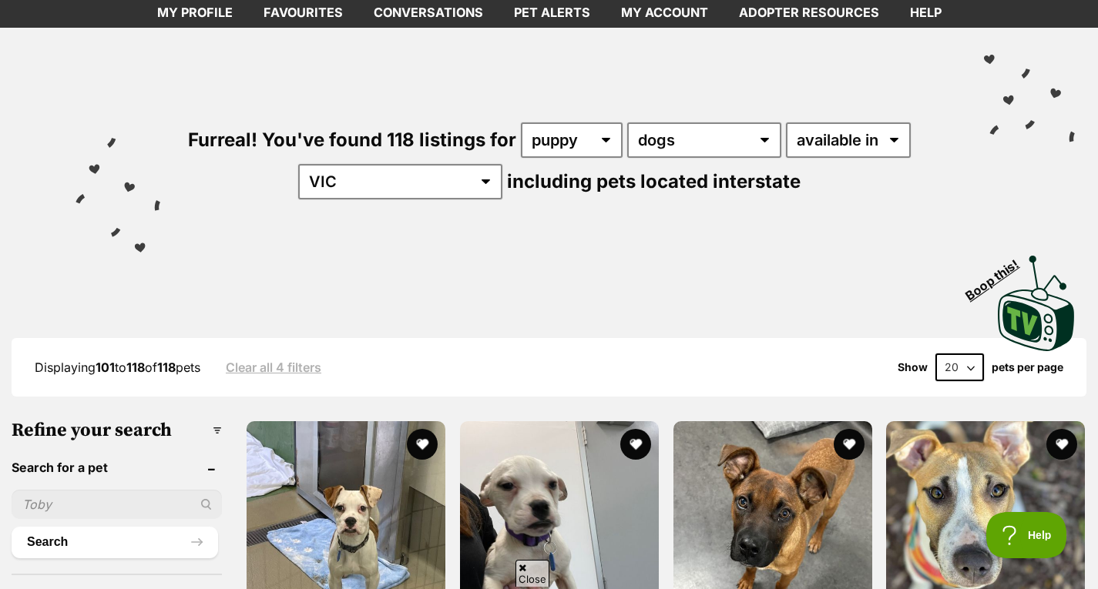
scroll to position [93, 0]
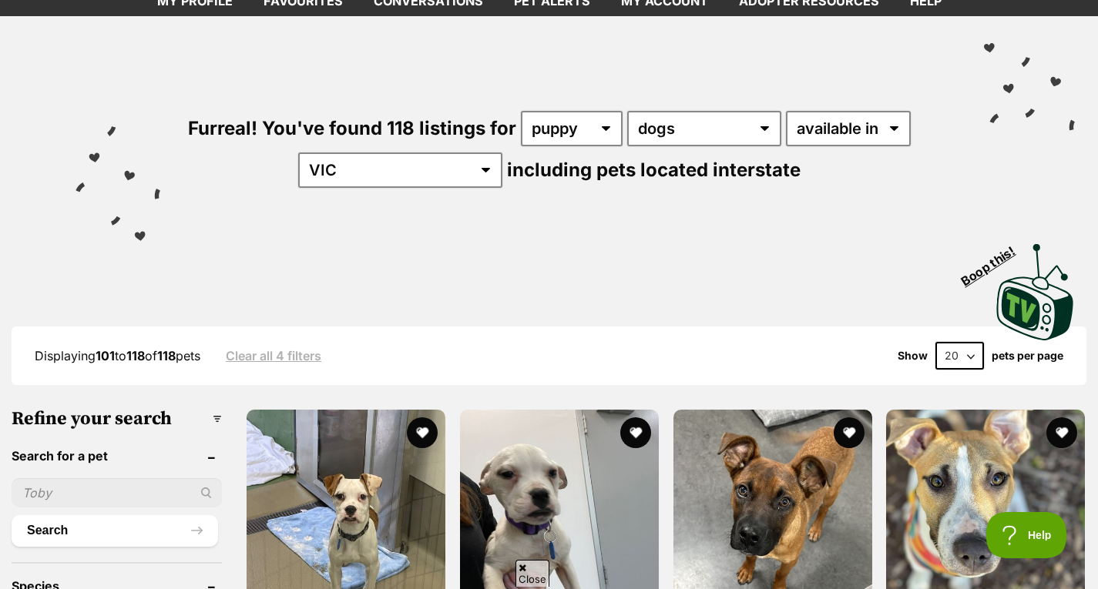
click at [1034, 305] on img at bounding box center [1036, 292] width 85 height 102
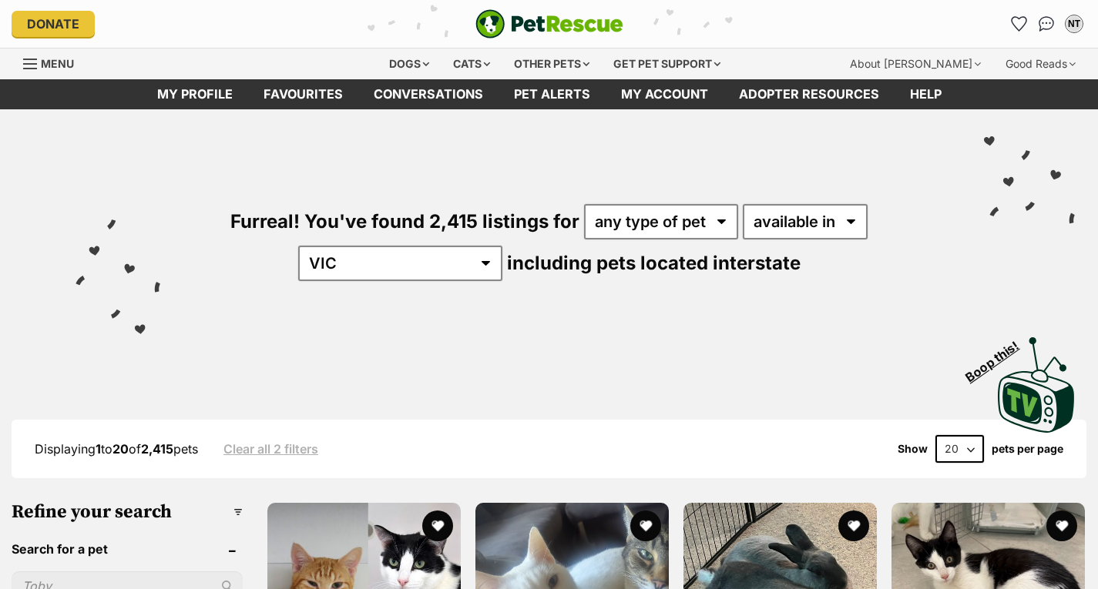
click at [780, 225] on select "available in located in" at bounding box center [805, 221] width 125 height 35
click at [654, 223] on select "any type of pet cats dogs other pets" at bounding box center [661, 221] width 154 height 35
click at [764, 349] on div "Visit PetRescue TV (external site) Boop this!" at bounding box center [549, 380] width 1052 height 113
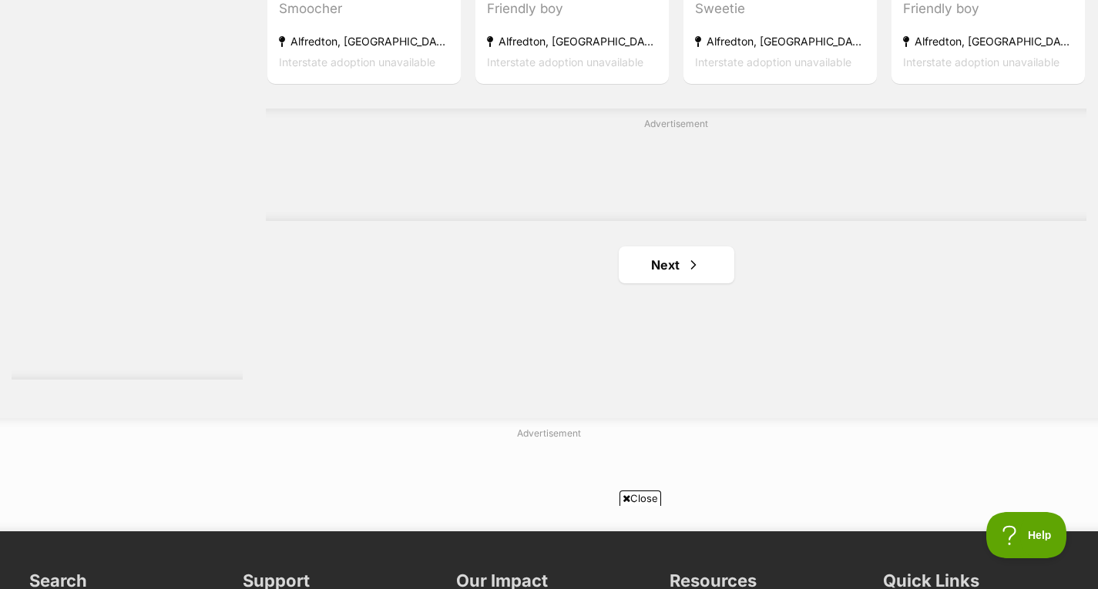
scroll to position [2549, 0]
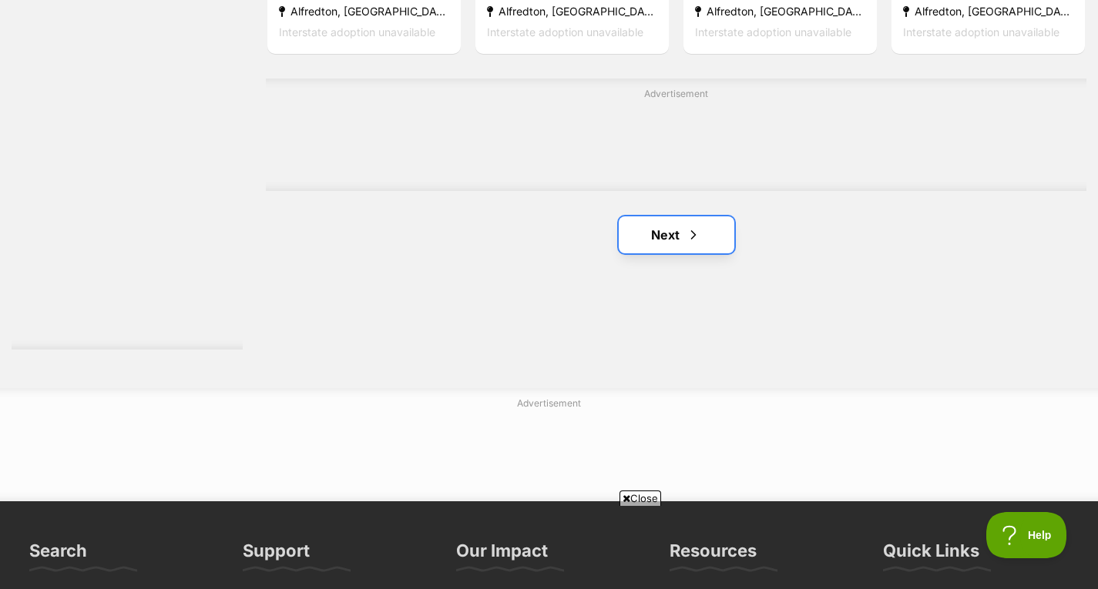
click at [692, 237] on span "Next page" at bounding box center [693, 235] width 15 height 18
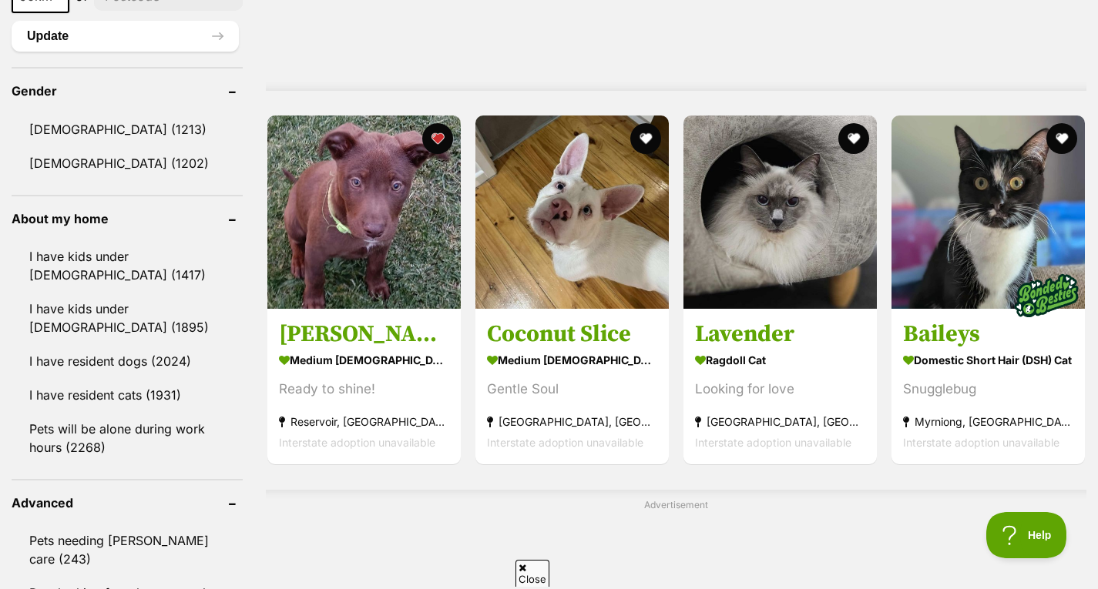
scroll to position [1264, 0]
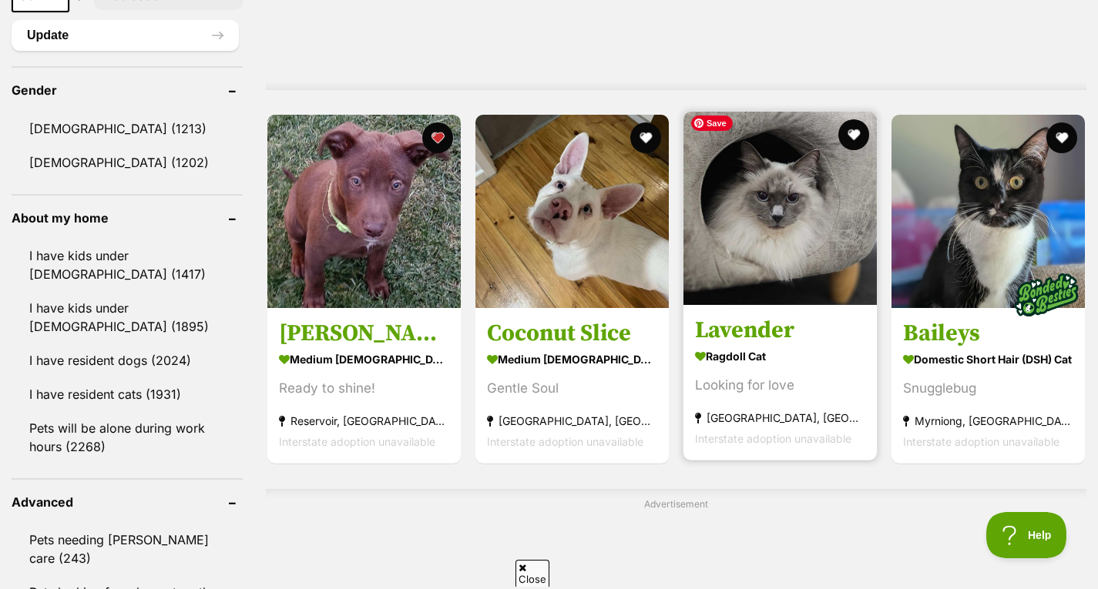
click at [779, 179] on img at bounding box center [780, 208] width 193 height 193
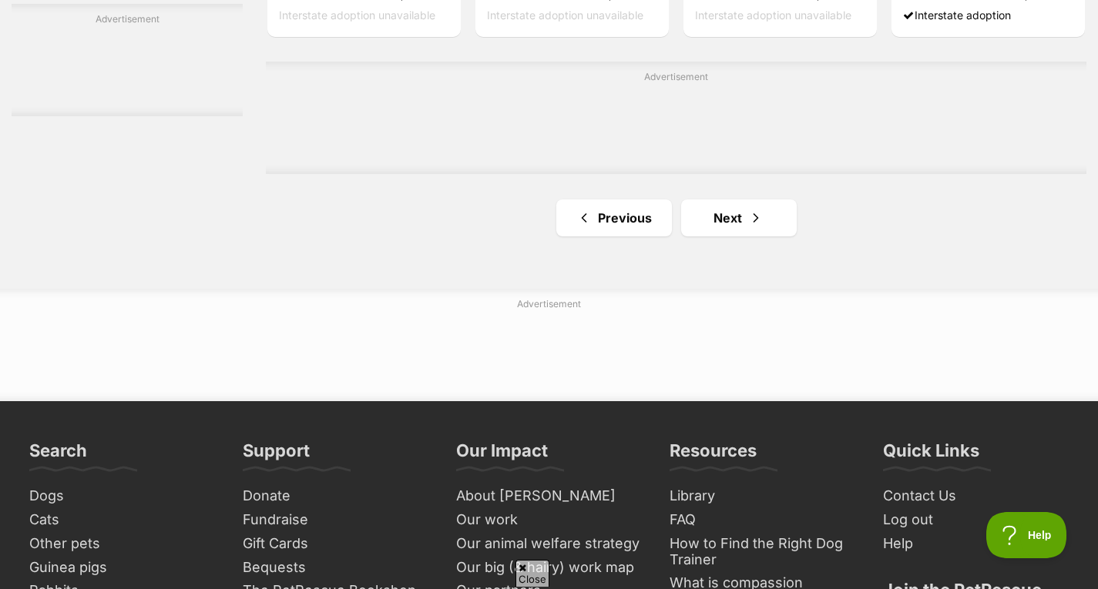
scroll to position [2575, 0]
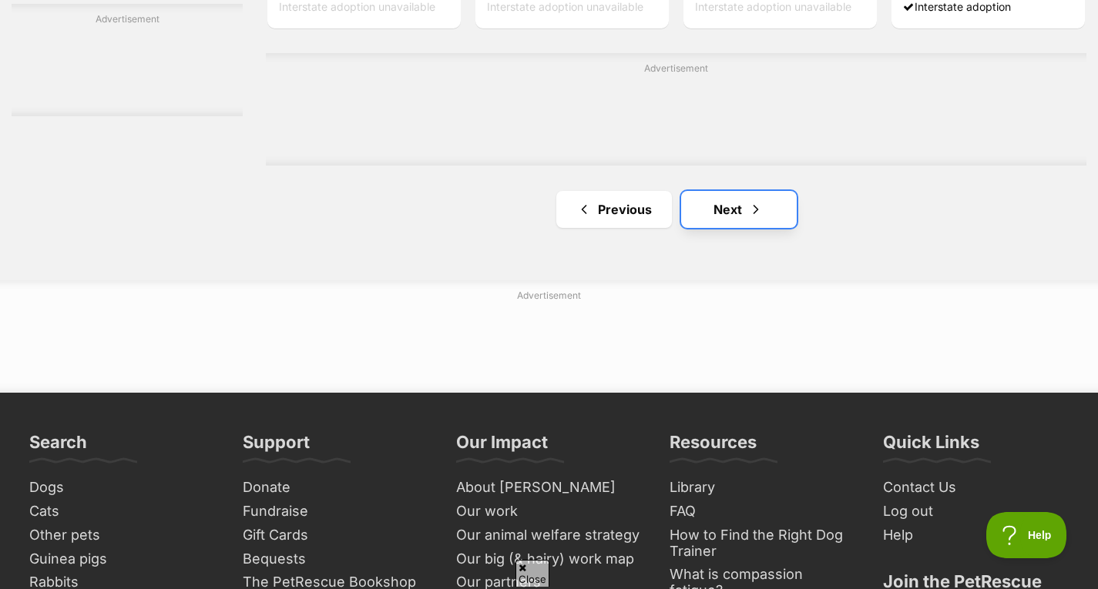
click at [774, 208] on link "Next" at bounding box center [739, 209] width 116 height 37
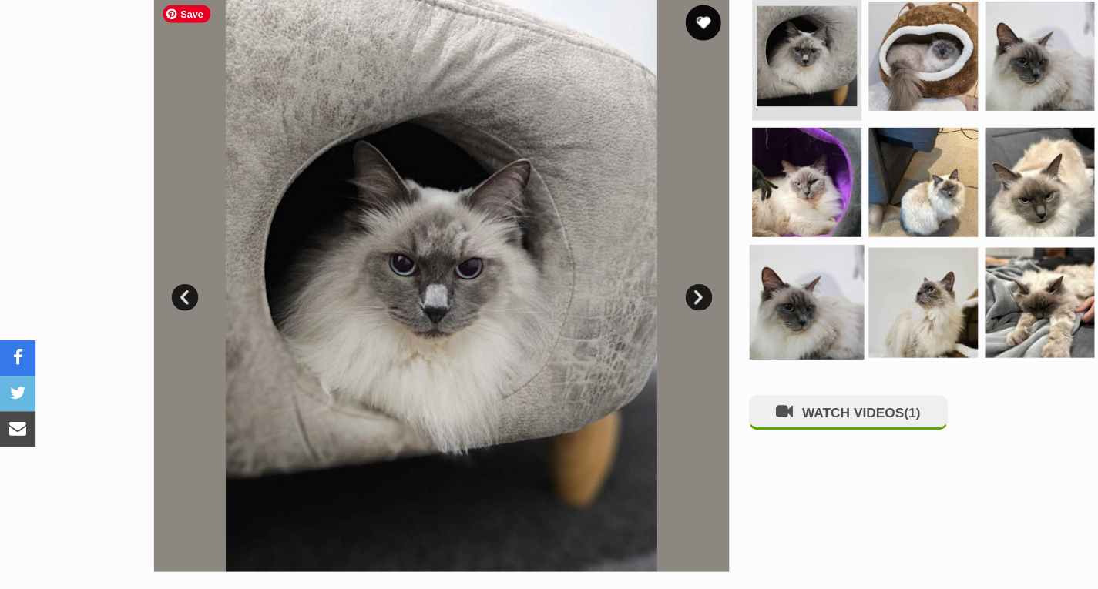
click at [662, 258] on img at bounding box center [699, 262] width 99 height 99
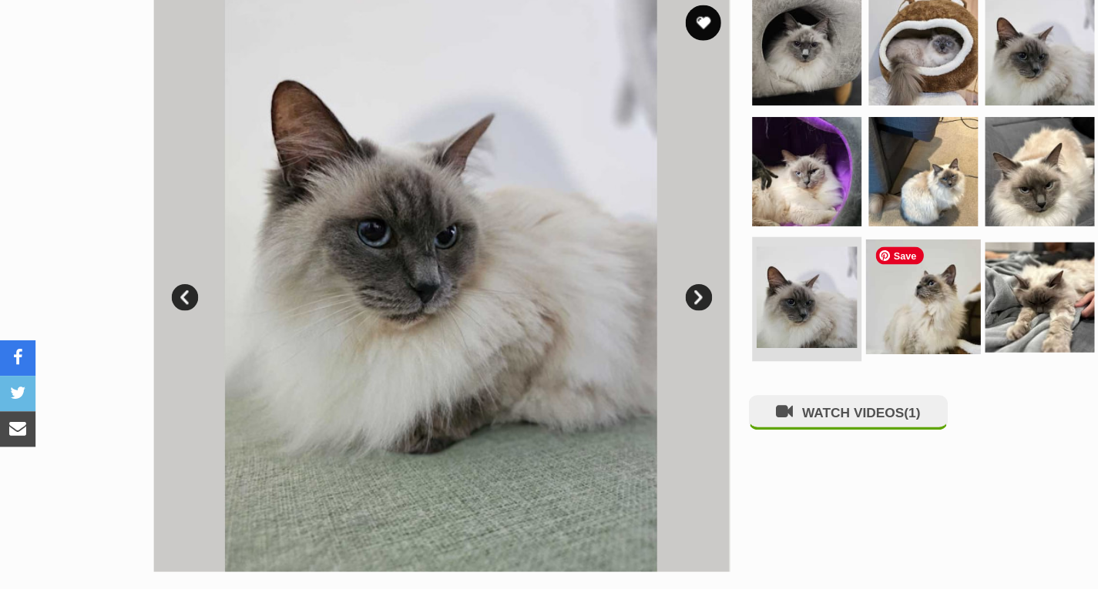
click at [786, 276] on img at bounding box center [800, 257] width 99 height 99
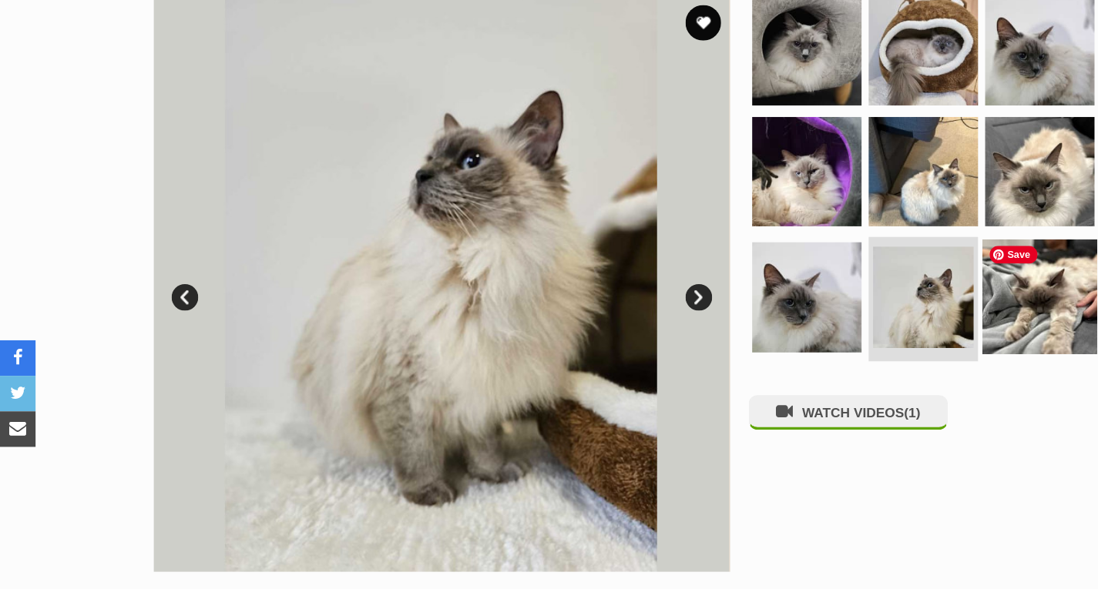
click at [923, 291] on img at bounding box center [900, 257] width 99 height 99
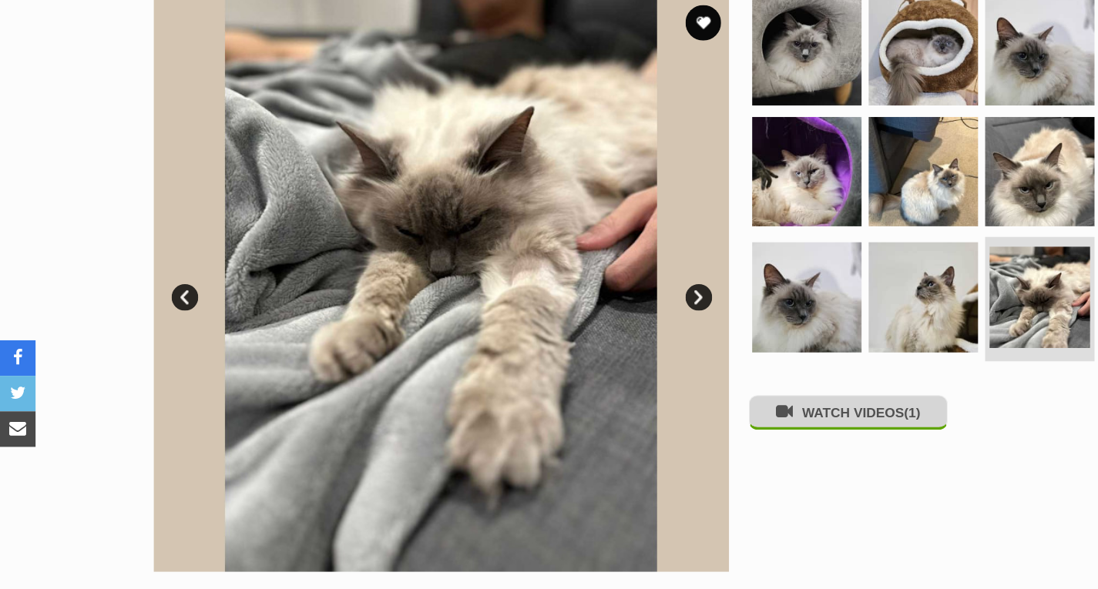
click at [744, 358] on button "WATCH VIDEOS (1)" at bounding box center [735, 358] width 173 height 30
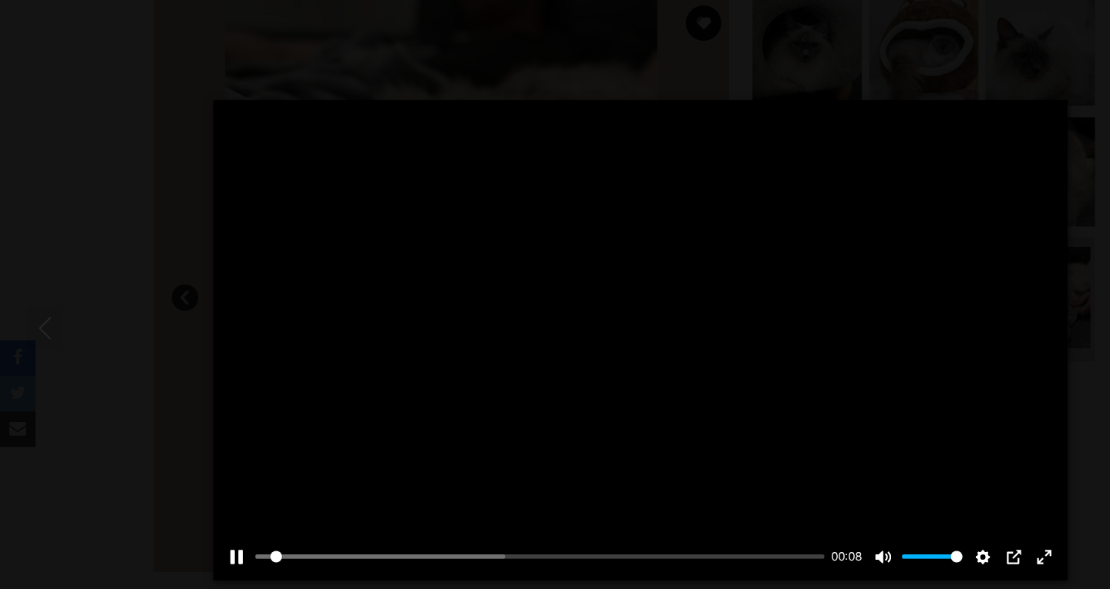
click at [549, 301] on div "Pause Play % buffered 00:00 00:08 Unmute Mute Disable captions Enable captions …" at bounding box center [555, 295] width 740 height 416
click at [549, 301] on button "Play" at bounding box center [554, 295] width 37 height 37
click at [534, 264] on div at bounding box center [555, 295] width 740 height 416
drag, startPoint x: 404, startPoint y: 481, endPoint x: 237, endPoint y: 479, distance: 166.5
click at [237, 479] on input "Seek" at bounding box center [464, 482] width 487 height 15
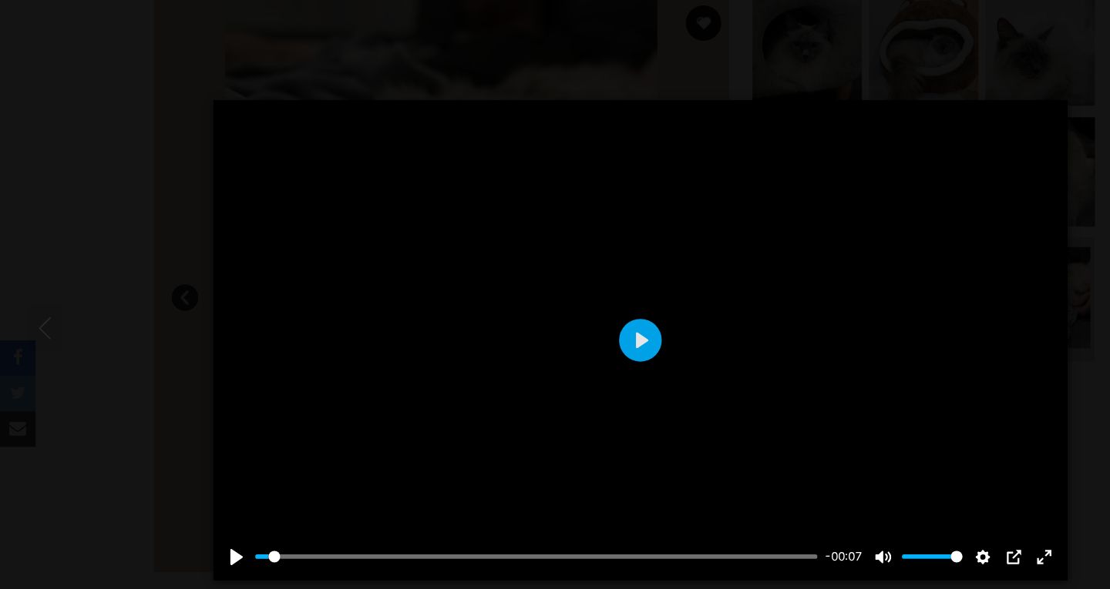
click at [586, 326] on div at bounding box center [555, 295] width 740 height 416
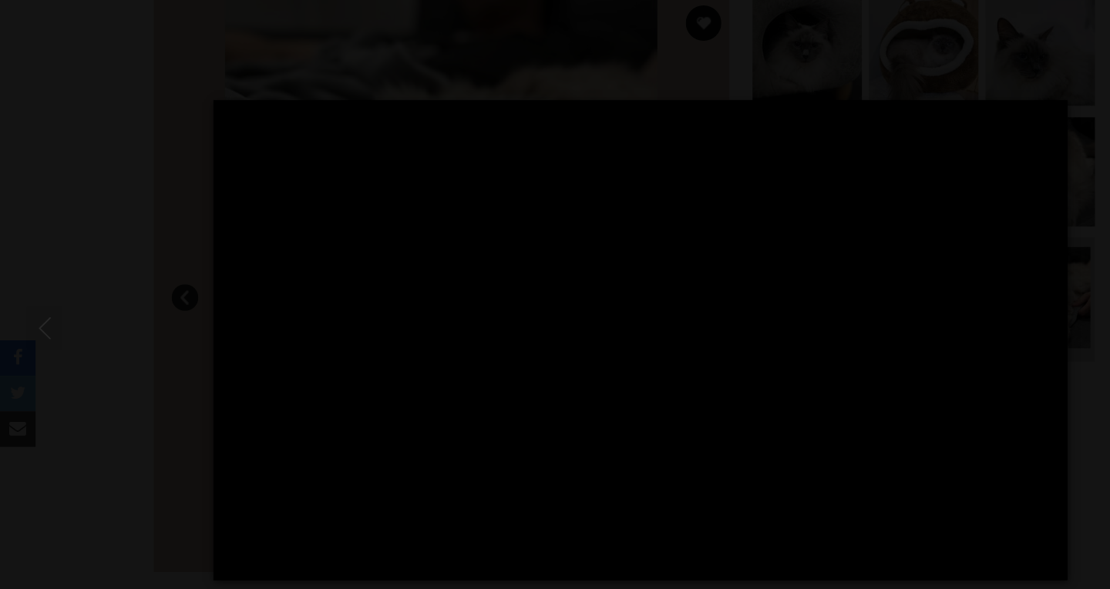
click at [586, 326] on div at bounding box center [555, 295] width 740 height 416
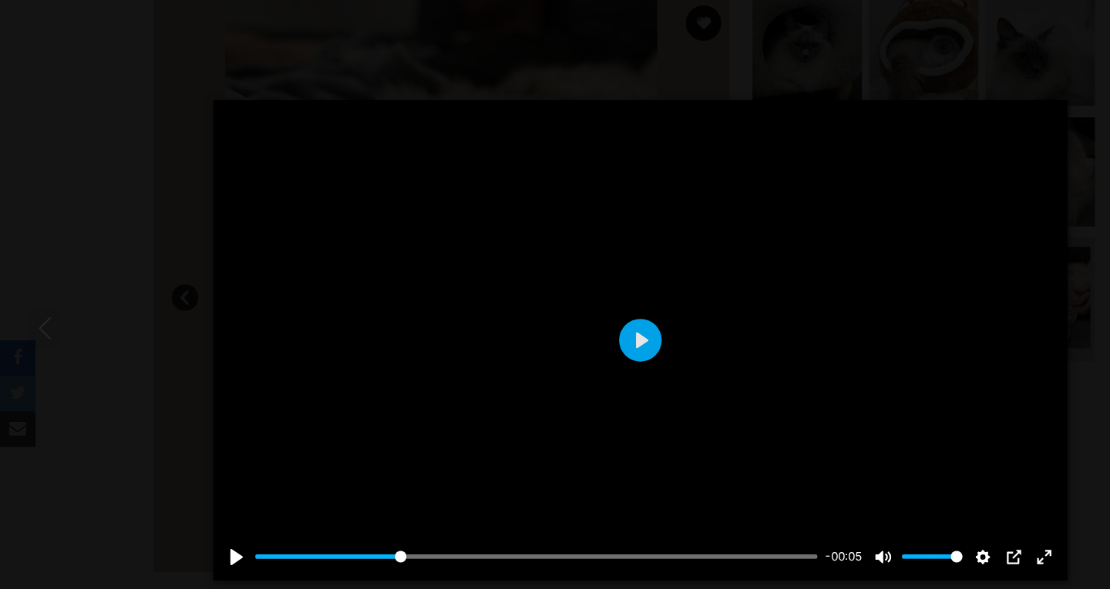
click at [586, 326] on div at bounding box center [555, 295] width 740 height 416
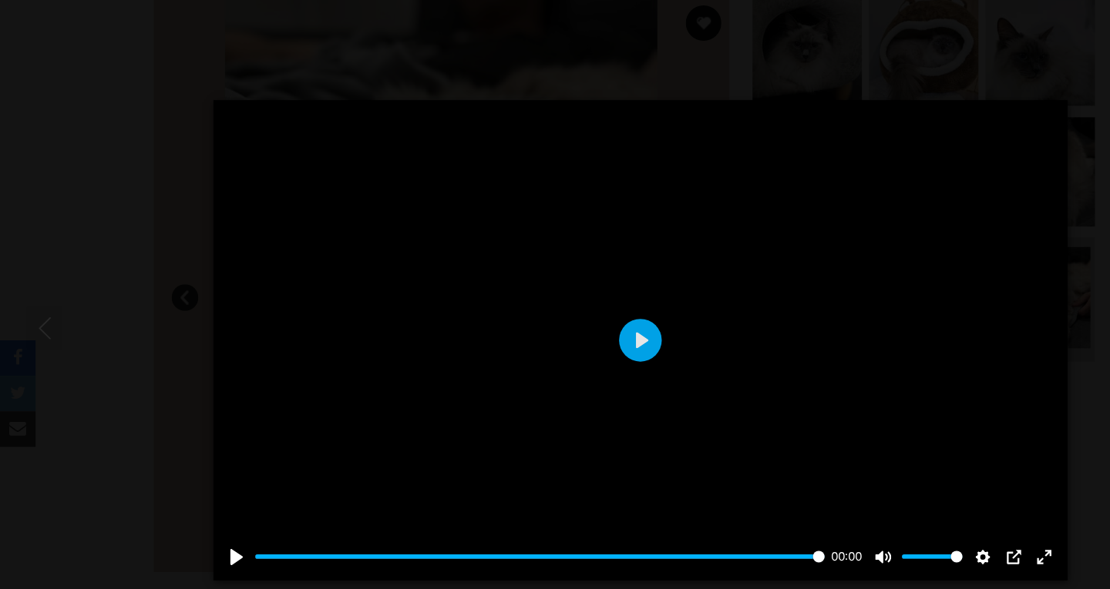
click at [586, 326] on div at bounding box center [555, 295] width 740 height 416
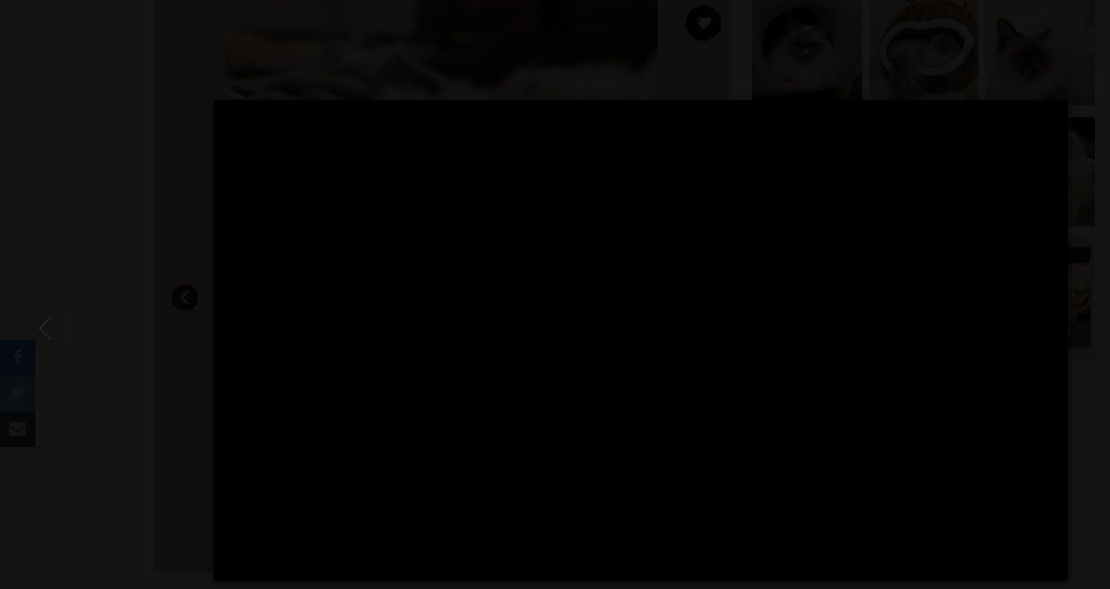
click at [954, 357] on div "Pause Play % buffered 00:00 -00:07 Unmute Mute Disable captions Enable captions…" at bounding box center [555, 295] width 1110 height 416
type input "13.48"
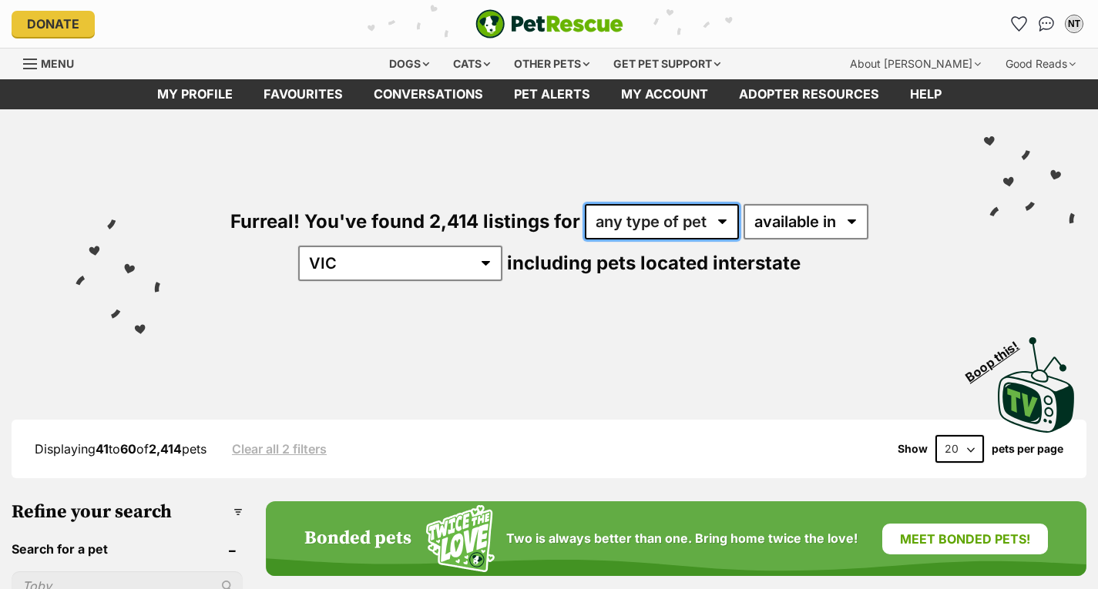
drag, startPoint x: 0, startPoint y: 0, endPoint x: 699, endPoint y: 217, distance: 731.9
click at [699, 217] on select "any type of pet cats dogs other pets" at bounding box center [662, 221] width 154 height 35
select select "Other Pets"
click at [585, 204] on select "any type of pet cats dogs other pets" at bounding box center [662, 221] width 154 height 35
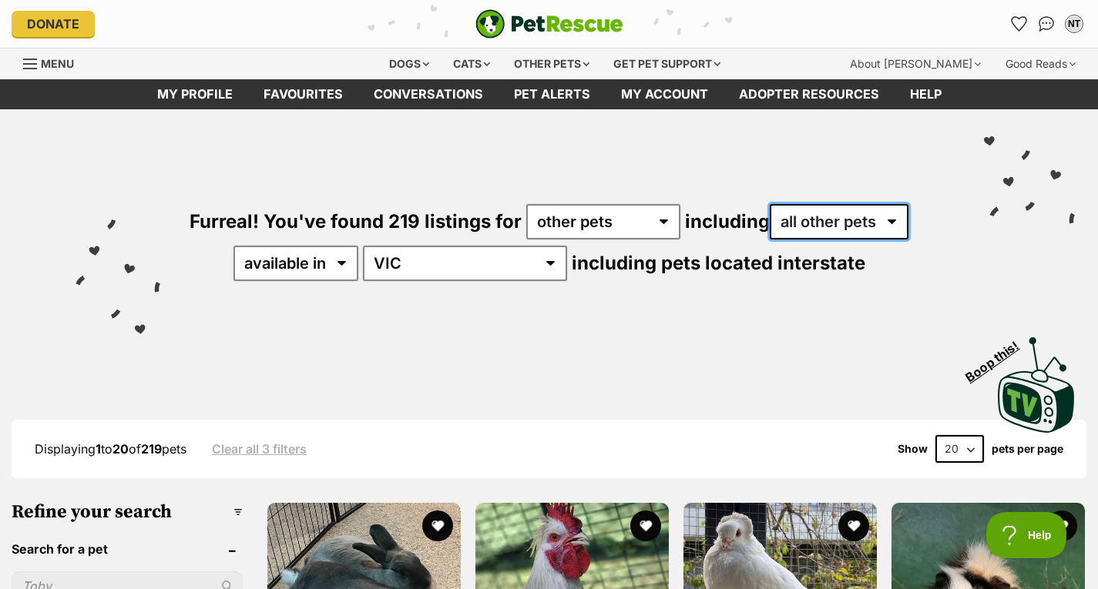
click at [857, 225] on select "all other pets Birds Chickens Cows Ducks Goats Guinea Pigs Horses Mice Pigs Rab…" at bounding box center [839, 221] width 139 height 35
select select "Rabbits"
click at [770, 204] on select "all other pets Birds Chickens Cows Ducks Goats Guinea Pigs Horses Mice Pigs Rab…" at bounding box center [839, 221] width 139 height 35
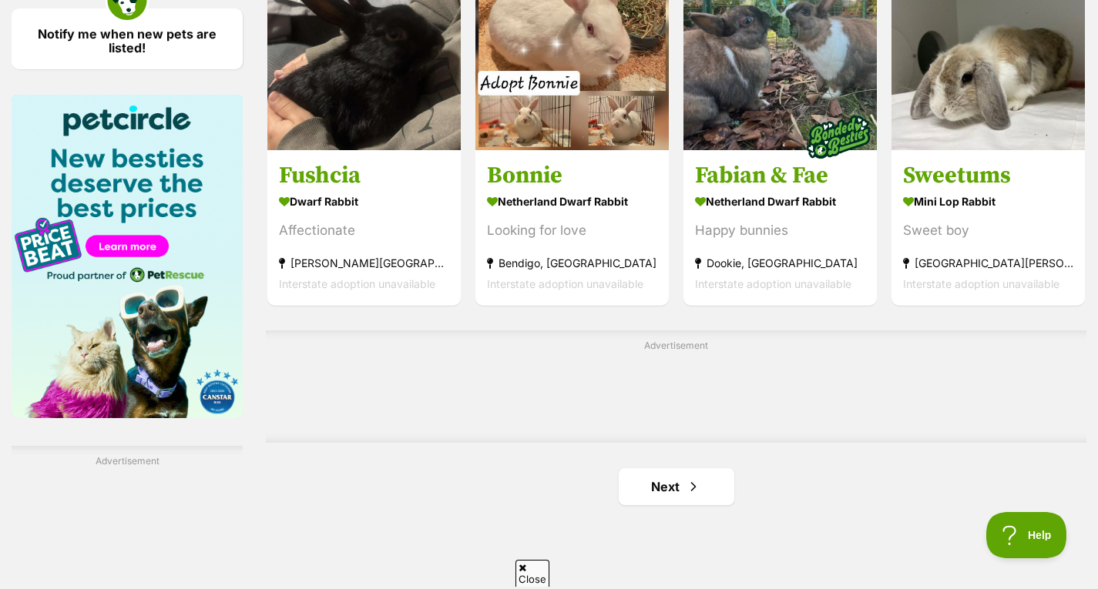
scroll to position [2310, 0]
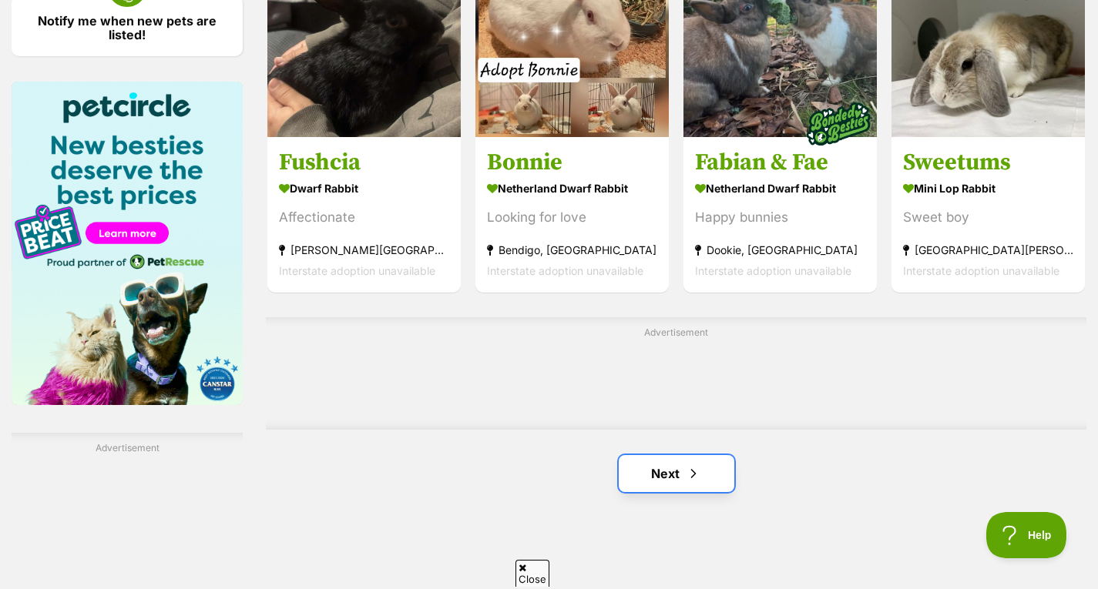
click at [701, 466] on link "Next" at bounding box center [677, 473] width 116 height 37
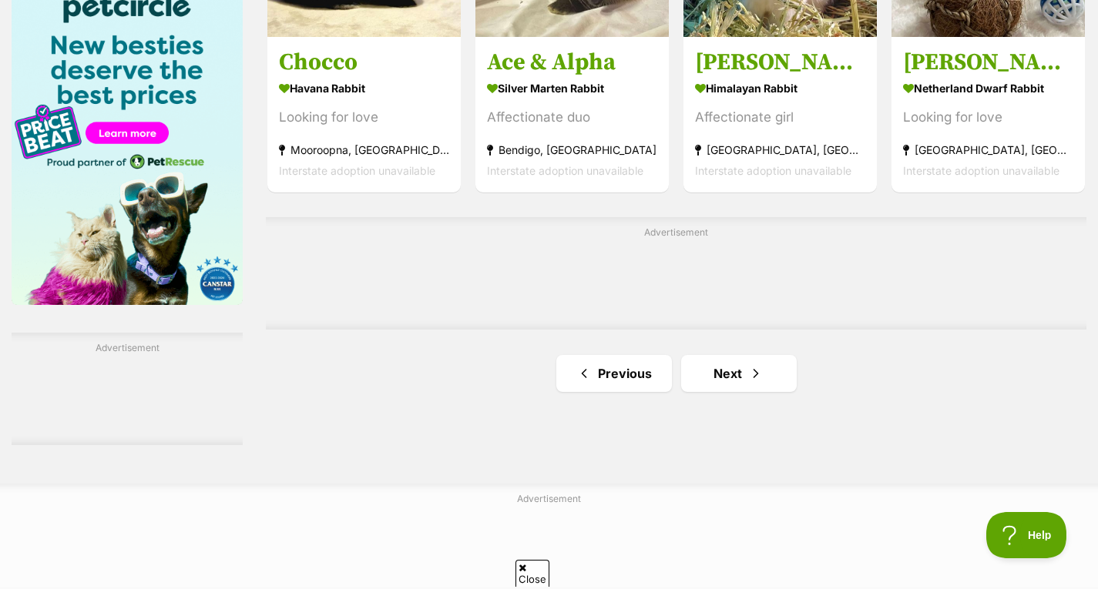
scroll to position [2411, 0]
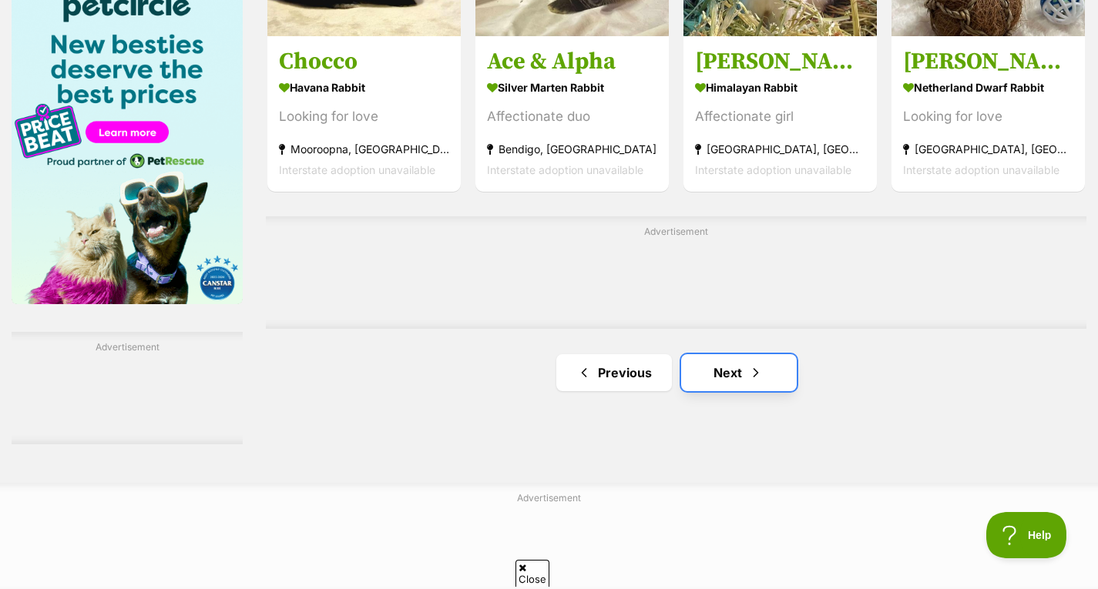
click at [746, 372] on link "Next" at bounding box center [739, 372] width 116 height 37
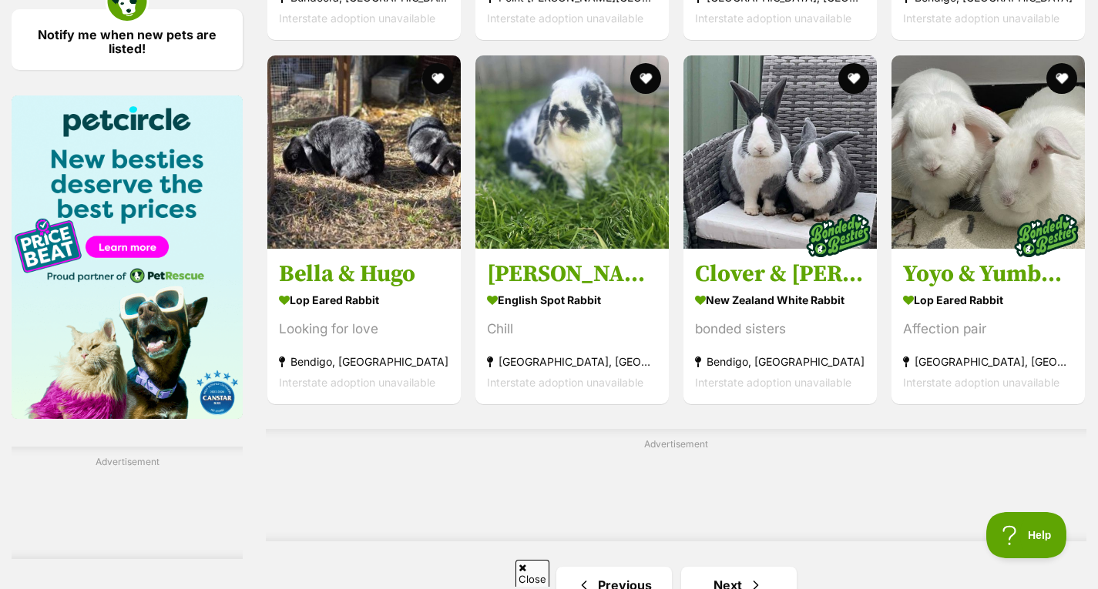
scroll to position [2296, 0]
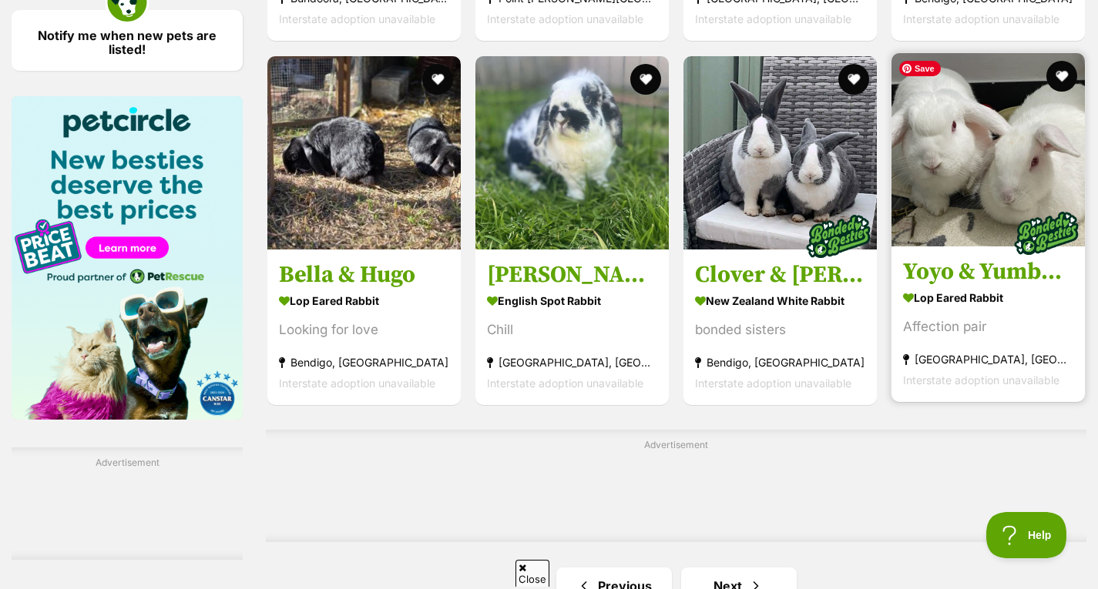
click at [1031, 180] on img at bounding box center [988, 149] width 193 height 193
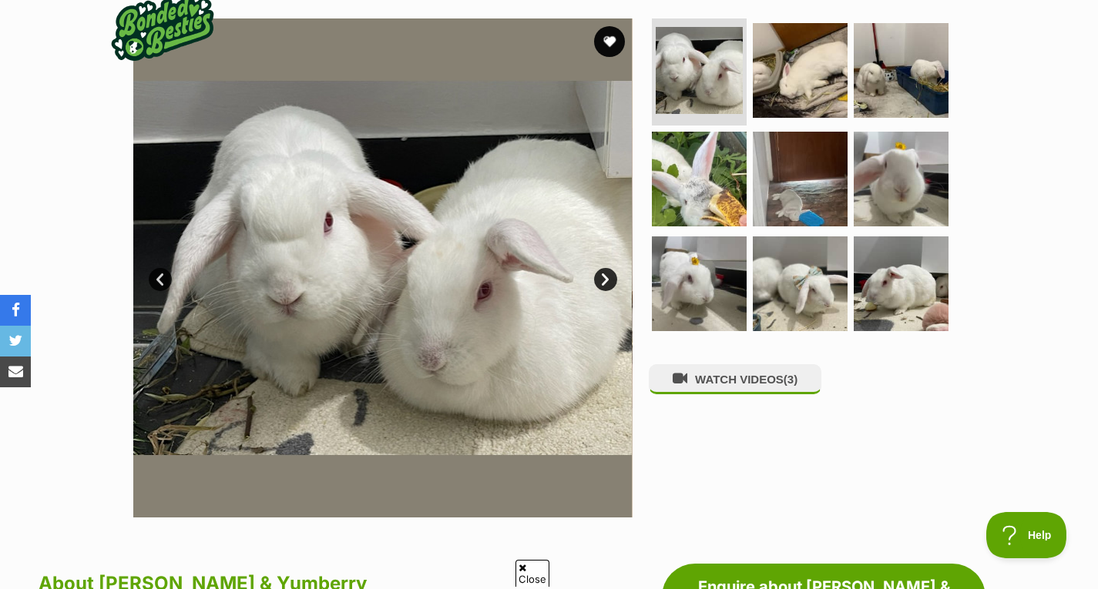
click at [720, 362] on div "WATCH VIDEOS (3)" at bounding box center [807, 267] width 316 height 499
click at [733, 394] on button "WATCH VIDEOS (3)" at bounding box center [735, 379] width 173 height 30
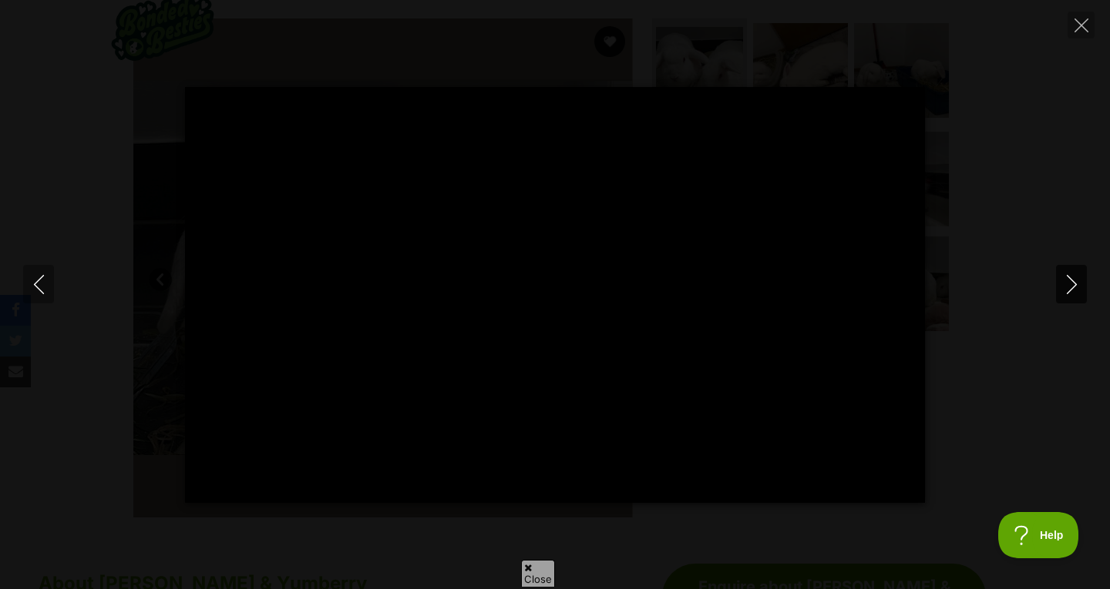
click at [1076, 286] on icon "Next" at bounding box center [1071, 284] width 19 height 19
type input "22.45"
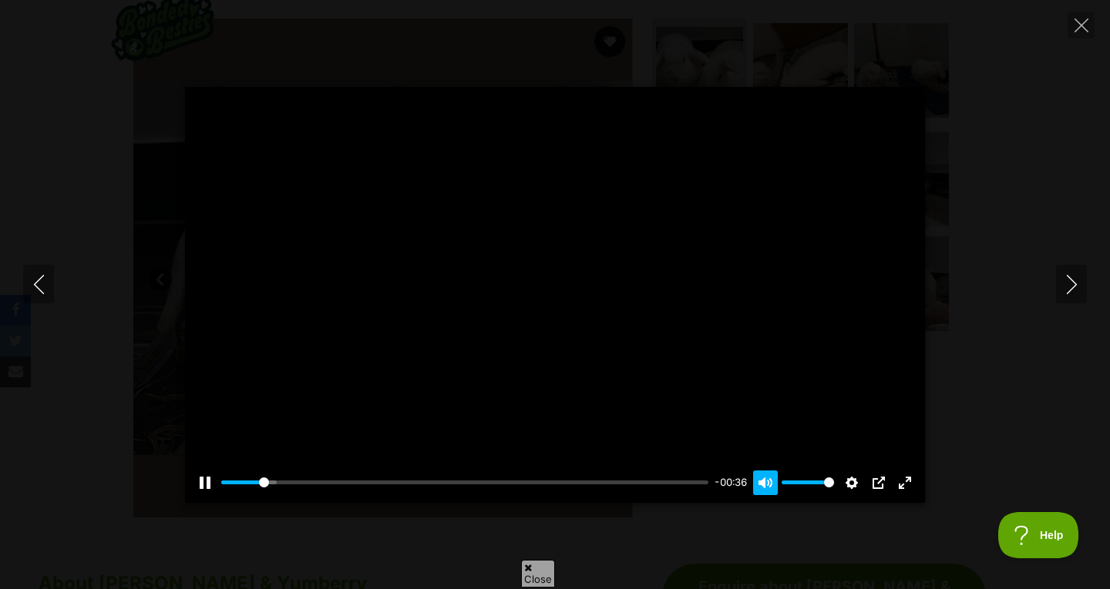
type input "8.61"
click at [761, 479] on button "Unmute Mute" at bounding box center [765, 483] width 25 height 25
type input "0"
type input "12.02"
click at [761, 479] on button "Unmute Mute" at bounding box center [765, 483] width 25 height 25
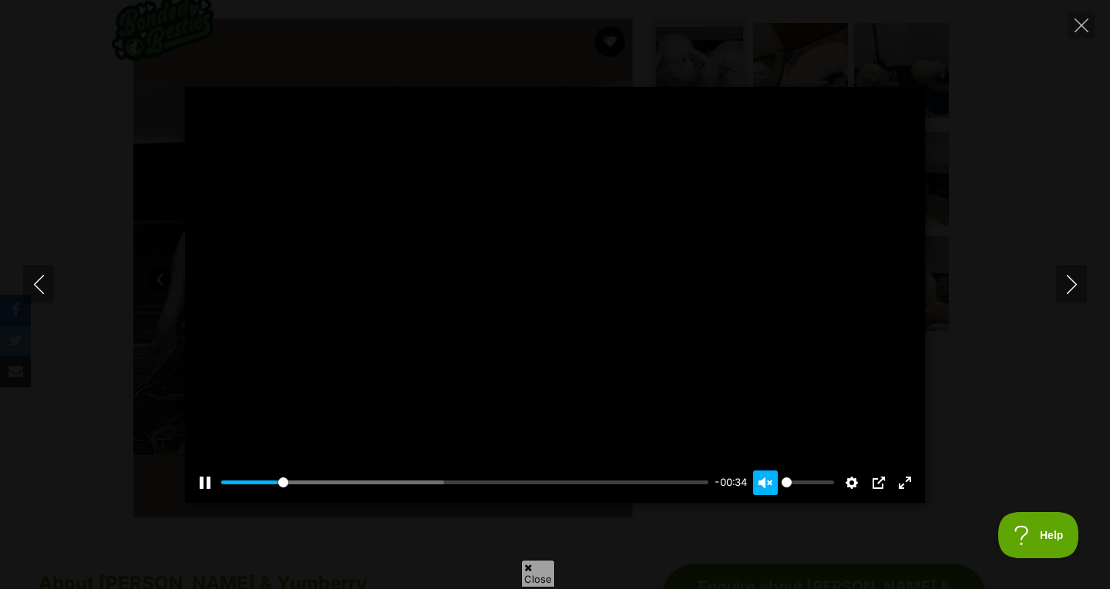
type input "1"
type input "14.06"
type input "0.95"
type input "14.74"
type input "0.55"
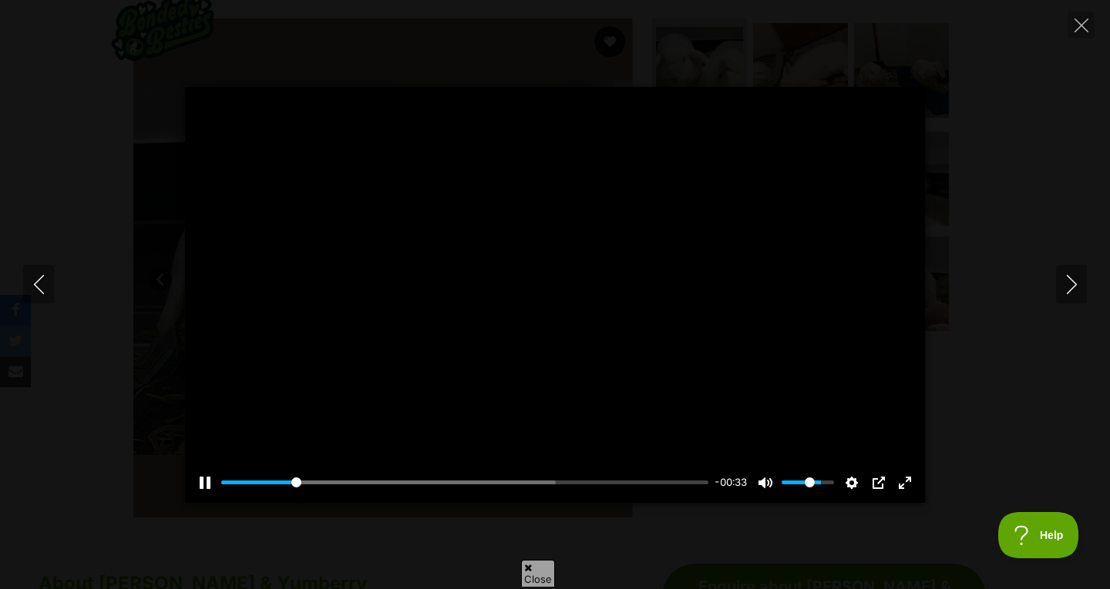
type input "15.42"
type input "0.25"
type input "16.09"
type input "0.1"
type input "16.77"
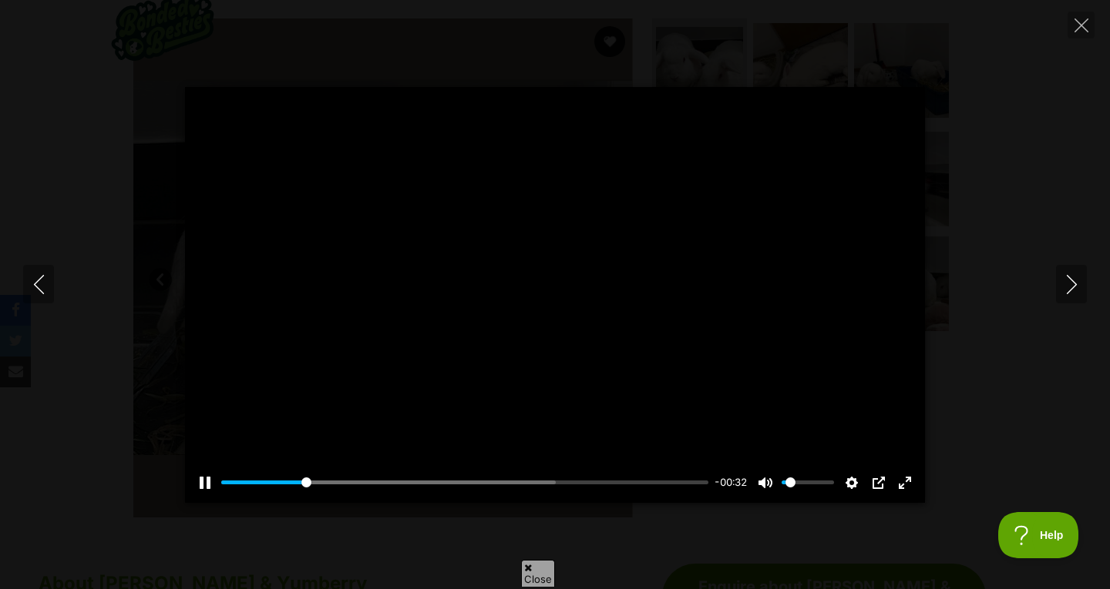
type input "0.05"
type input "17.44"
type input "0"
type input "18.87"
type input "0.1"
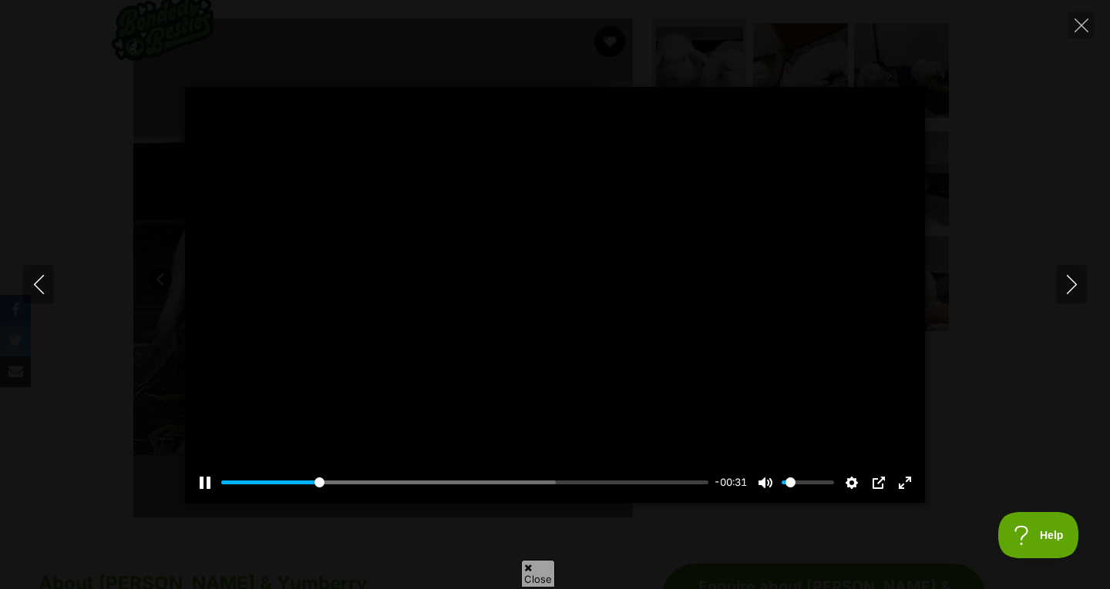
type input "20.19"
drag, startPoint x: 829, startPoint y: 484, endPoint x: 789, endPoint y: 491, distance: 40.7
type input "0.1"
click at [789, 490] on input "Volume" at bounding box center [807, 482] width 52 height 15
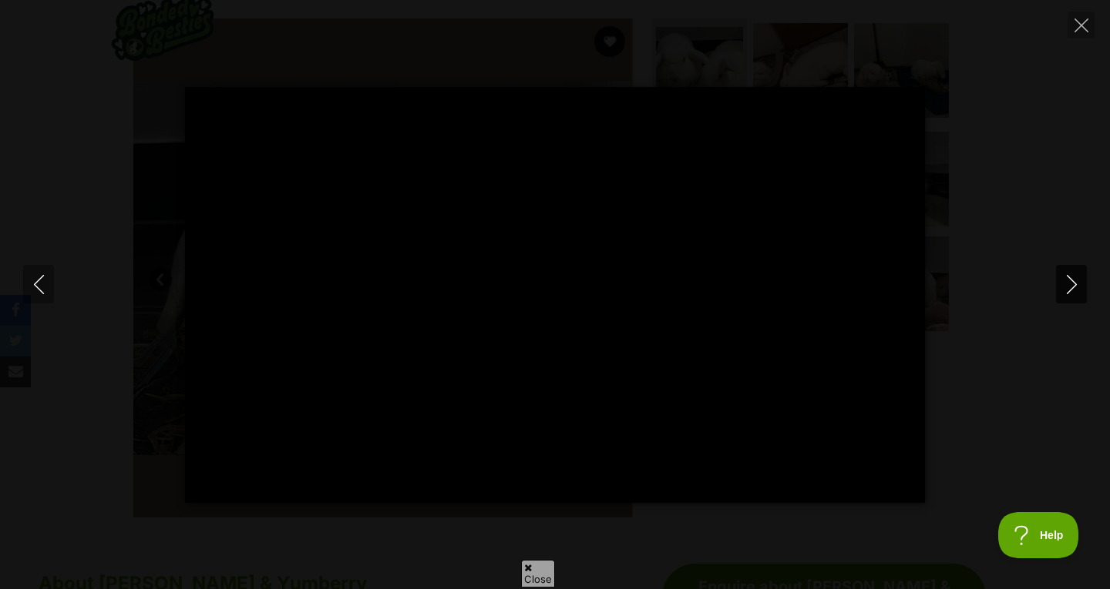
click at [1077, 277] on icon "Next" at bounding box center [1071, 284] width 19 height 19
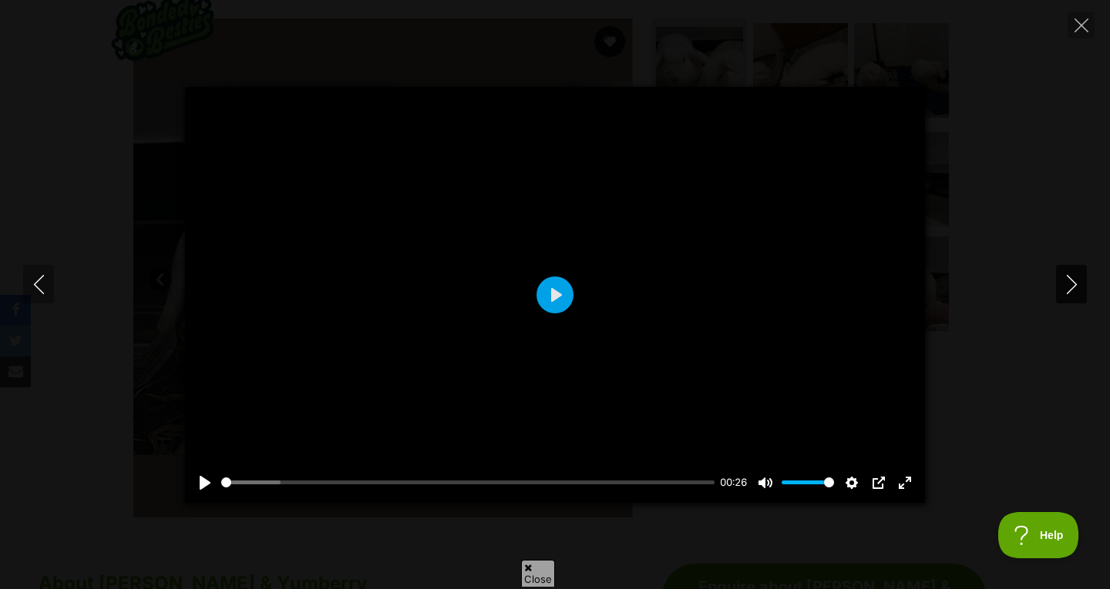
type input "34.35"
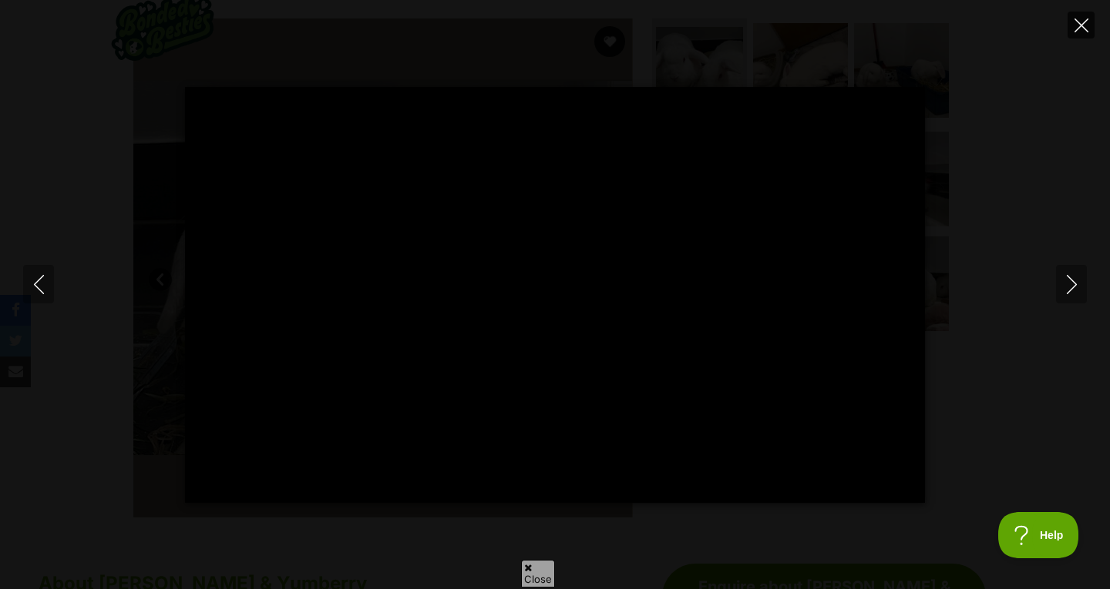
click at [1074, 29] on icon "Close" at bounding box center [1081, 25] width 14 height 14
type input "76.04"
